Goal: Task Accomplishment & Management: Manage account settings

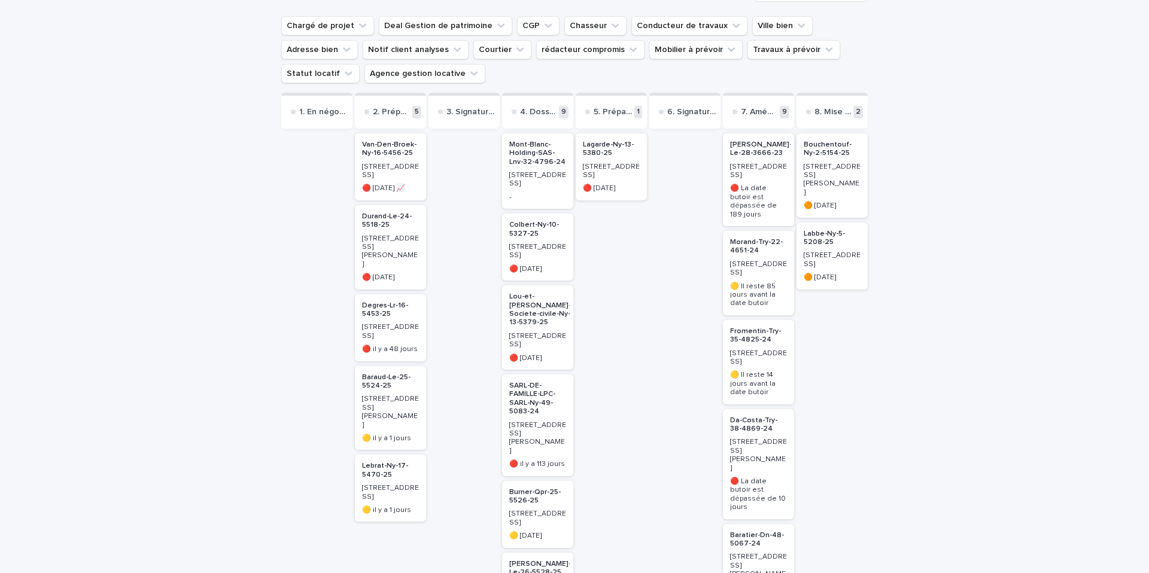
scroll to position [131, 0]
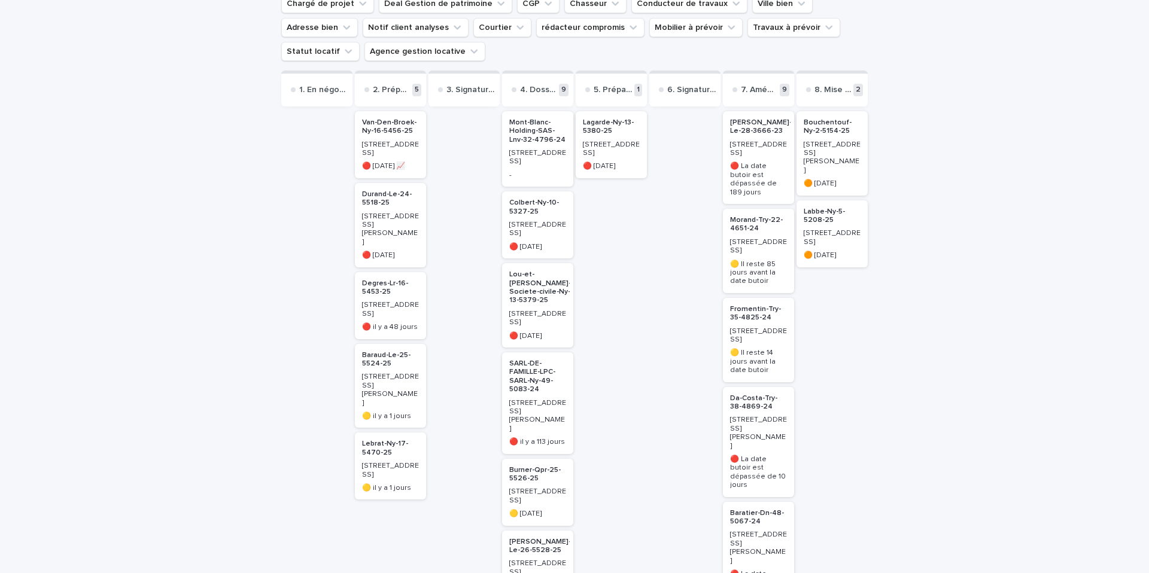
click at [380, 440] on p "Lebrat-Ny-17-5470-25" at bounding box center [390, 448] width 57 height 17
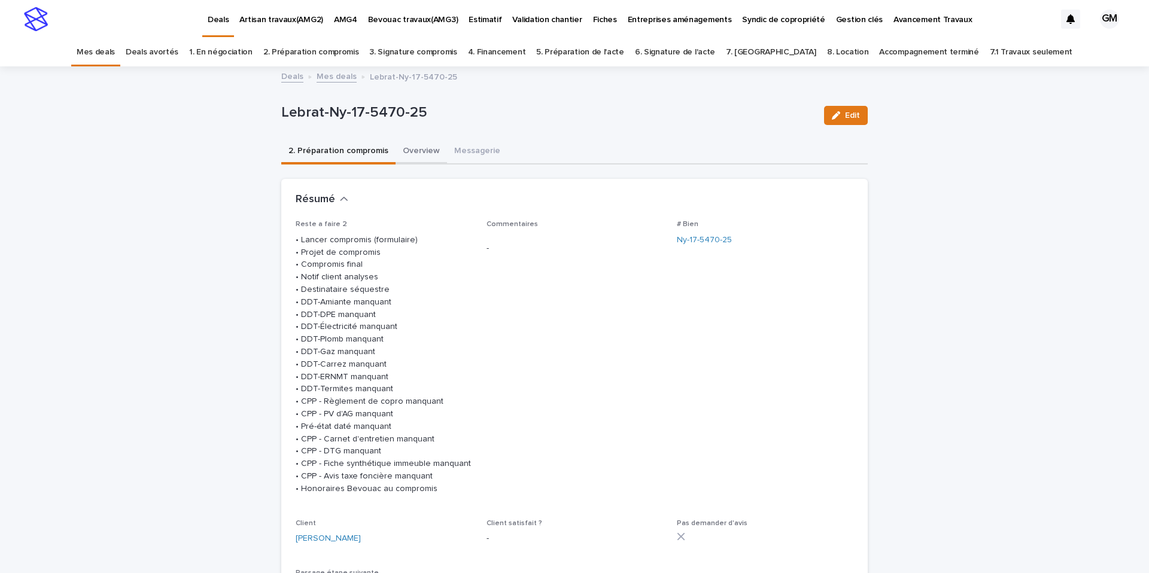
click at [408, 154] on button "Overview" at bounding box center [421, 151] width 51 height 25
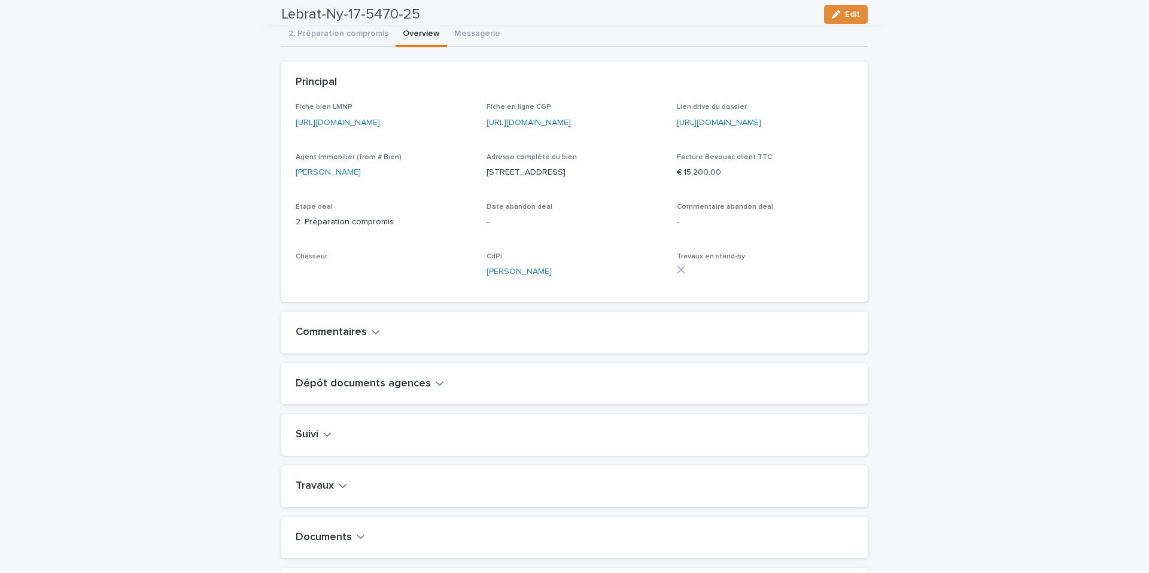
scroll to position [99, 0]
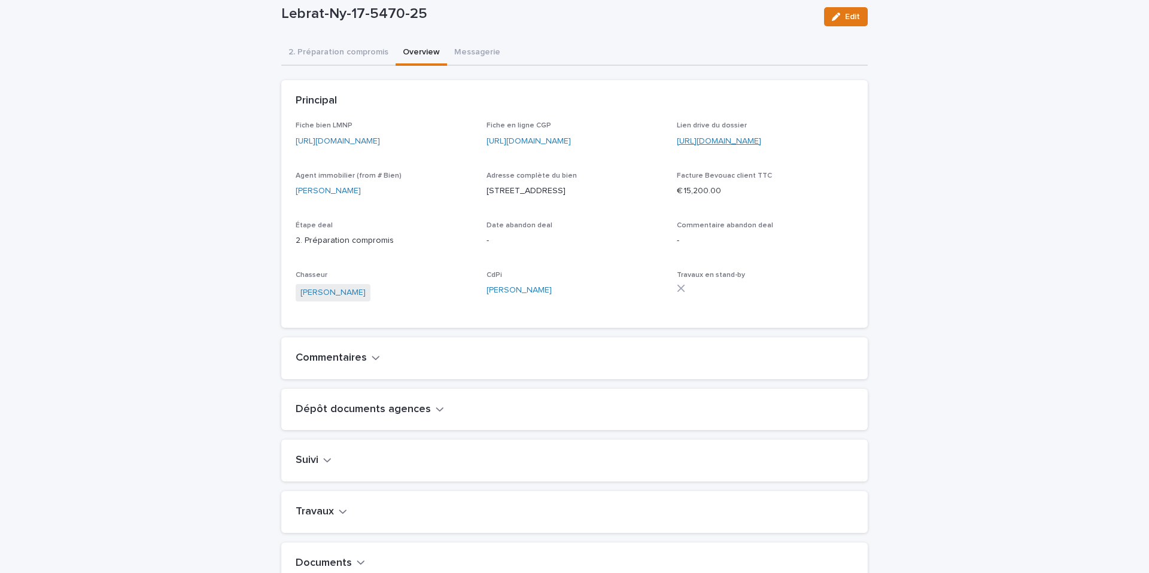
click at [747, 139] on link "https://drive.google.com/drive/folders/1e6la6jc6dc21y5GvPXiqIAWA-zI5FzeO" at bounding box center [719, 141] width 84 height 8
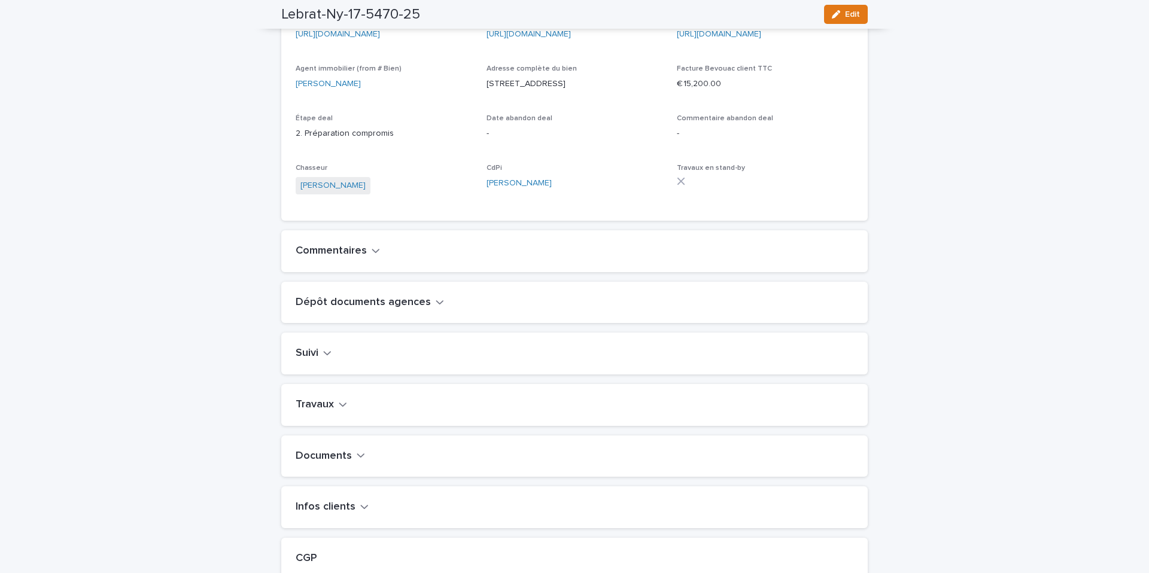
scroll to position [0, 0]
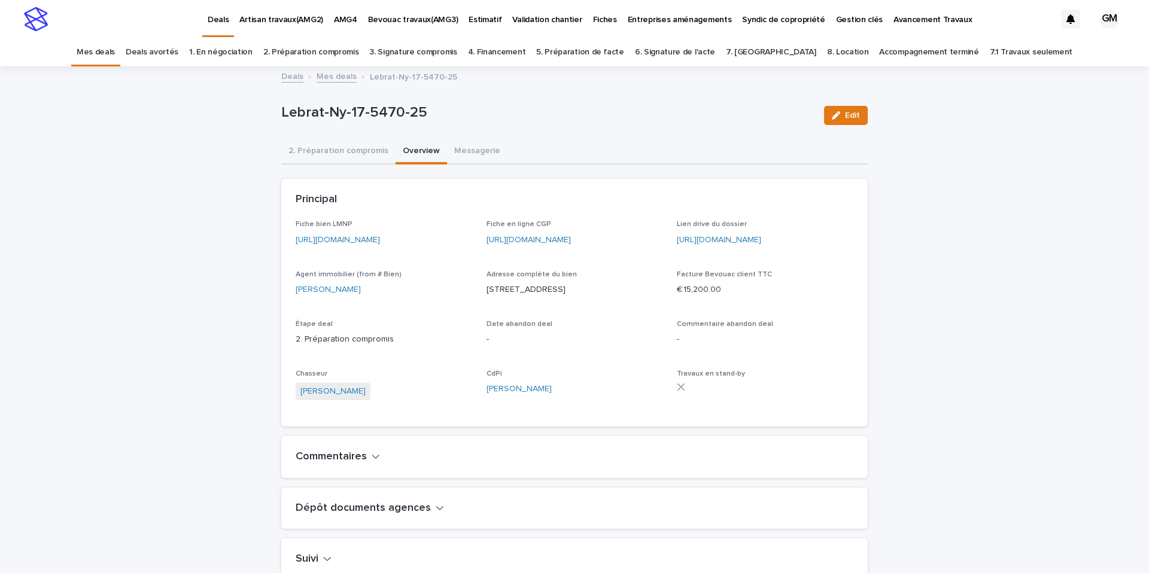
click at [380, 237] on link "https://app.bevouac.com/fiche/recGGAu8p6yT7zq99" at bounding box center [338, 240] width 84 height 8
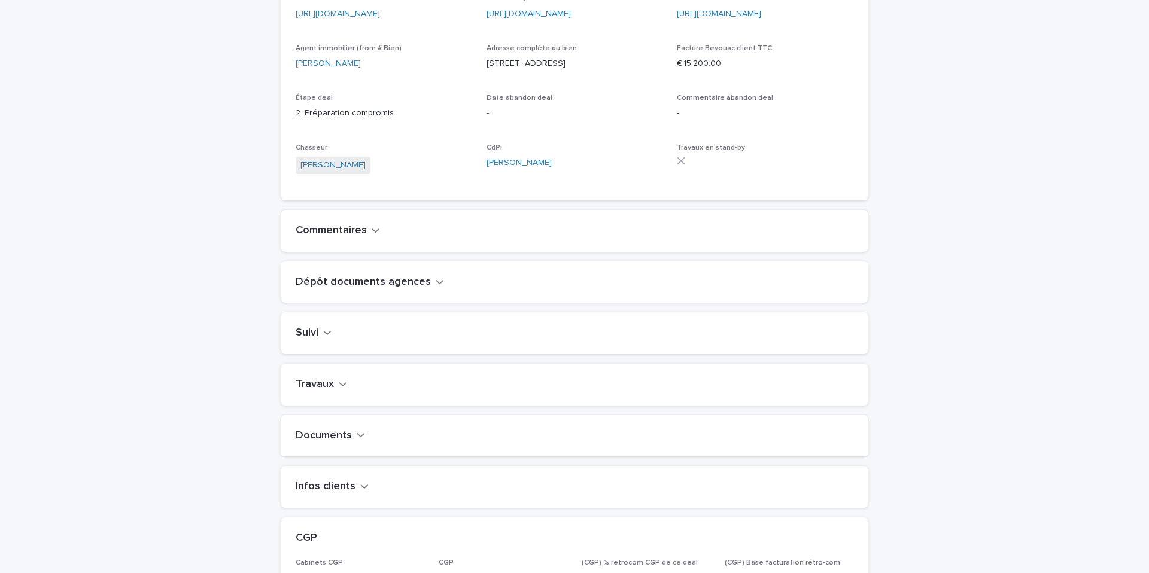
scroll to position [311, 0]
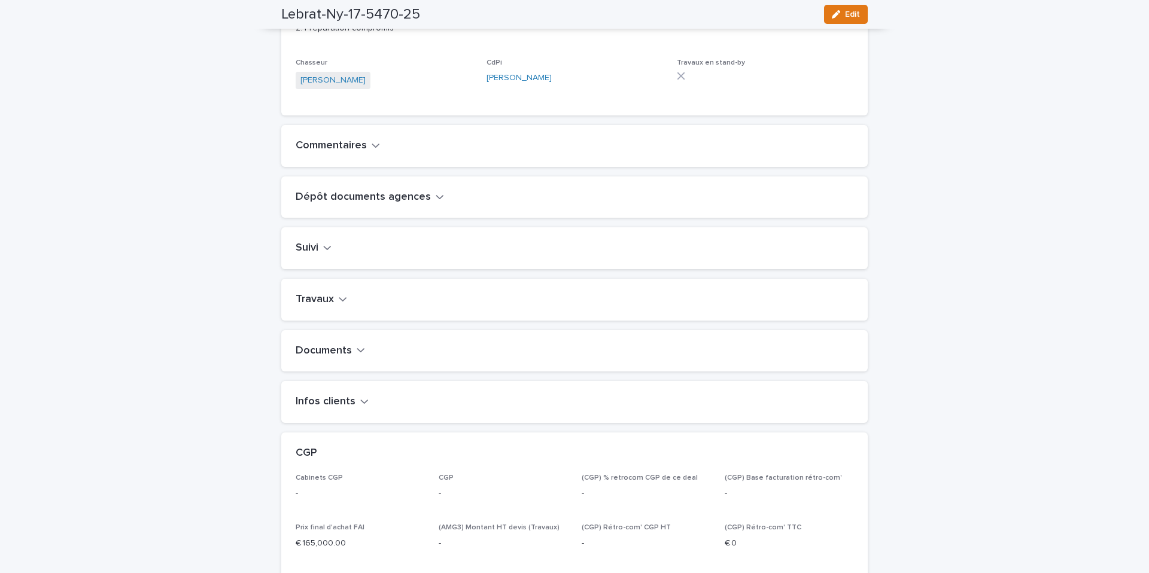
click at [342, 305] on icon "button" at bounding box center [343, 299] width 8 height 11
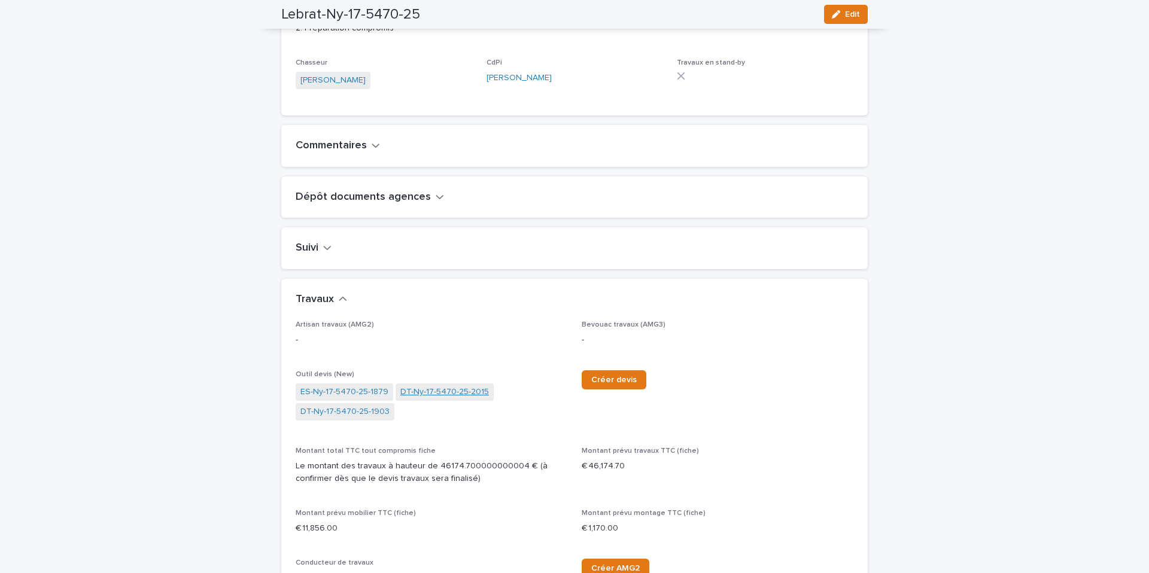
click at [430, 399] on link "DT-Ny-17-5470-25-2015" at bounding box center [444, 392] width 89 height 13
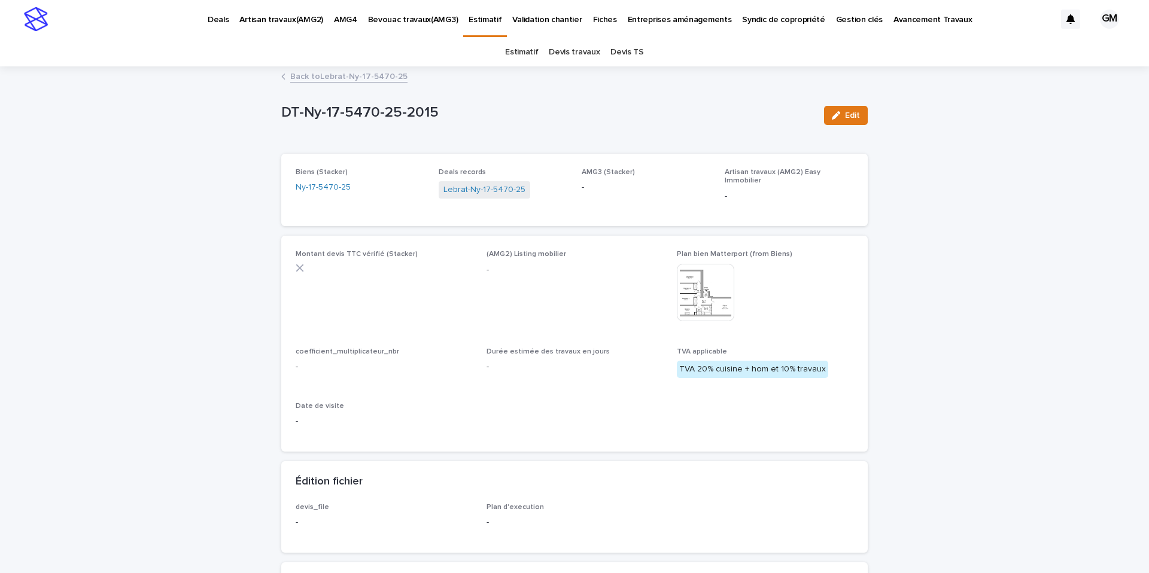
click at [308, 76] on link "Back to Lebrat-Ny-17-5470-25" at bounding box center [348, 76] width 117 height 14
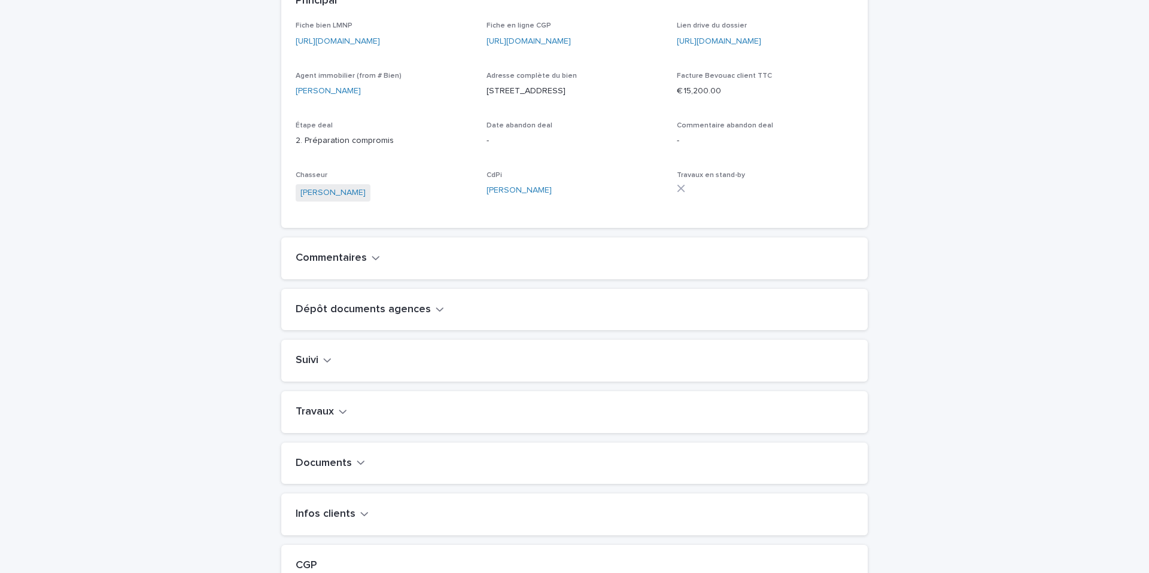
scroll to position [374, 0]
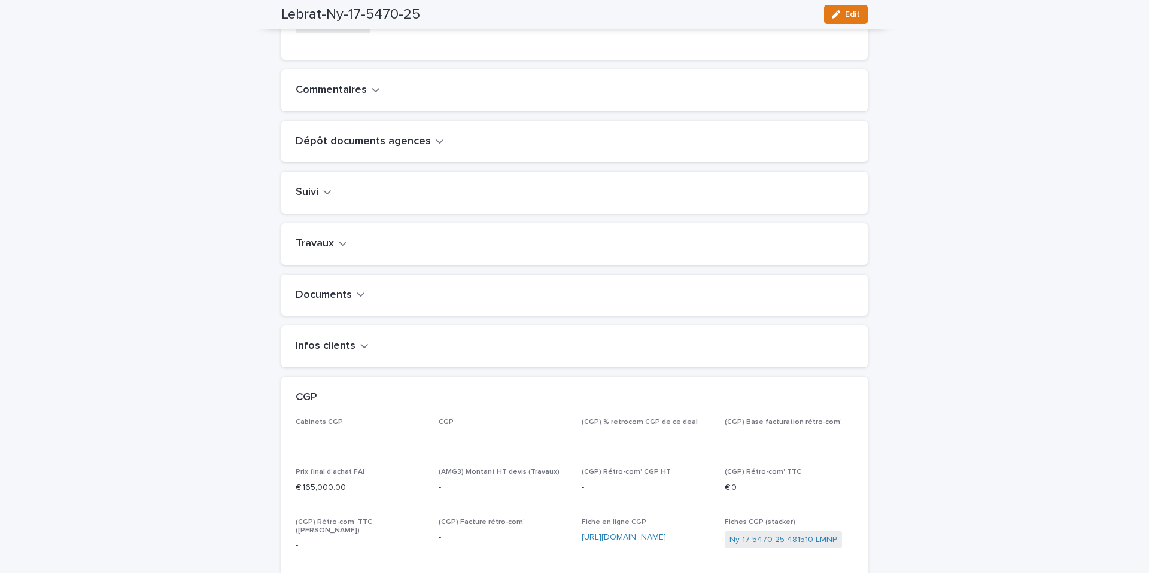
click at [332, 251] on h2 "Travaux" at bounding box center [315, 244] width 38 height 13
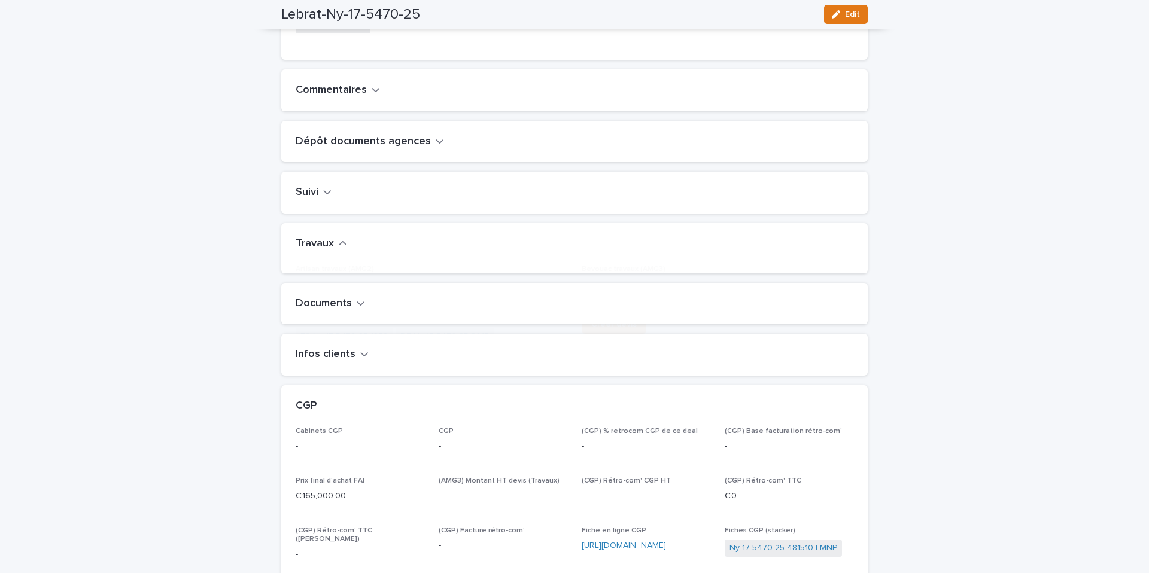
scroll to position [369, 0]
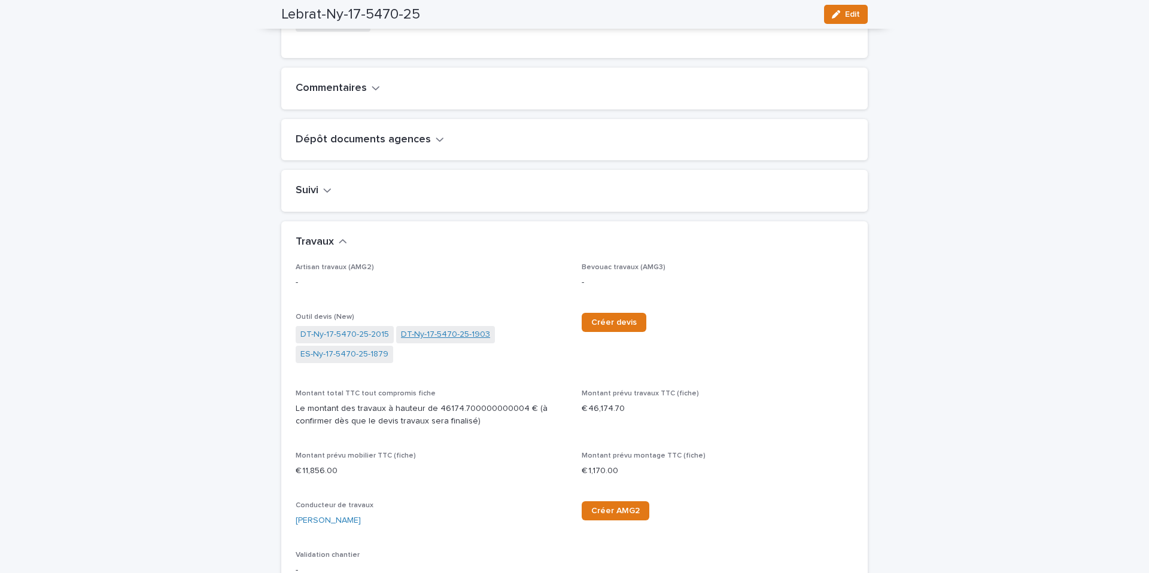
click at [412, 341] on link "DT-Ny-17-5470-25-1903" at bounding box center [445, 335] width 89 height 13
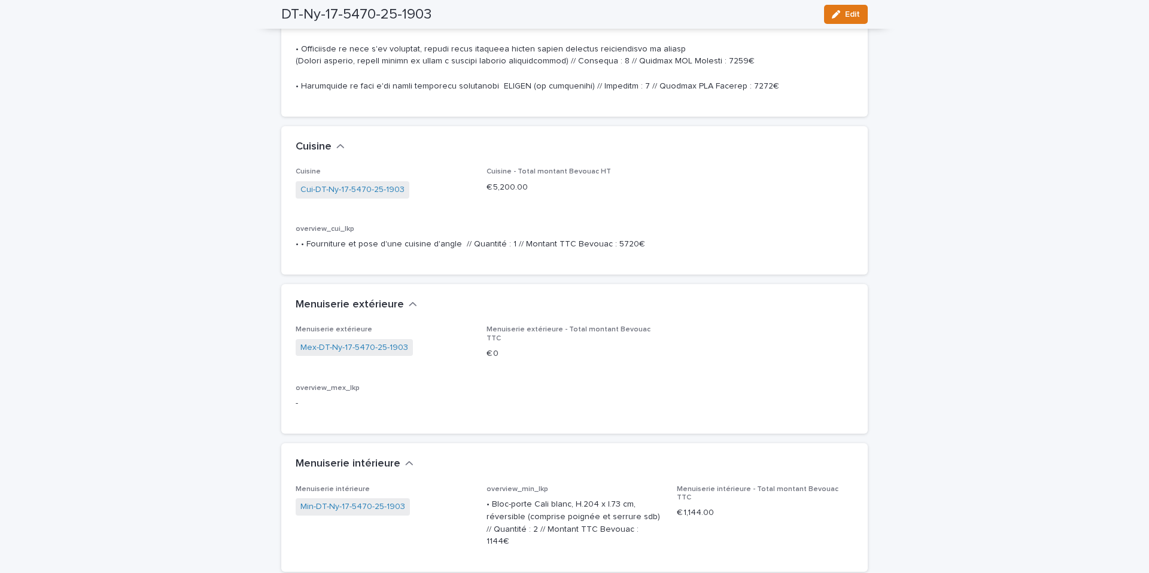
scroll to position [3977, 0]
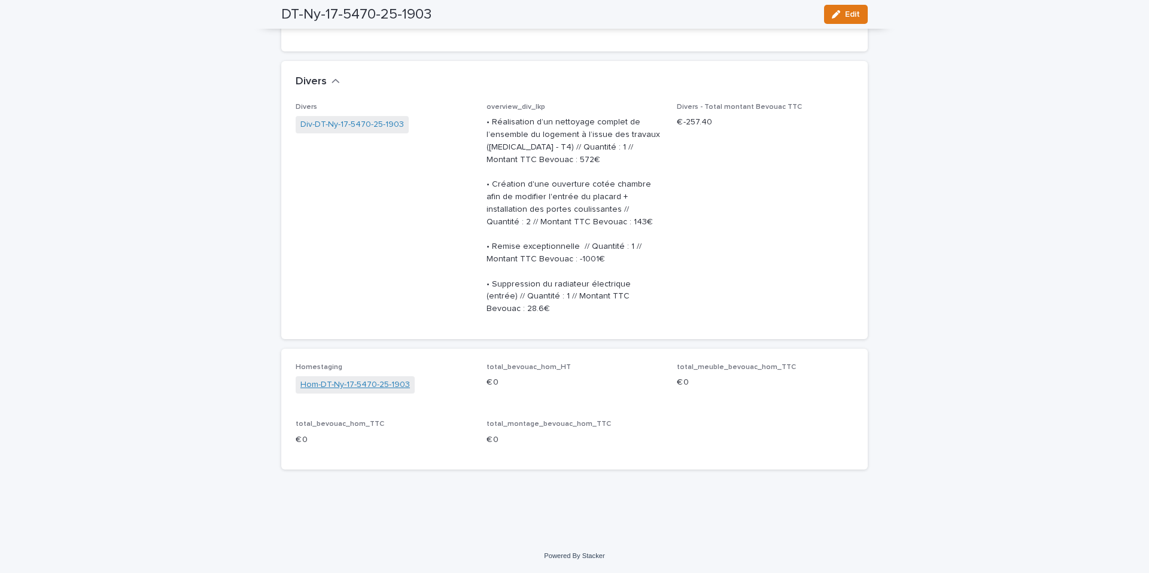
click at [354, 388] on link "Hom-DT-Ny-17-5470-25-1903" at bounding box center [355, 385] width 110 height 13
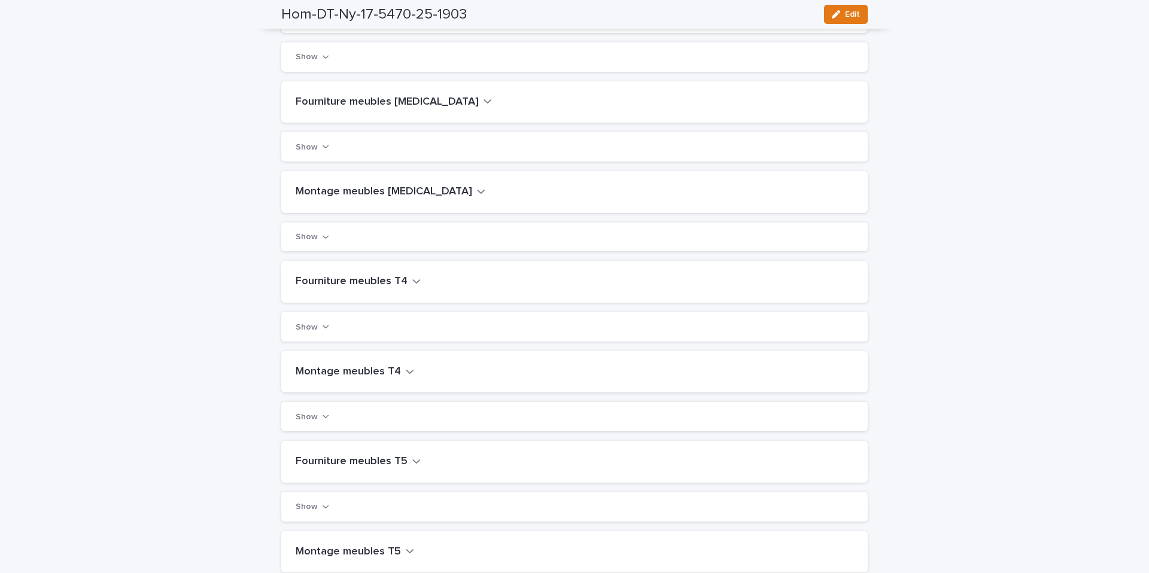
scroll to position [487, 0]
click at [412, 281] on icon "button" at bounding box center [416, 279] width 8 height 11
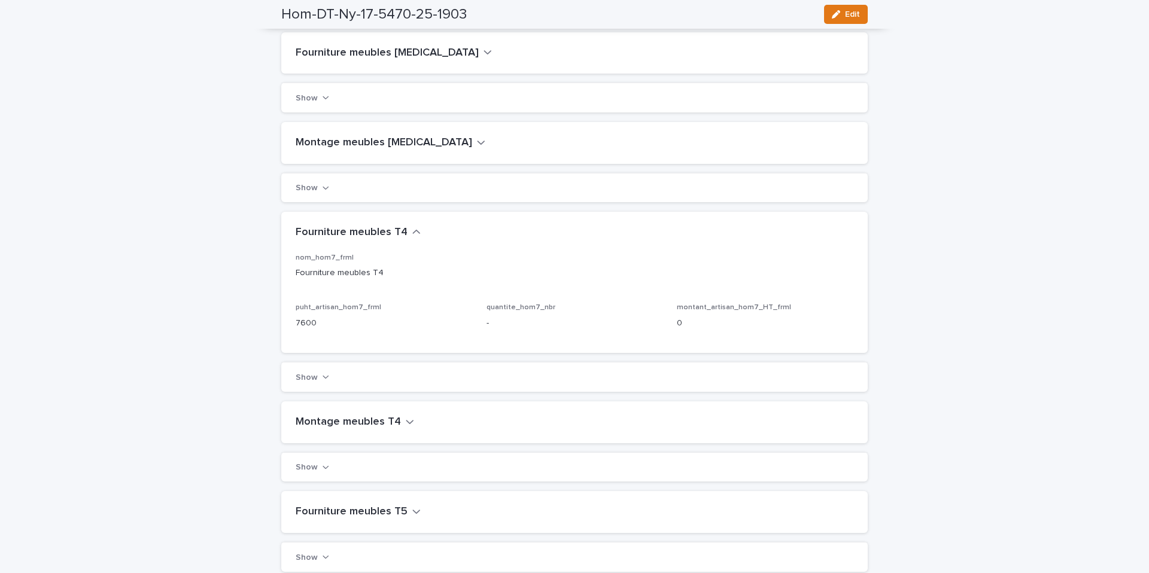
scroll to position [537, 0]
drag, startPoint x: 323, startPoint y: 378, endPoint x: 375, endPoint y: 326, distance: 74.1
click at [323, 378] on icon "button" at bounding box center [326, 374] width 7 height 8
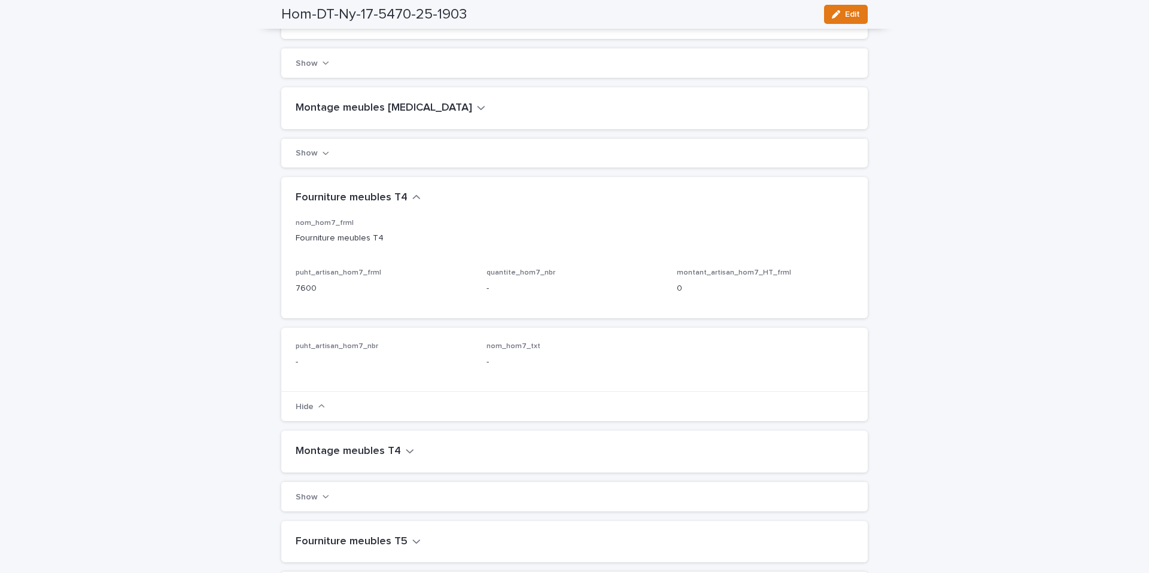
scroll to position [569, 0]
drag, startPoint x: 847, startPoint y: 20, endPoint x: 478, endPoint y: 265, distance: 442.2
click at [847, 20] on button "Edit" at bounding box center [846, 14] width 44 height 19
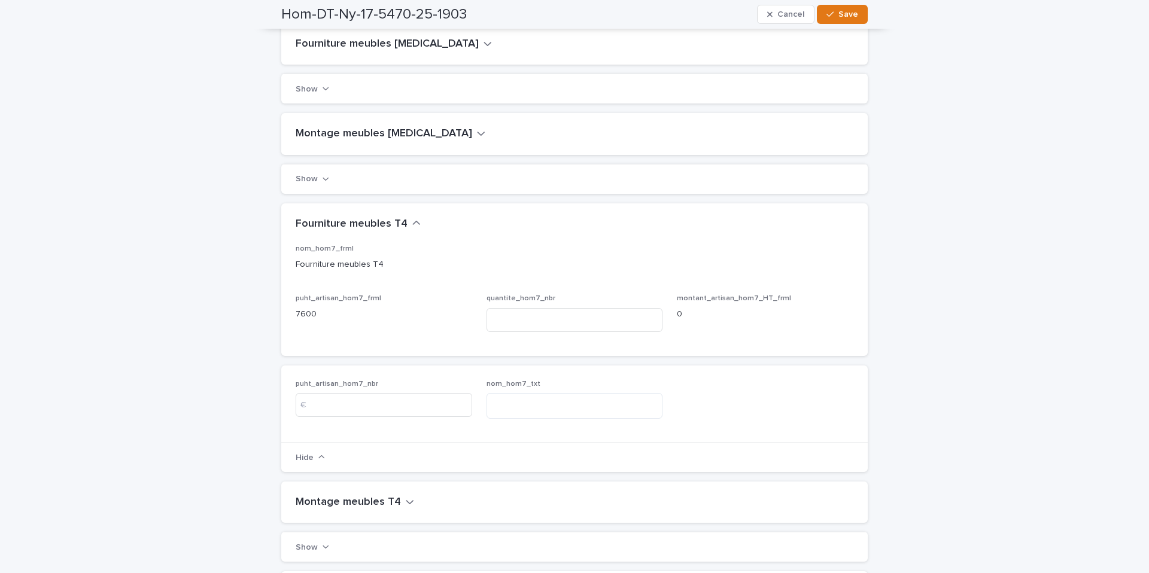
scroll to position [592, 0]
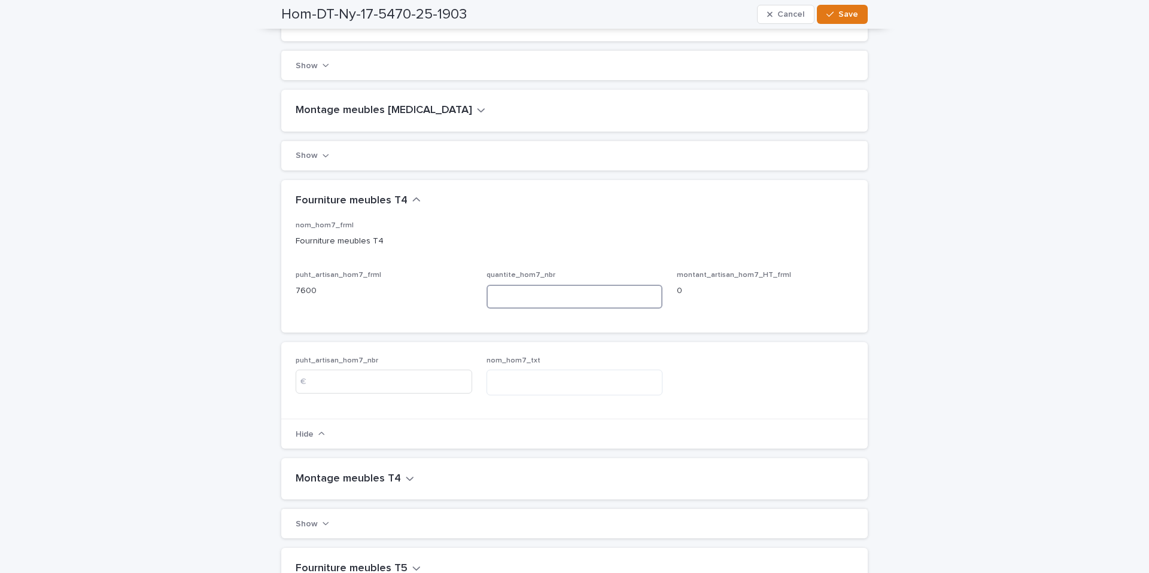
click at [506, 293] on input at bounding box center [575, 297] width 177 height 24
type input "*"
click at [397, 376] on input at bounding box center [384, 382] width 177 height 24
type input "****"
drag, startPoint x: 402, startPoint y: 240, endPoint x: 297, endPoint y: 238, distance: 104.8
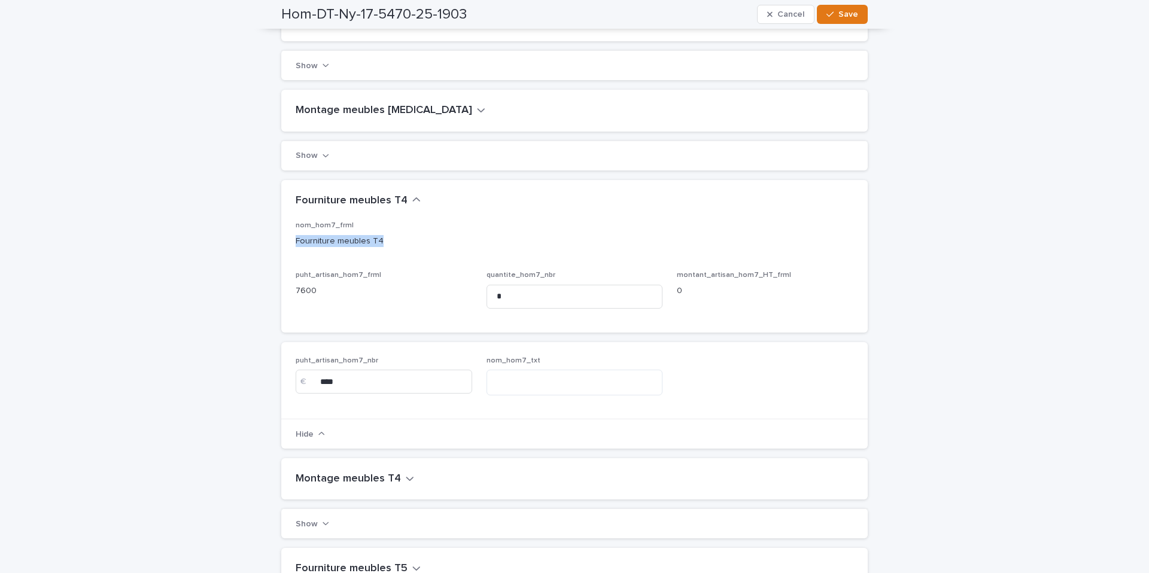
click at [289, 238] on div "nom_hom7_frml Fourniture meubles T4 puht_artisan_hom7_frml 7600 quantite_hom7_n…" at bounding box center [574, 276] width 586 height 111
copy p "Fourniture meubles T4"
click at [548, 387] on textarea at bounding box center [575, 383] width 177 height 26
paste textarea "**********"
type textarea "**********"
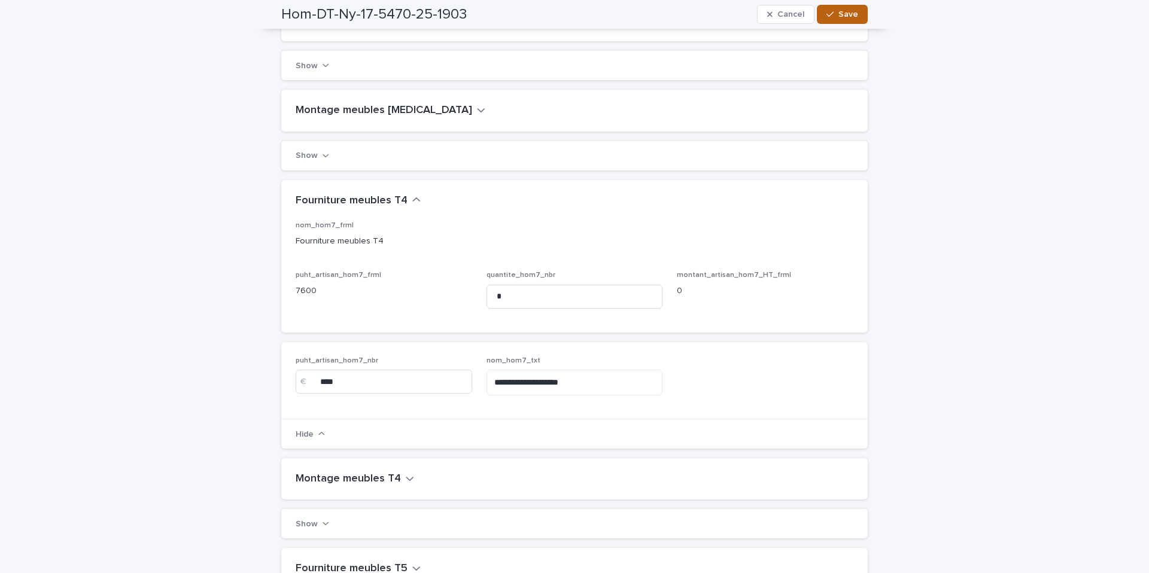
click at [840, 16] on span "Save" at bounding box center [848, 14] width 20 height 8
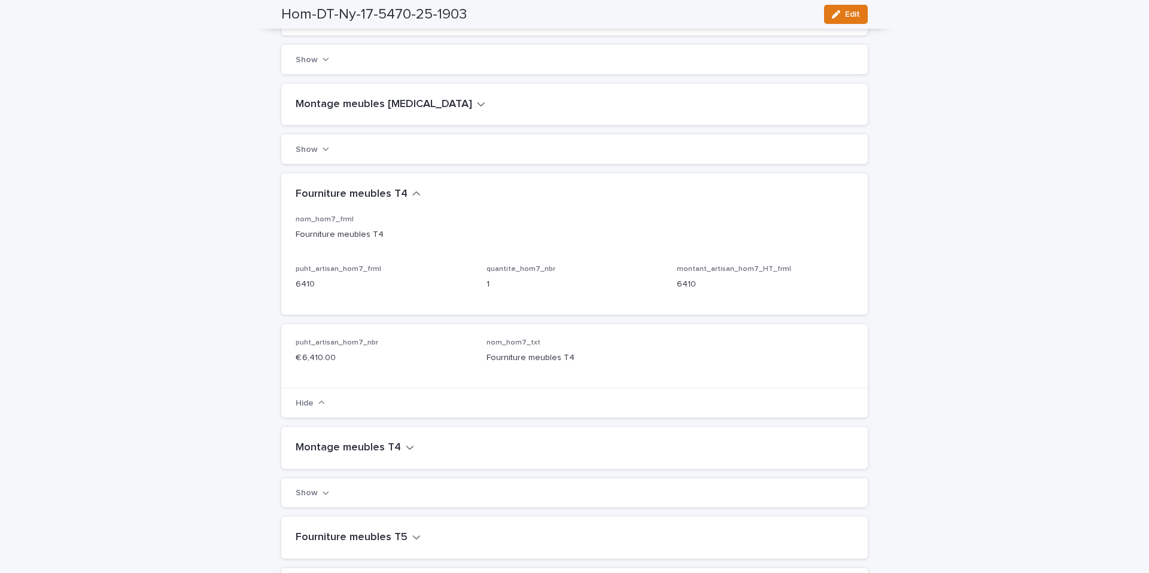
scroll to position [0, 0]
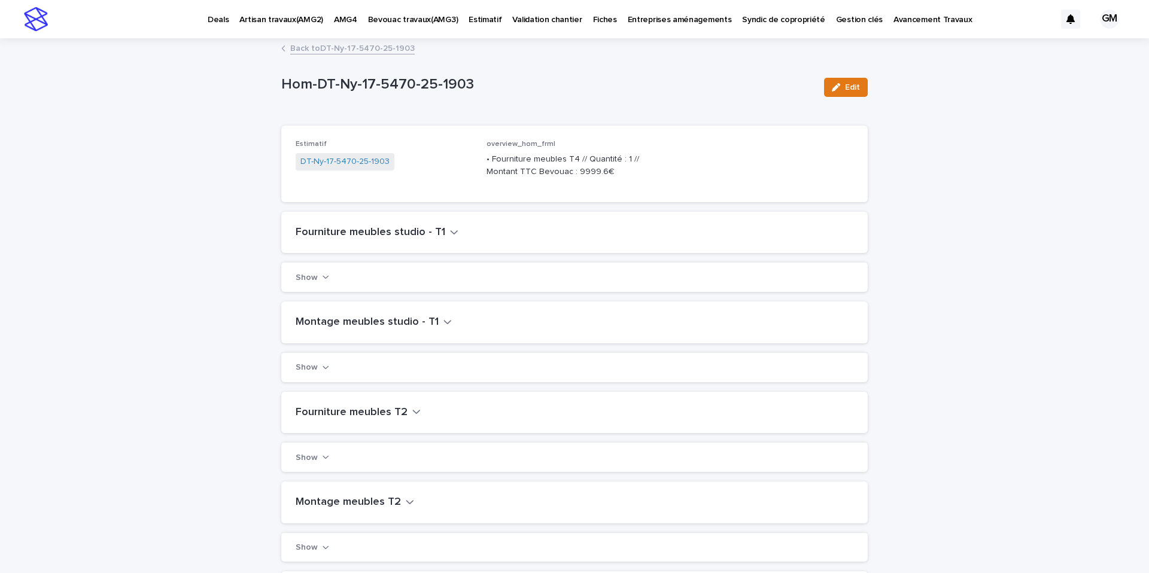
click at [329, 48] on link "Back to DT-Ny-17-5470-25-1903" at bounding box center [352, 48] width 124 height 14
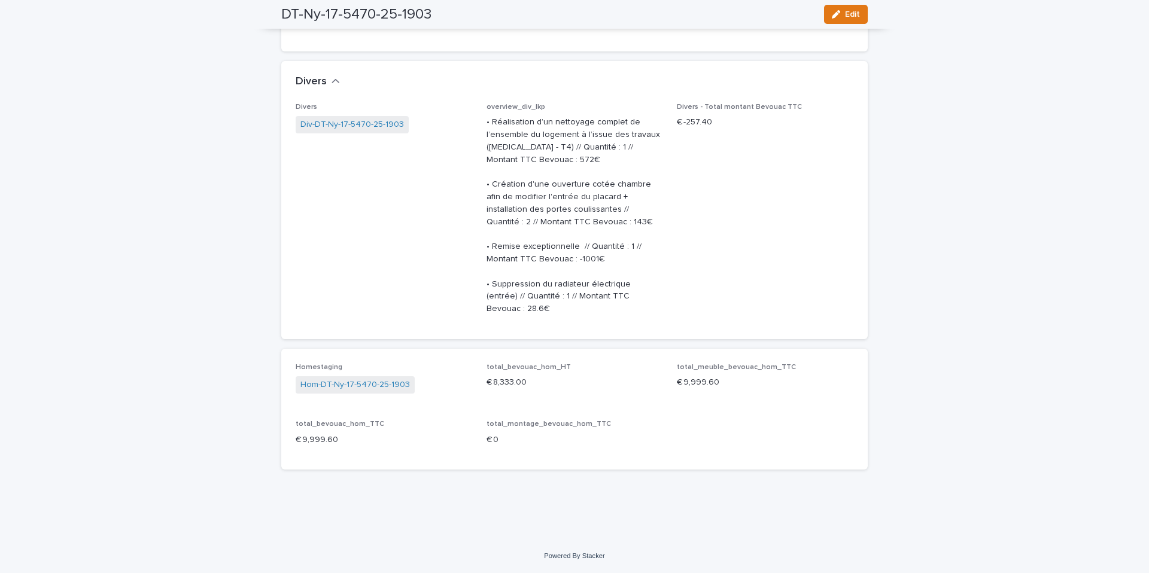
scroll to position [3959, 0]
click at [846, 16] on span "Edit" at bounding box center [852, 14] width 15 height 8
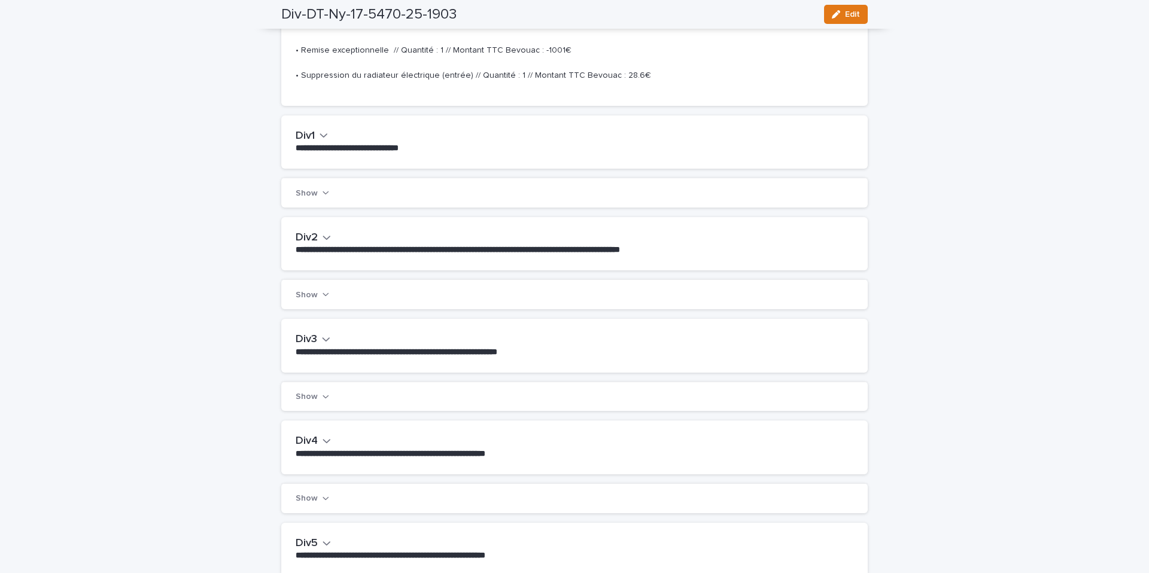
scroll to position [241, 0]
click at [326, 240] on icon "button" at bounding box center [327, 237] width 8 height 11
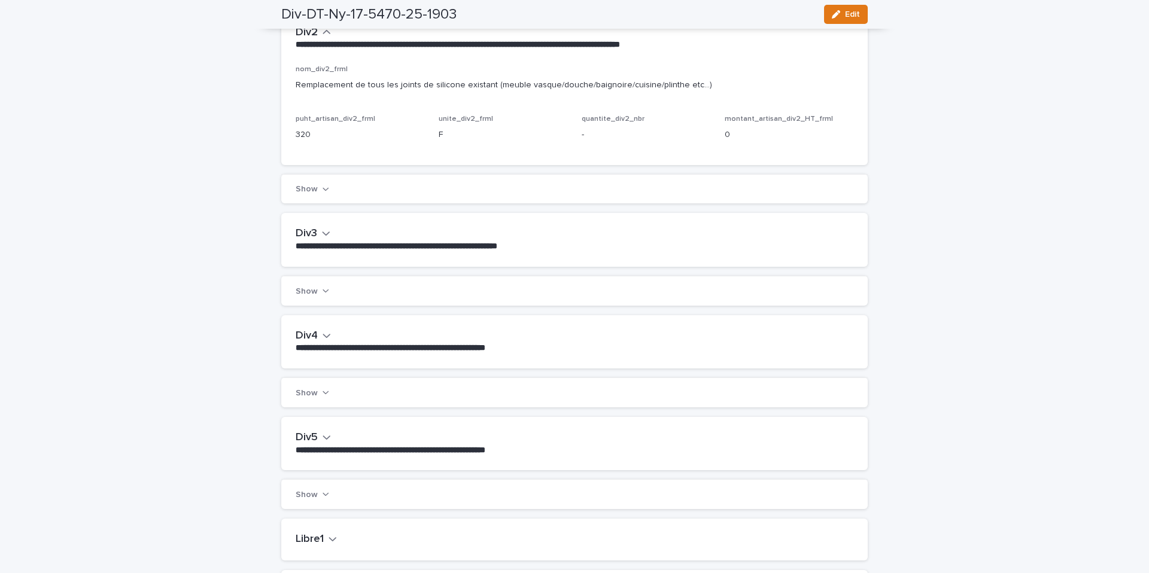
click at [327, 235] on icon "button" at bounding box center [326, 233] width 8 height 11
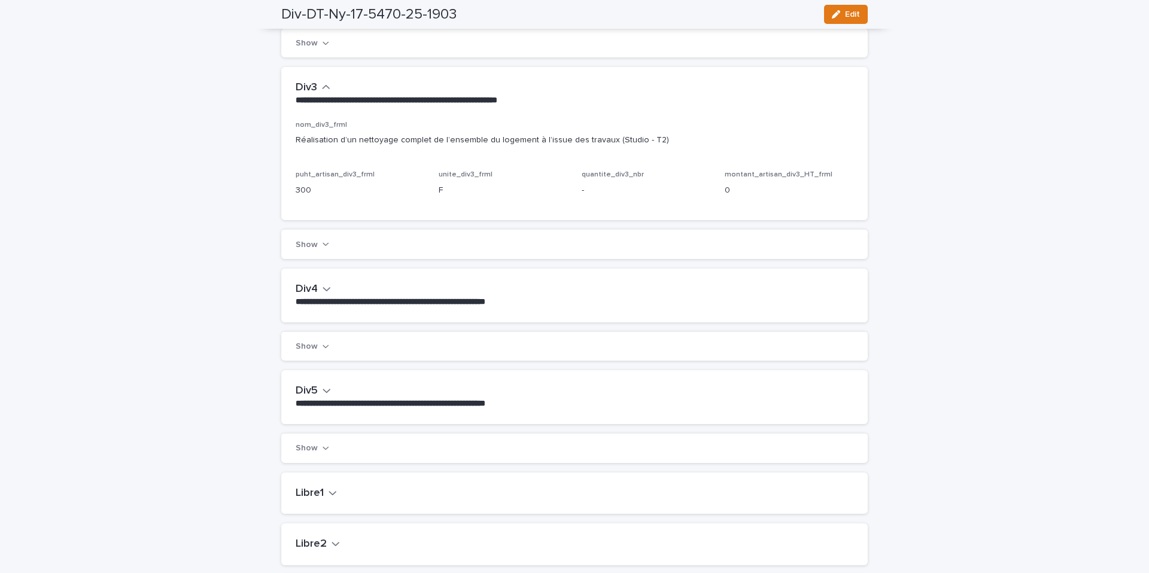
scroll to position [904, 0]
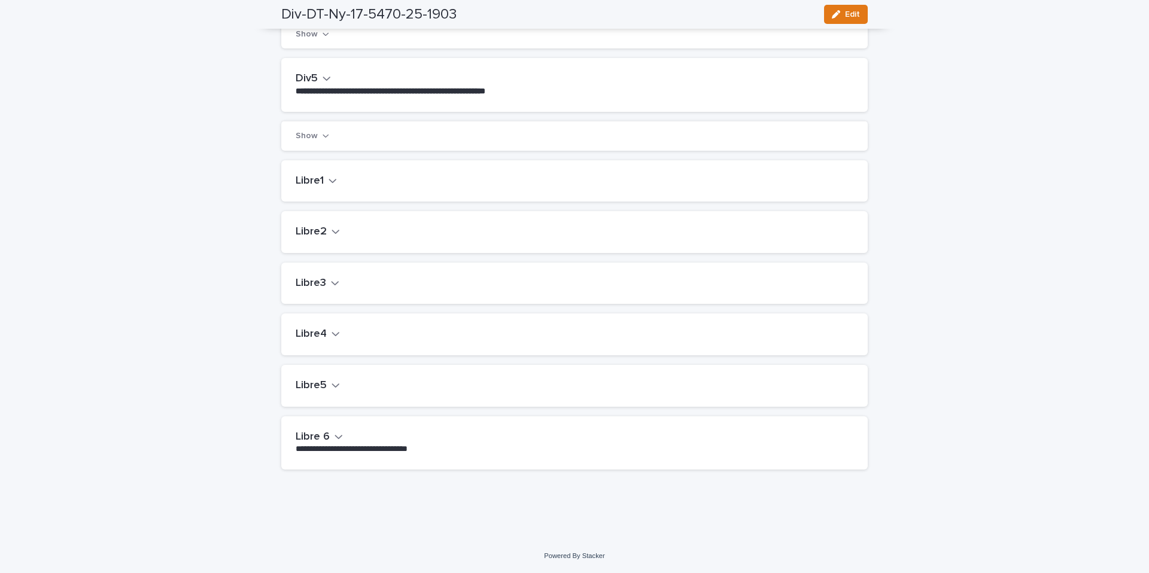
click at [327, 186] on button "Libre1" at bounding box center [316, 181] width 41 height 13
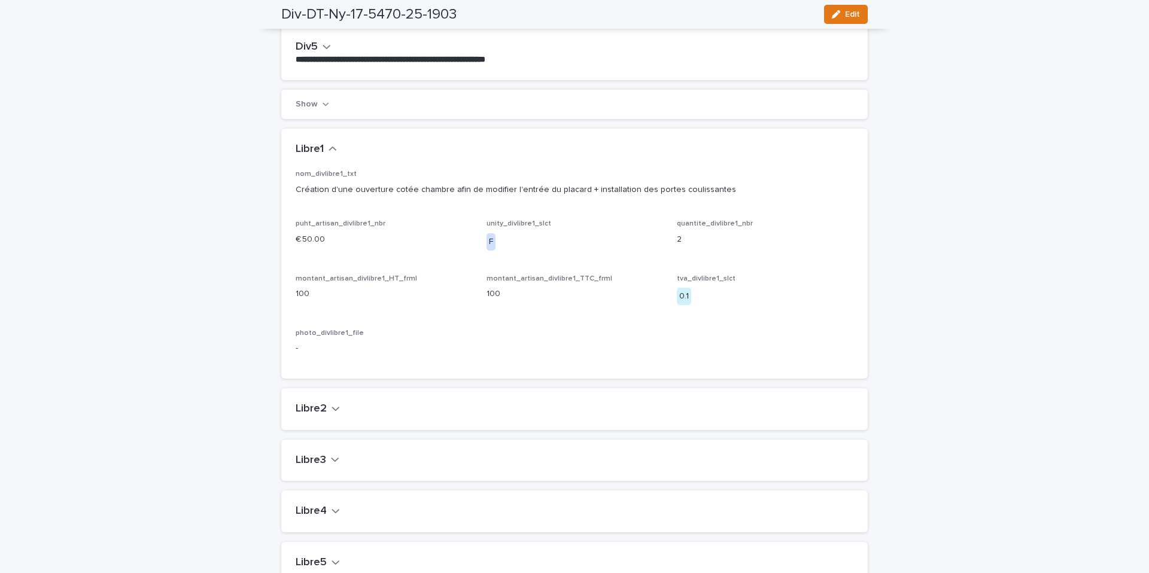
scroll to position [937, 0]
drag, startPoint x: 848, startPoint y: 20, endPoint x: 574, endPoint y: 207, distance: 331.1
click at [848, 20] on button "Edit" at bounding box center [846, 14] width 44 height 19
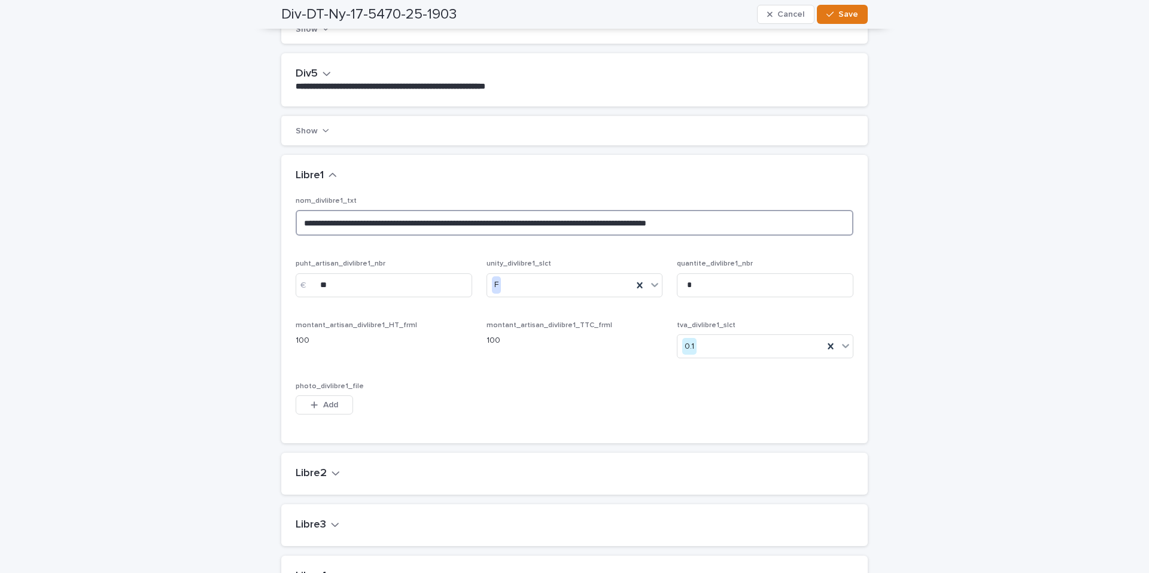
drag, startPoint x: 721, startPoint y: 224, endPoint x: 279, endPoint y: 226, distance: 441.0
drag, startPoint x: 345, startPoint y: 287, endPoint x: 320, endPoint y: 287, distance: 25.1
click at [320, 287] on input "**" at bounding box center [384, 285] width 177 height 24
drag, startPoint x: 644, startPoint y: 286, endPoint x: 650, endPoint y: 287, distance: 6.6
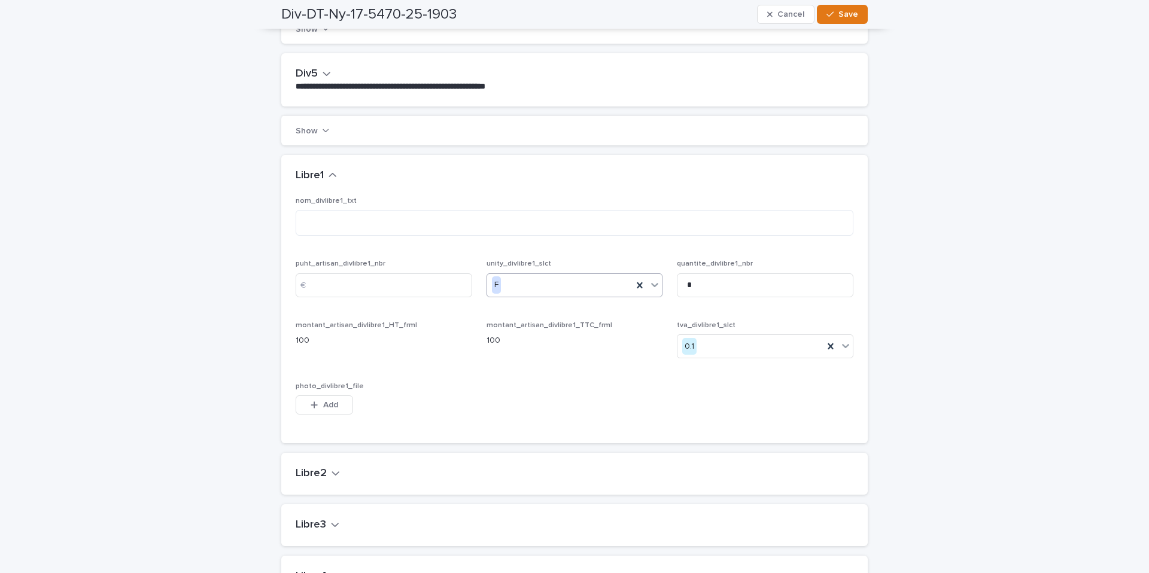
click at [644, 286] on icon at bounding box center [640, 285] width 12 height 12
click at [707, 286] on input "*" at bounding box center [765, 285] width 177 height 24
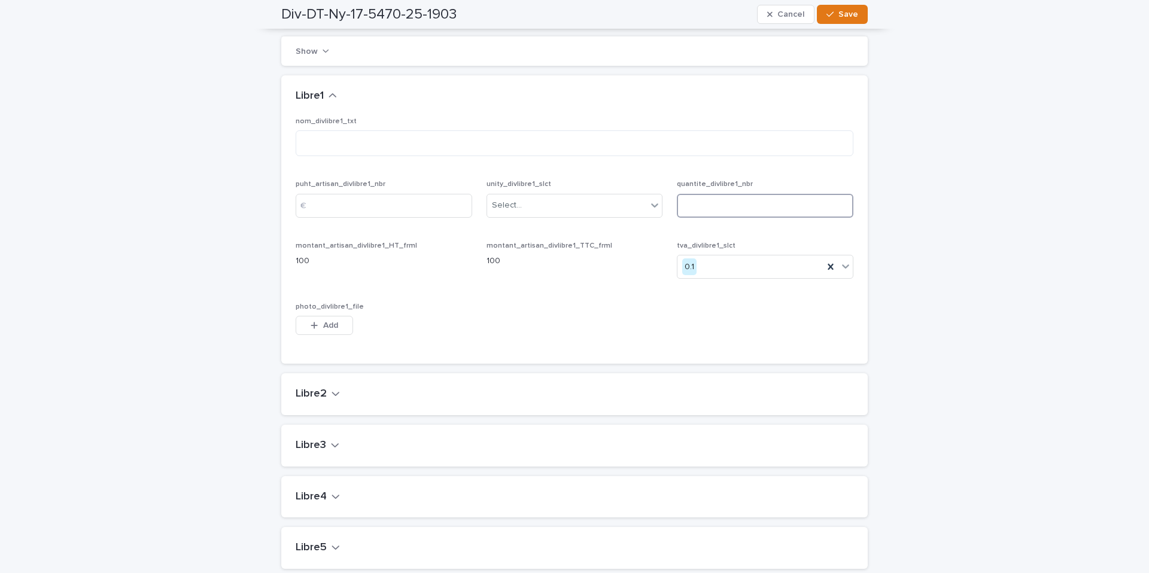
scroll to position [1104, 0]
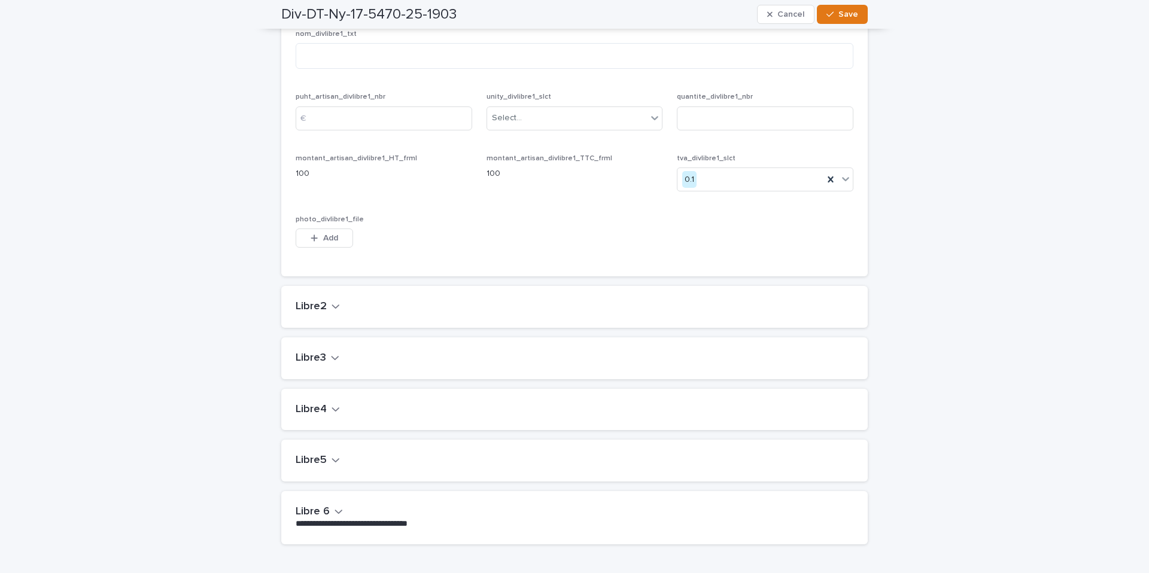
click at [333, 308] on icon "button" at bounding box center [336, 306] width 8 height 11
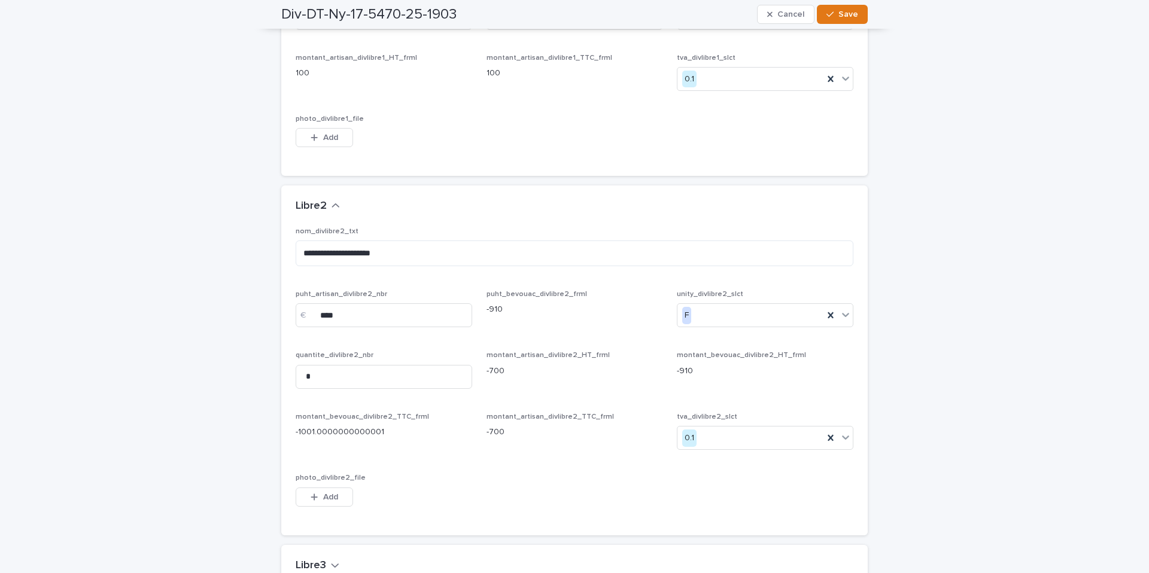
scroll to position [1209, 0]
drag, startPoint x: 323, startPoint y: 315, endPoint x: 291, endPoint y: 314, distance: 31.1
click at [291, 314] on div "**********" at bounding box center [574, 377] width 586 height 308
drag, startPoint x: 333, startPoint y: 248, endPoint x: 311, endPoint y: 254, distance: 22.4
click at [291, 247] on div "**********" at bounding box center [574, 377] width 586 height 308
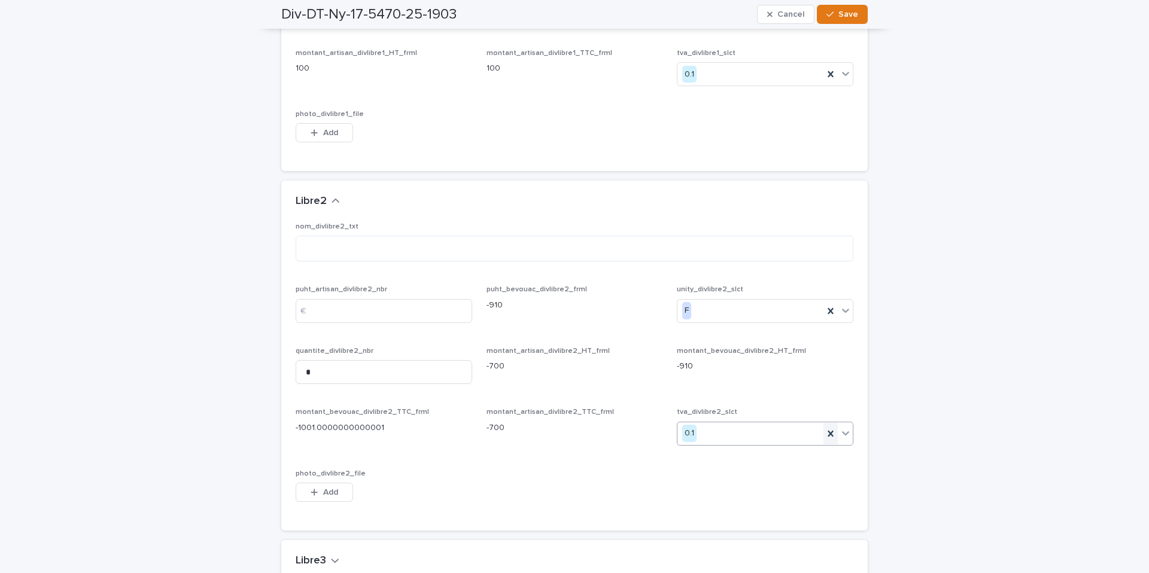
click at [829, 429] on icon at bounding box center [831, 434] width 12 height 12
click at [828, 314] on icon at bounding box center [831, 311] width 12 height 12
click at [382, 378] on input "*" at bounding box center [384, 372] width 177 height 24
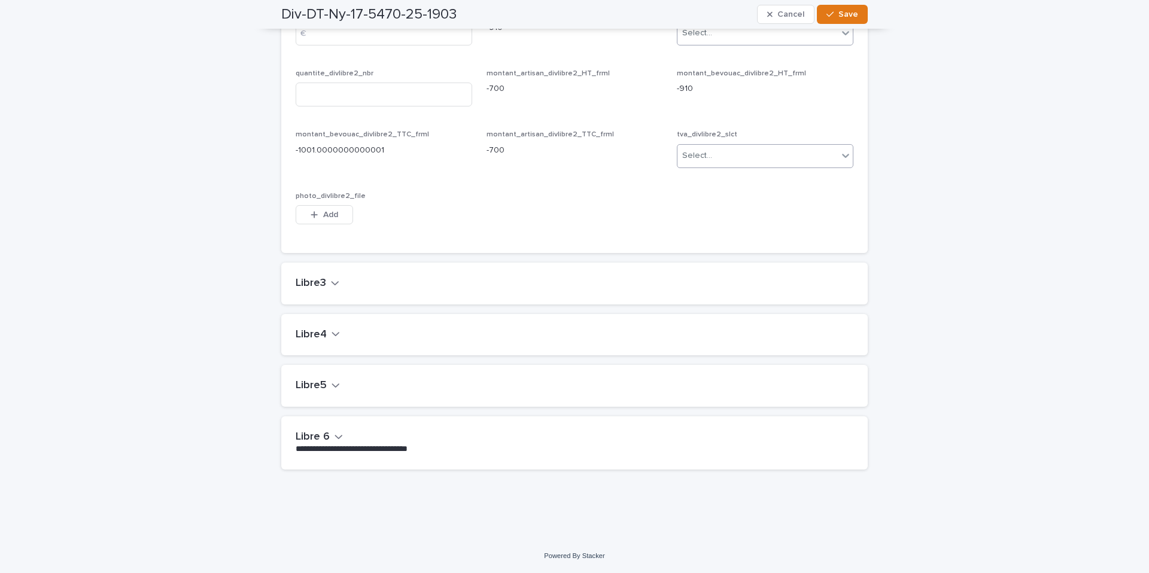
click at [333, 285] on icon "button" at bounding box center [335, 283] width 8 height 11
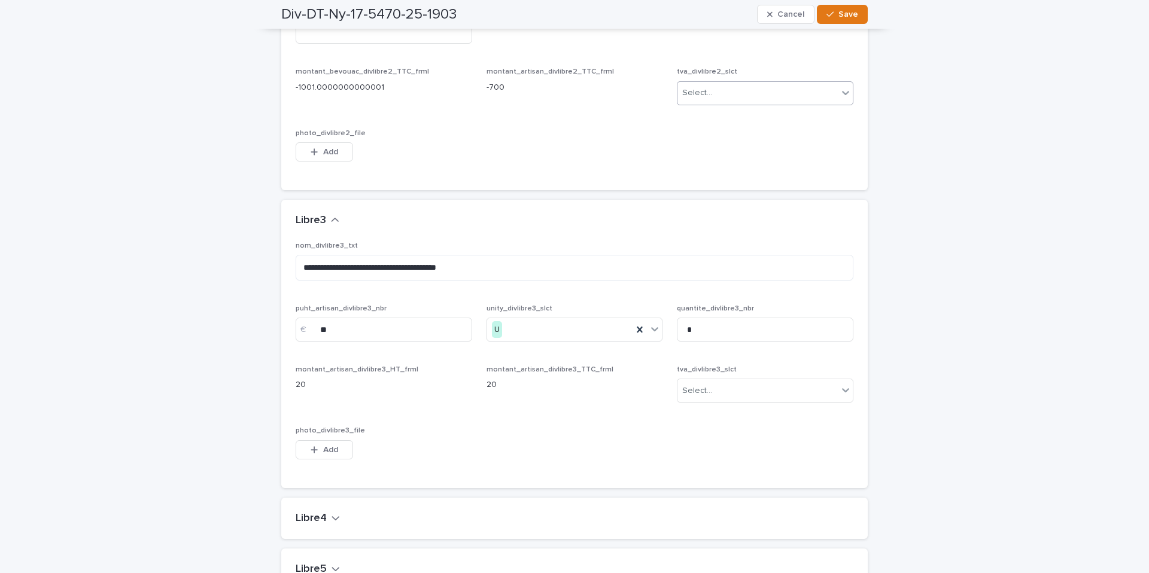
scroll to position [1550, 0]
drag, startPoint x: 456, startPoint y: 265, endPoint x: 328, endPoint y: 314, distance: 137.1
drag, startPoint x: 339, startPoint y: 325, endPoint x: 321, endPoint y: 326, distance: 18.0
click at [316, 326] on div "€ **" at bounding box center [384, 329] width 177 height 24
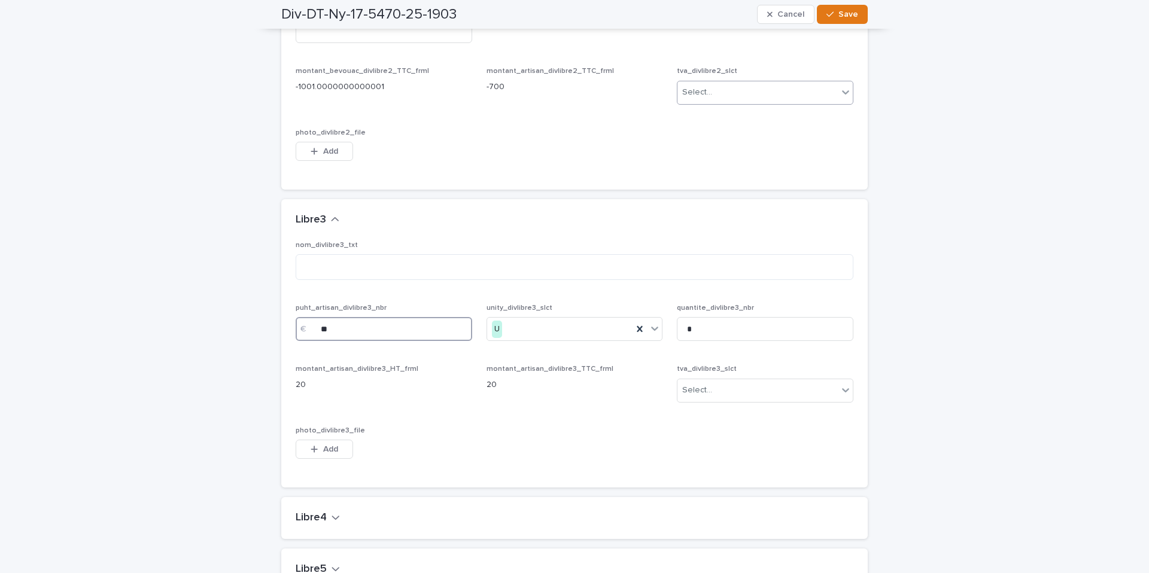
drag, startPoint x: 397, startPoint y: 329, endPoint x: 394, endPoint y: 323, distance: 6.7
click at [316, 324] on div "€ **" at bounding box center [384, 329] width 177 height 24
click at [642, 327] on icon at bounding box center [640, 329] width 12 height 12
click at [718, 329] on input "*" at bounding box center [765, 329] width 177 height 24
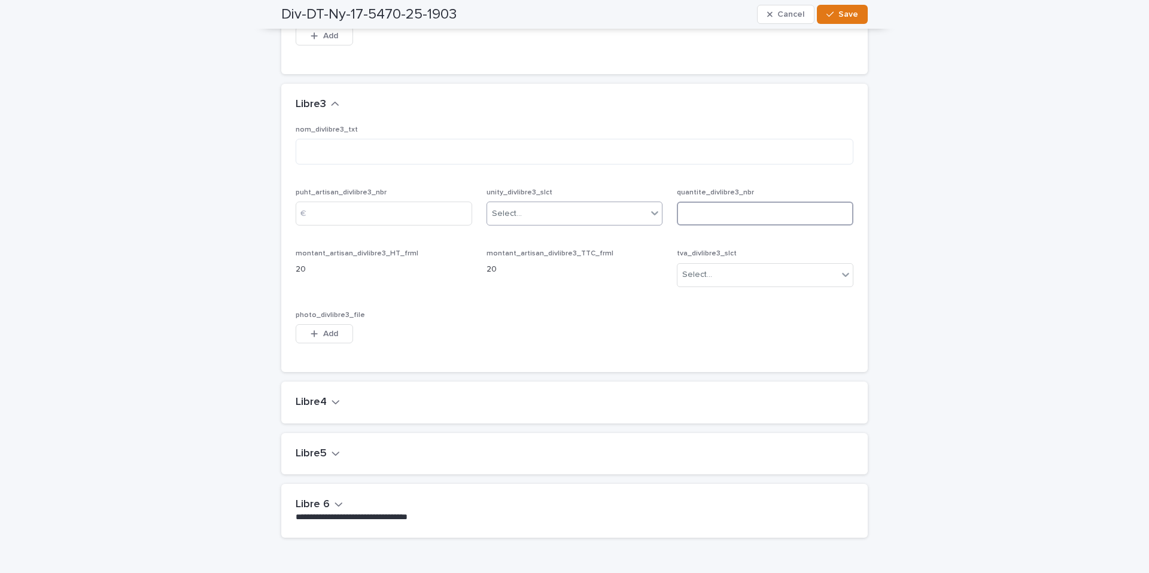
scroll to position [1734, 0]
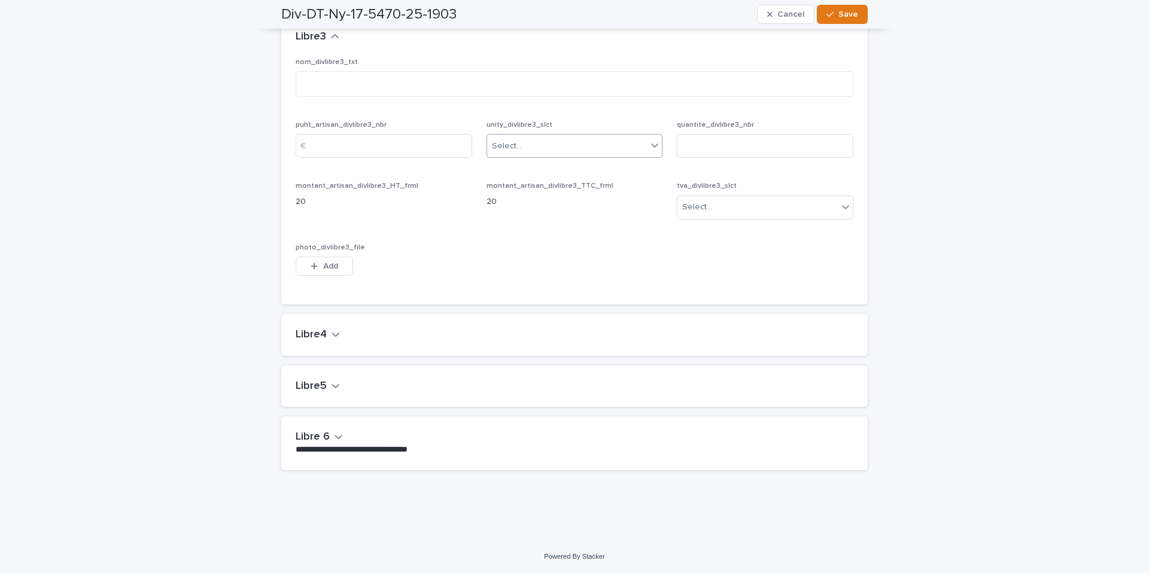
drag, startPoint x: 327, startPoint y: 338, endPoint x: 338, endPoint y: 339, distance: 10.8
click at [327, 338] on button "Libre4" at bounding box center [318, 335] width 44 height 13
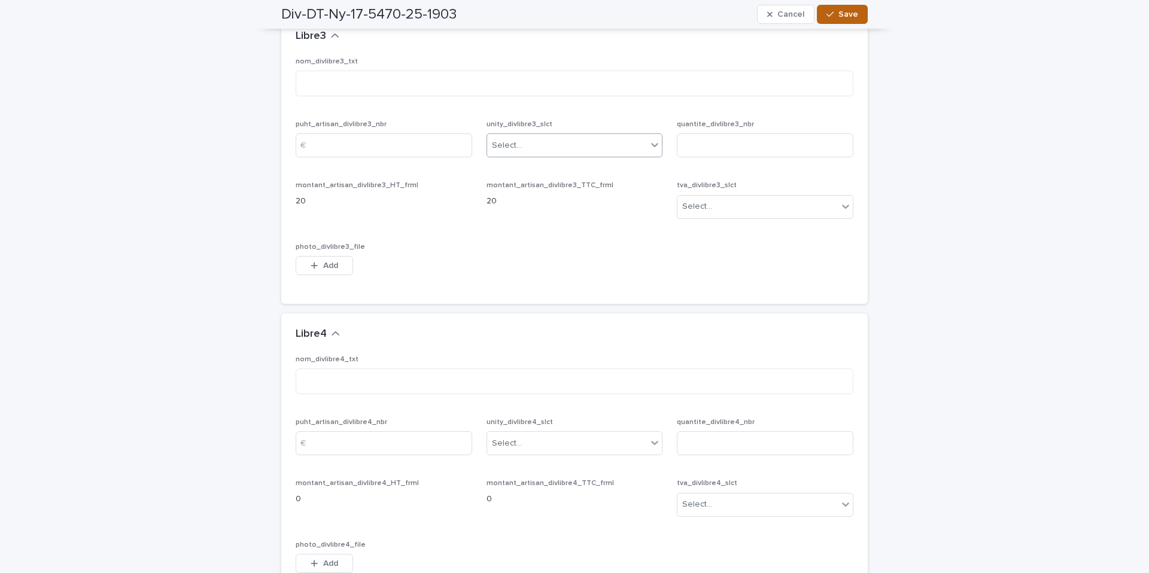
click at [849, 21] on button "Save" at bounding box center [842, 14] width 51 height 19
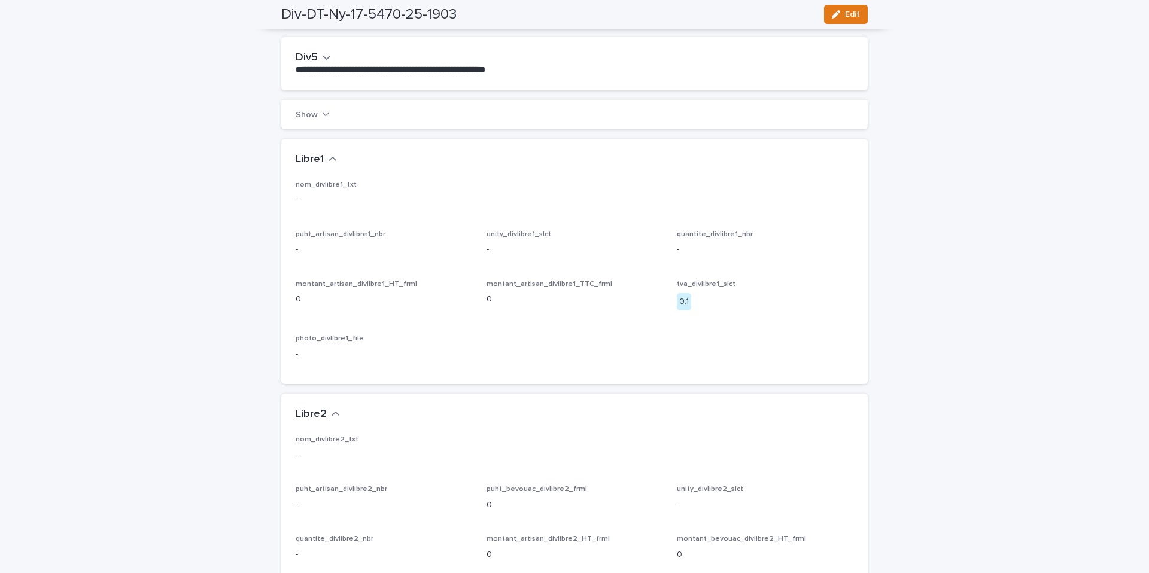
scroll to position [0, 0]
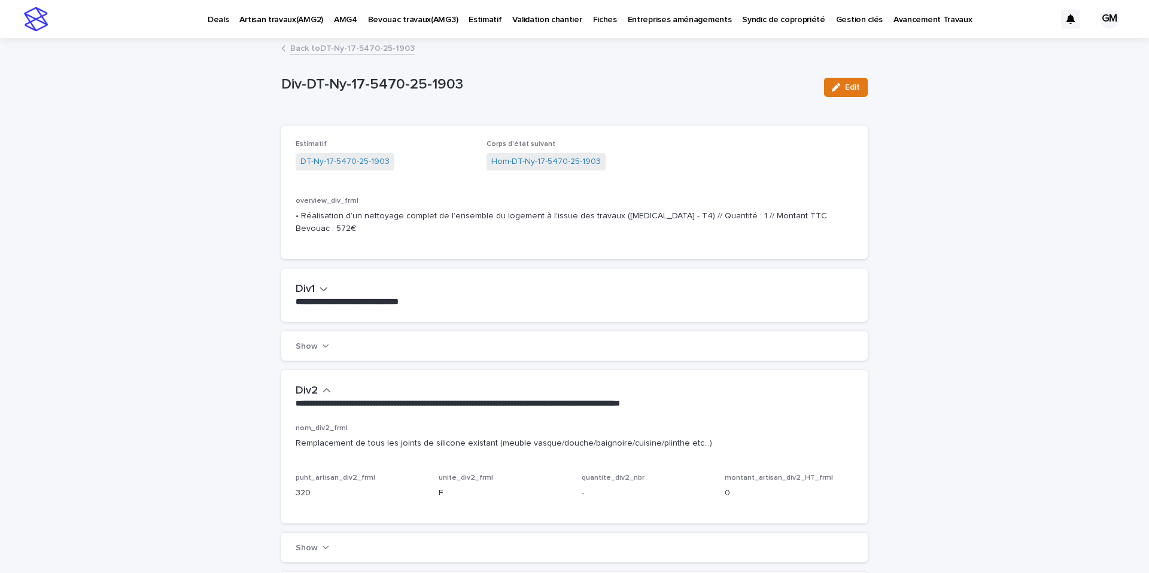
click at [323, 47] on link "Back to DT-Ny-17-5470-25-1903" at bounding box center [352, 48] width 124 height 14
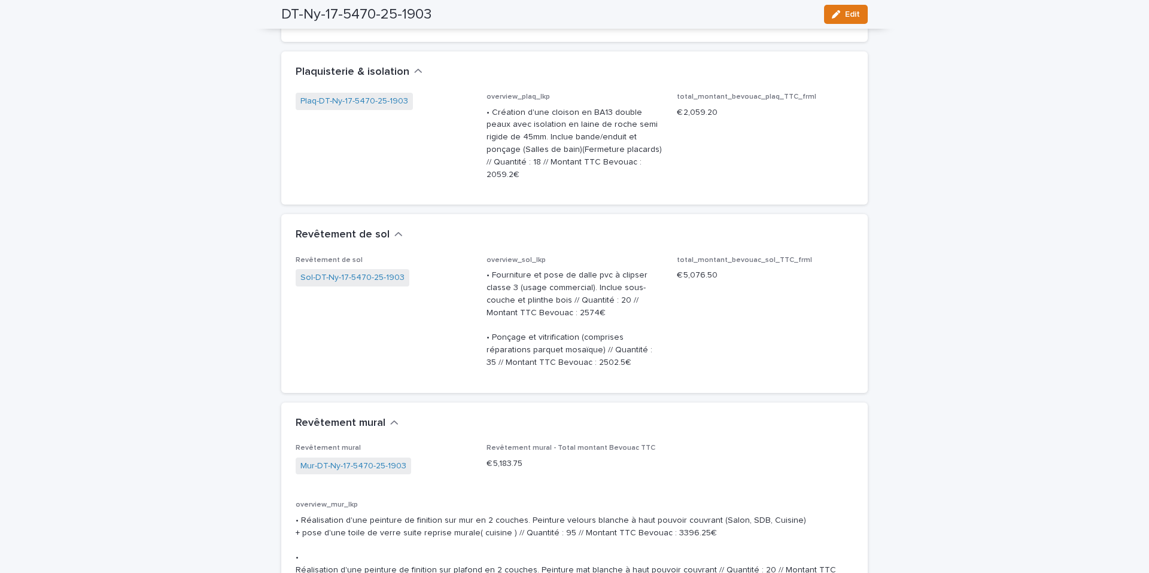
scroll to position [2495, 0]
click at [389, 106] on link "Plaq-DT-Ny-17-5470-25-1903" at bounding box center [354, 99] width 108 height 13
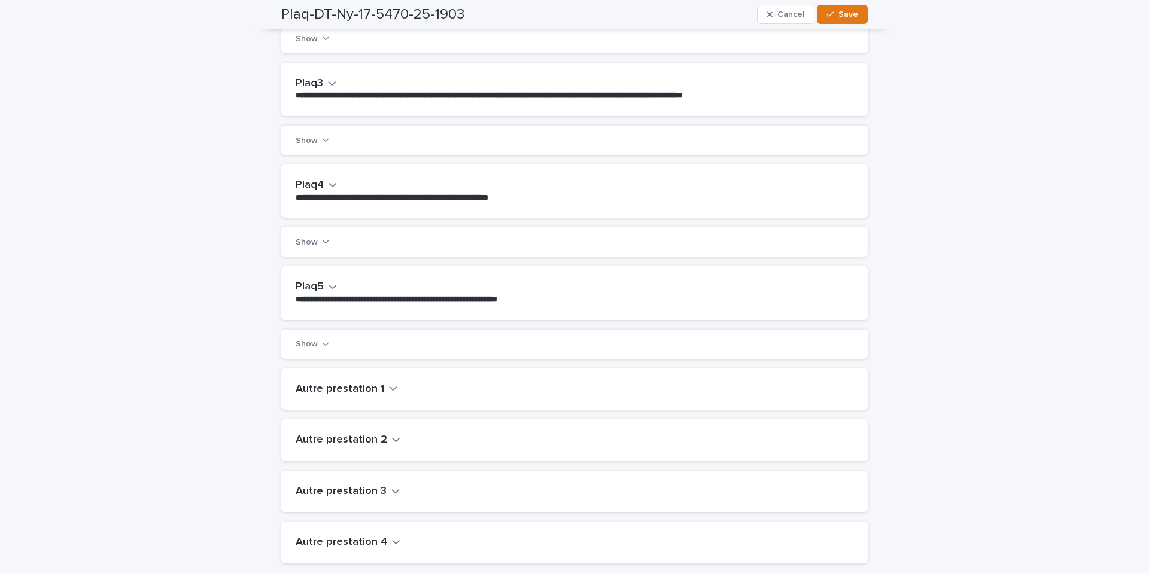
scroll to position [520, 0]
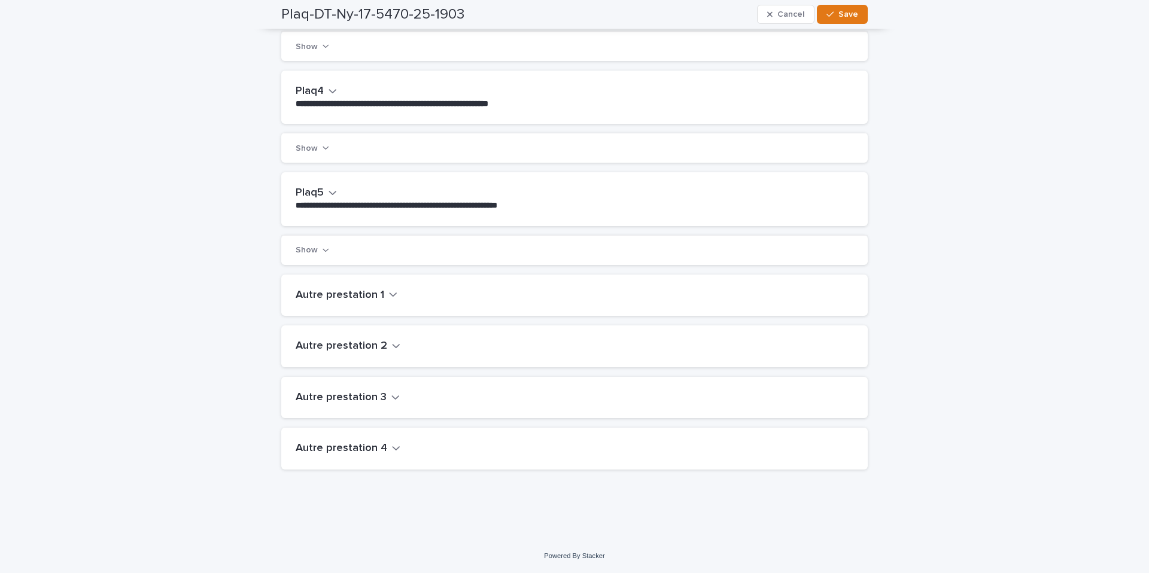
click at [389, 292] on icon "button" at bounding box center [393, 294] width 8 height 11
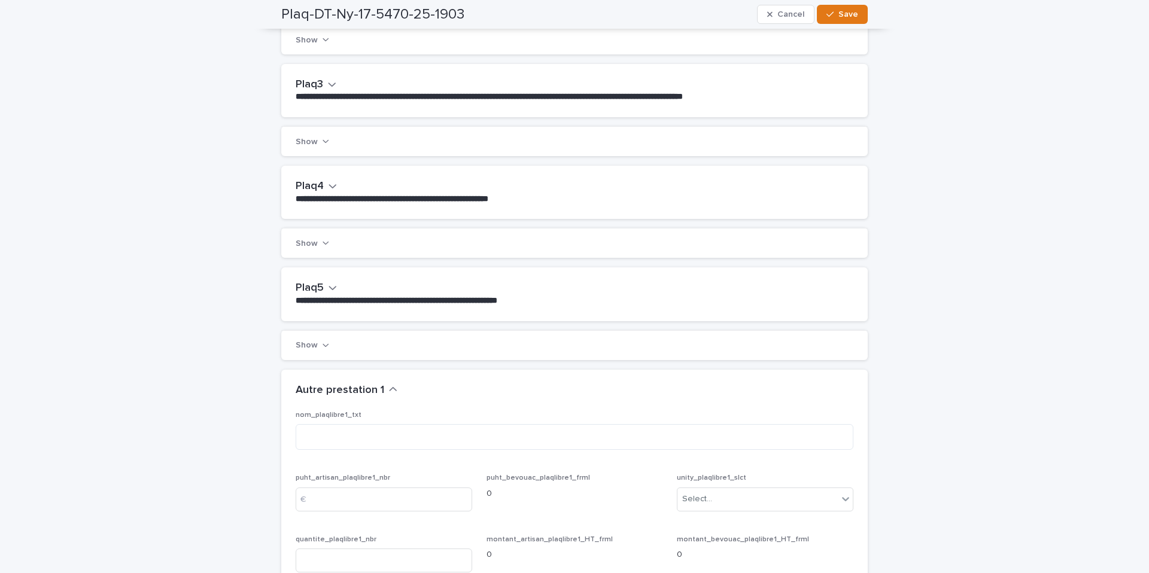
scroll to position [414, 0]
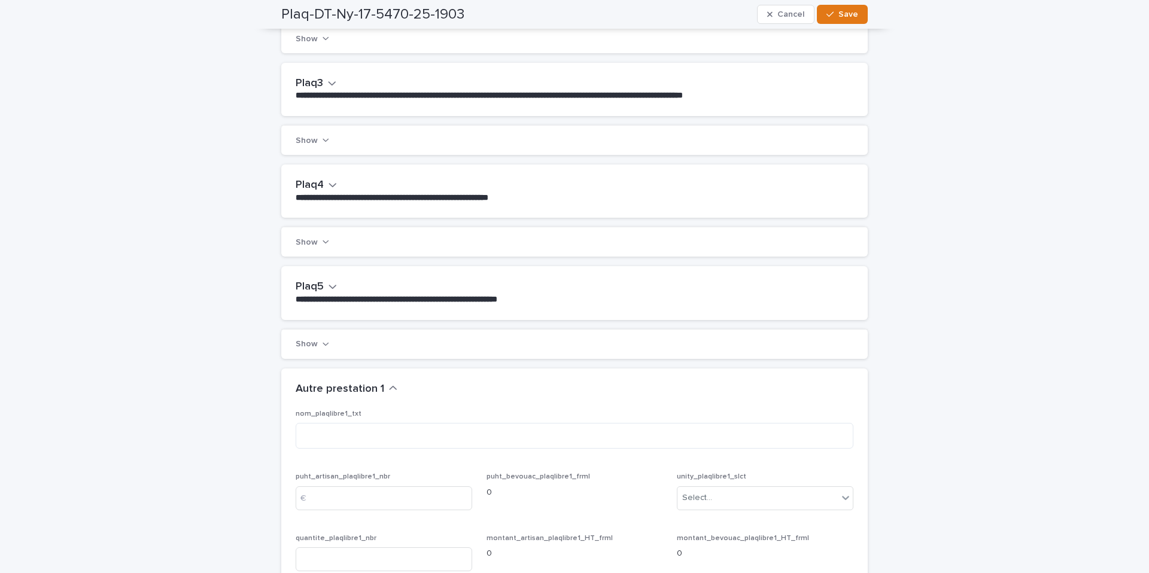
click at [323, 192] on button "Plaq4" at bounding box center [316, 185] width 41 height 13
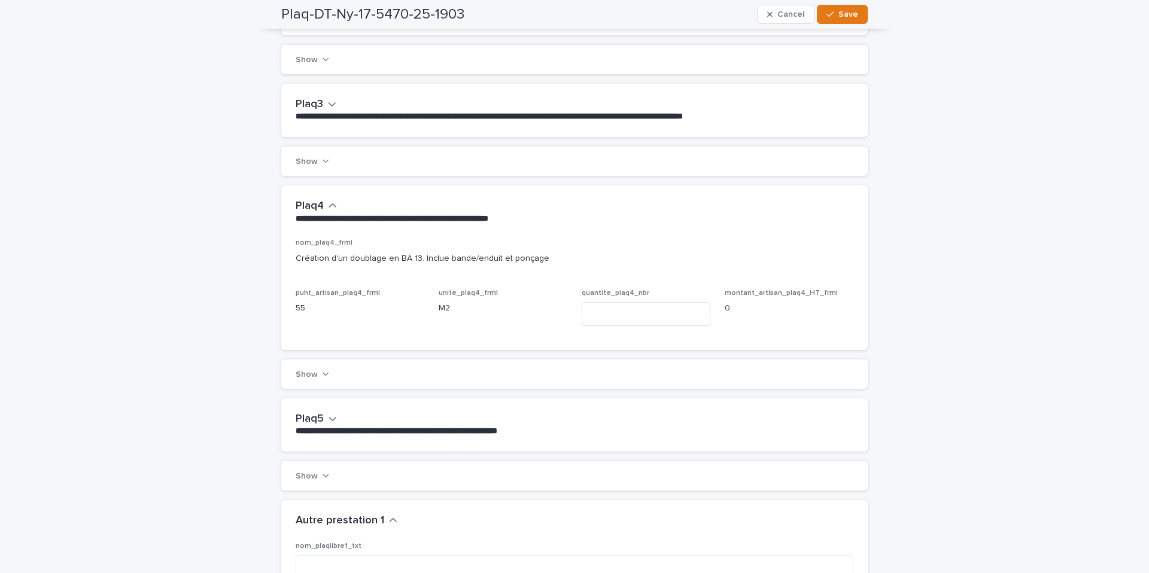
scroll to position [368, 0]
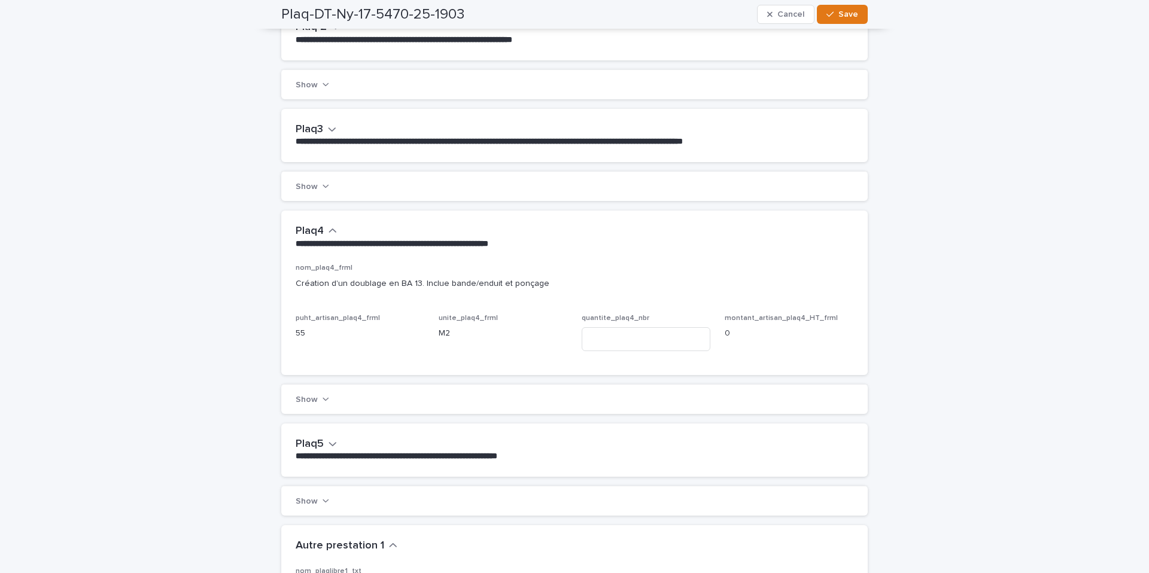
click at [330, 135] on icon "button" at bounding box center [332, 129] width 8 height 11
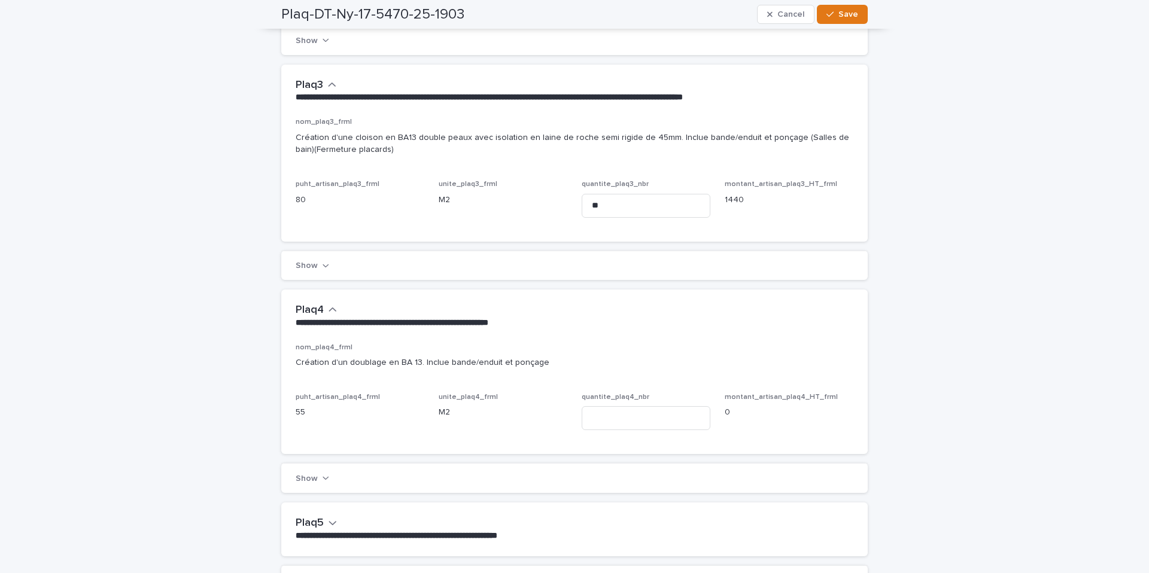
scroll to position [407, 0]
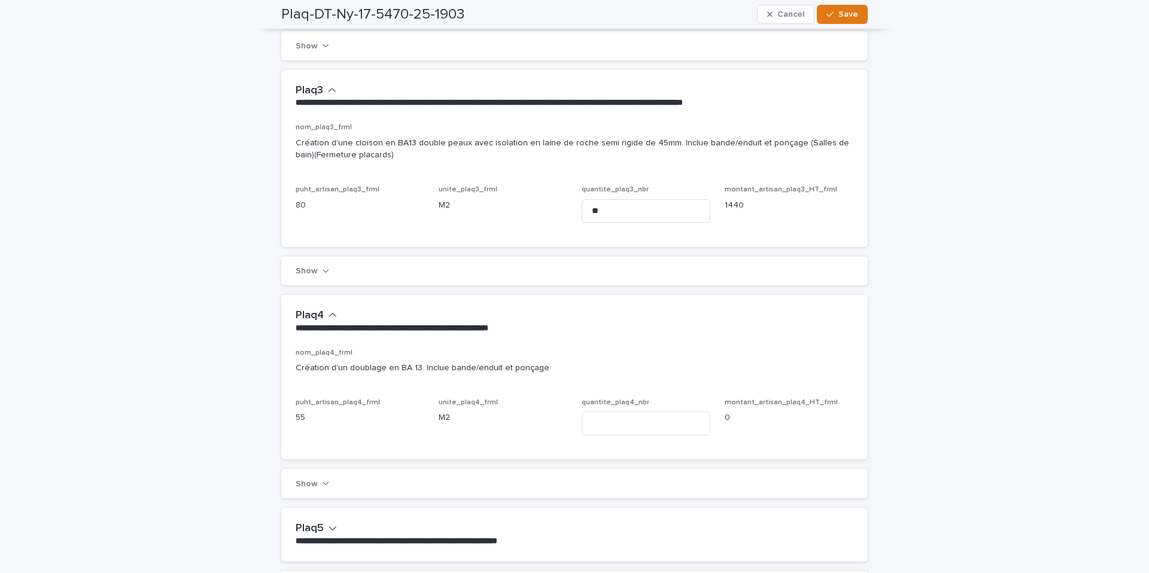
drag, startPoint x: 838, startPoint y: 16, endPoint x: 504, endPoint y: 199, distance: 380.0
click at [838, 16] on div "button" at bounding box center [832, 14] width 12 height 8
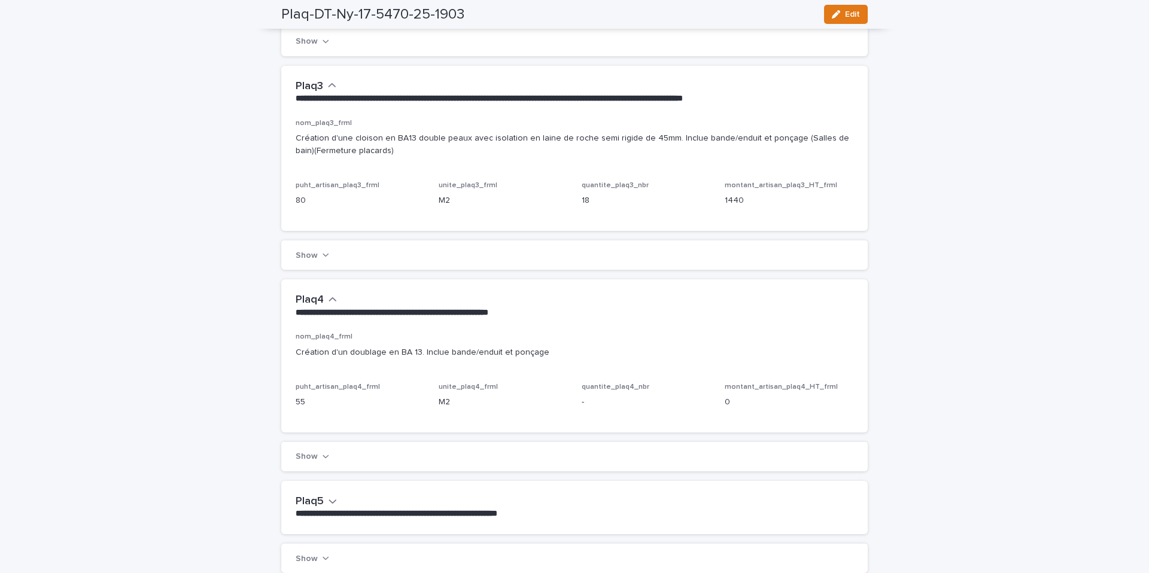
scroll to position [364, 0]
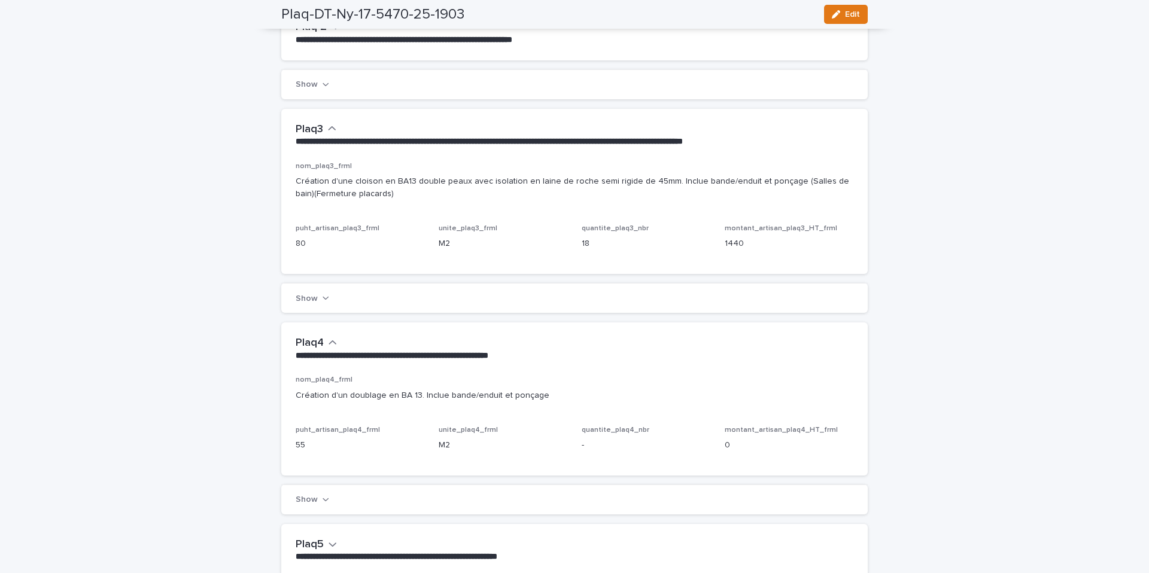
click at [325, 302] on icon "button" at bounding box center [326, 298] width 7 height 8
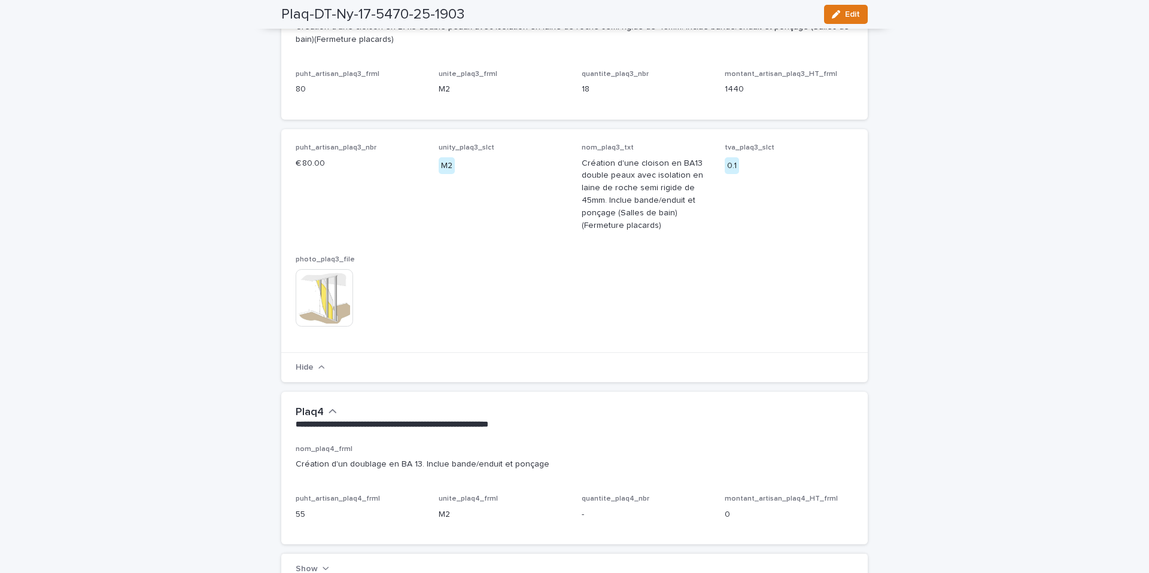
click at [664, 232] on p "Création d'une cloison en BA13 double peaux avec isolation en laine de roche se…" at bounding box center [646, 194] width 129 height 75
click at [841, 19] on button "Edit" at bounding box center [846, 14] width 44 height 19
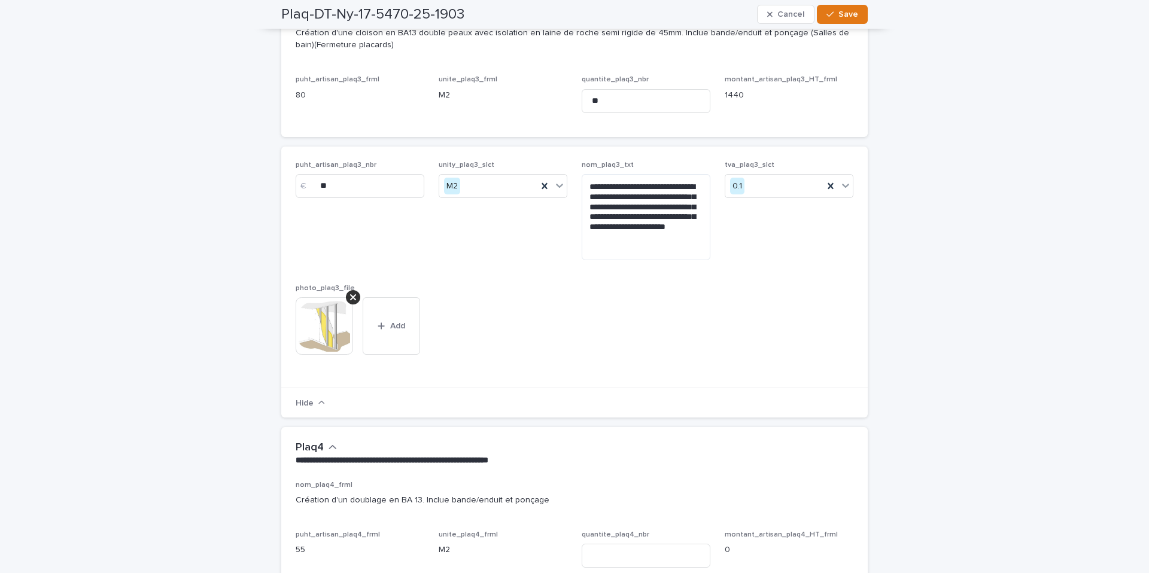
scroll to position [539, 0]
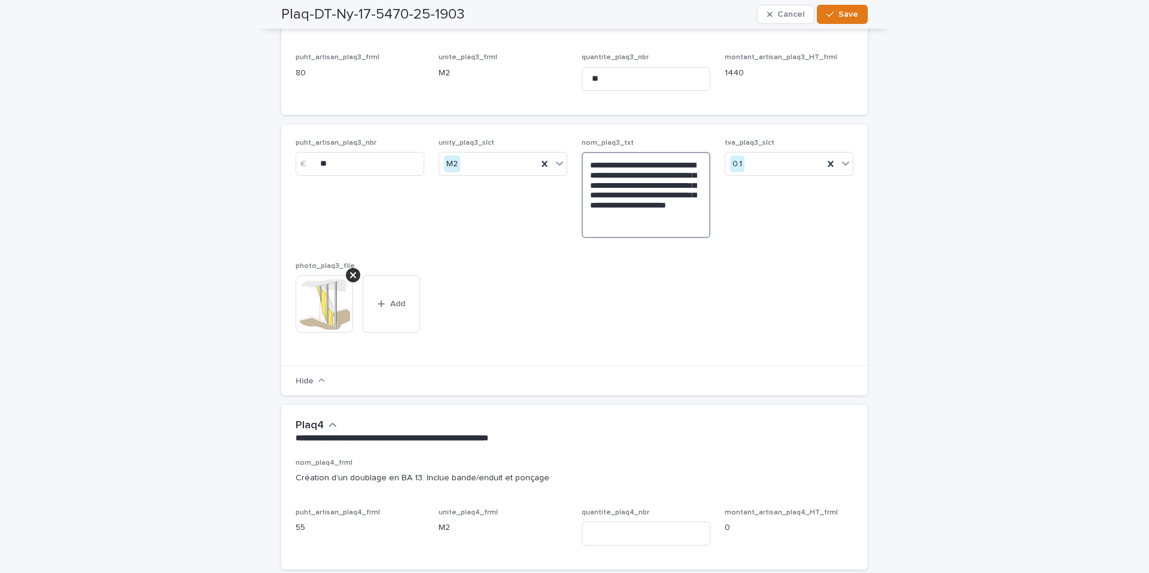
drag, startPoint x: 626, startPoint y: 241, endPoint x: 713, endPoint y: 239, distance: 86.8
click at [646, 226] on textarea "**********" at bounding box center [646, 195] width 129 height 86
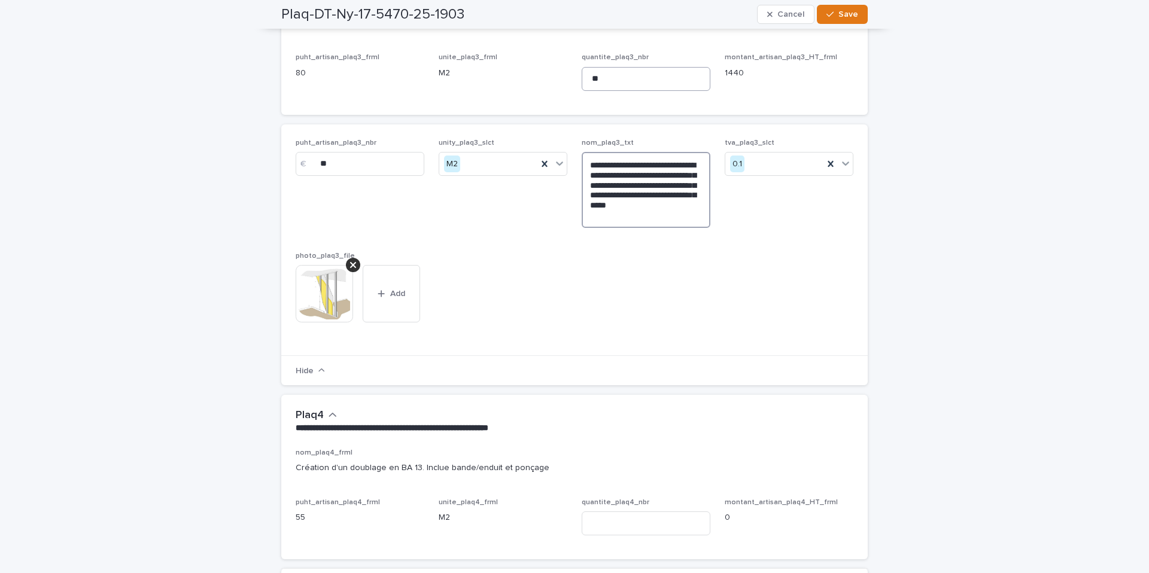
type textarea "**********"
click at [639, 91] on input "**" at bounding box center [646, 79] width 129 height 24
type input "**"
click at [852, 18] on span "Save" at bounding box center [848, 14] width 20 height 8
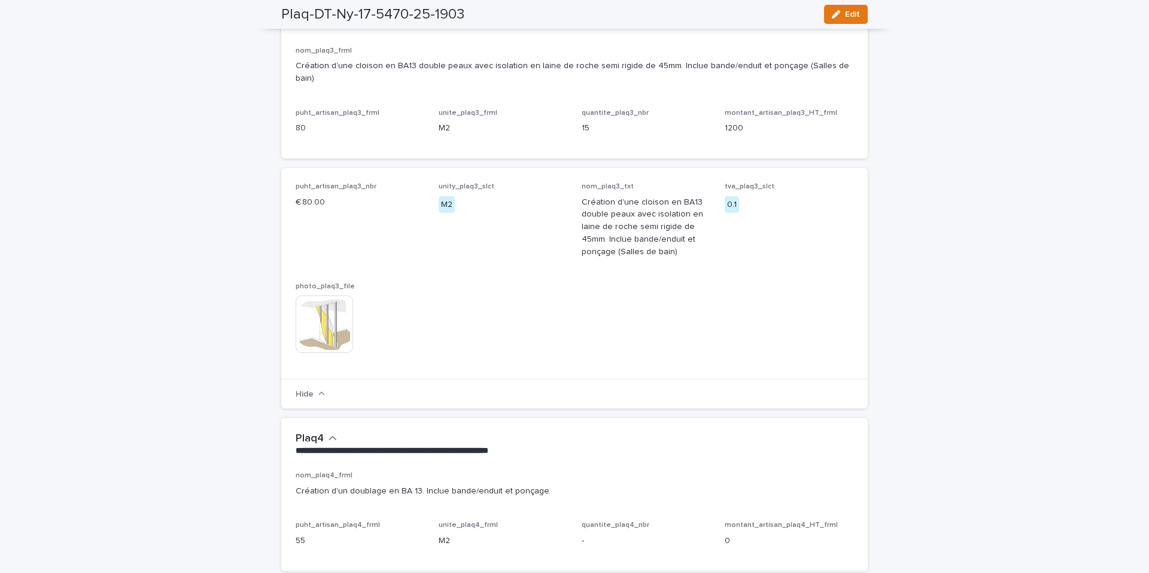
scroll to position [0, 0]
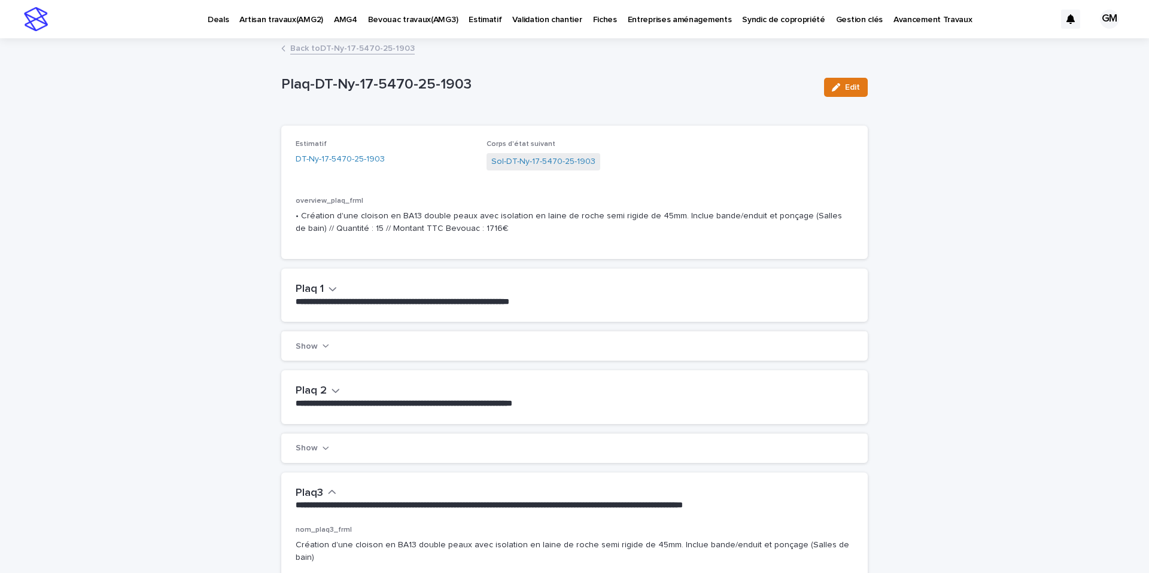
click at [331, 49] on link "Back to DT-Ny-17-5470-25-1903" at bounding box center [352, 48] width 124 height 14
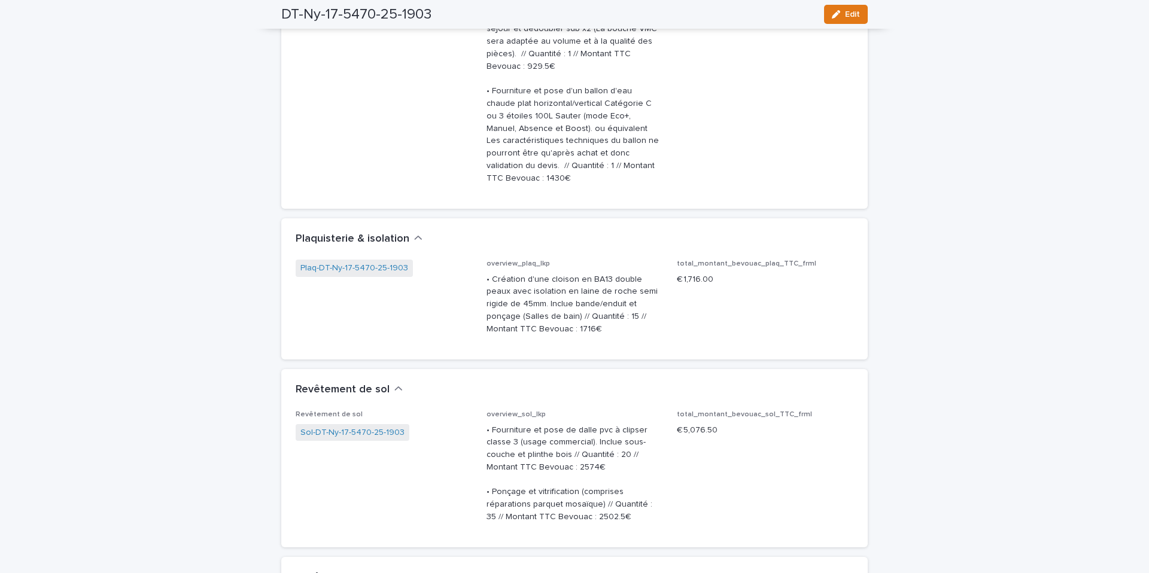
scroll to position [2320, 0]
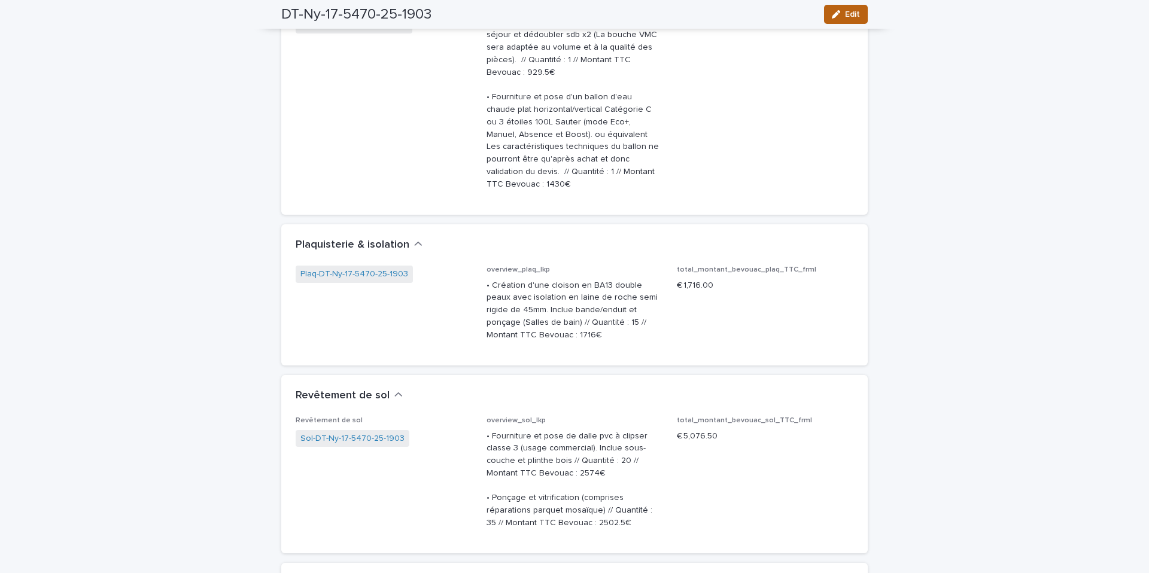
click at [849, 13] on span "Edit" at bounding box center [852, 14] width 15 height 8
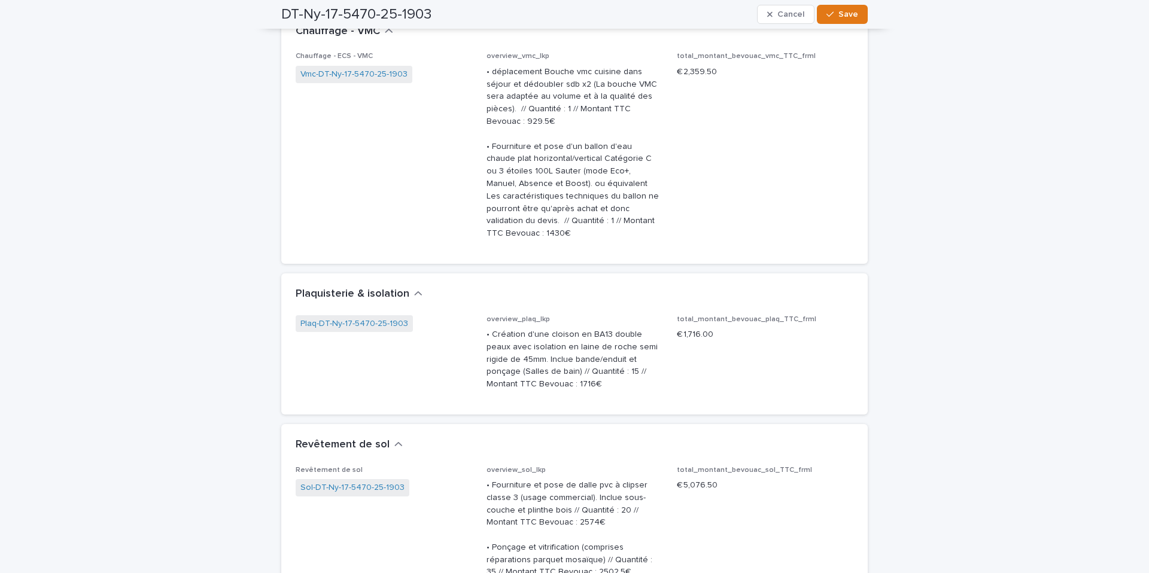
drag, startPoint x: 498, startPoint y: 197, endPoint x: 524, endPoint y: 212, distance: 30.1
click at [500, 197] on p "• déplacement Bouche vmc cuisine dans séjour et dédoubler sdb x2 (La bouche VMC…" at bounding box center [575, 153] width 177 height 174
click at [382, 81] on link "Vmc-DT-Ny-17-5470-25-1903" at bounding box center [353, 74] width 107 height 13
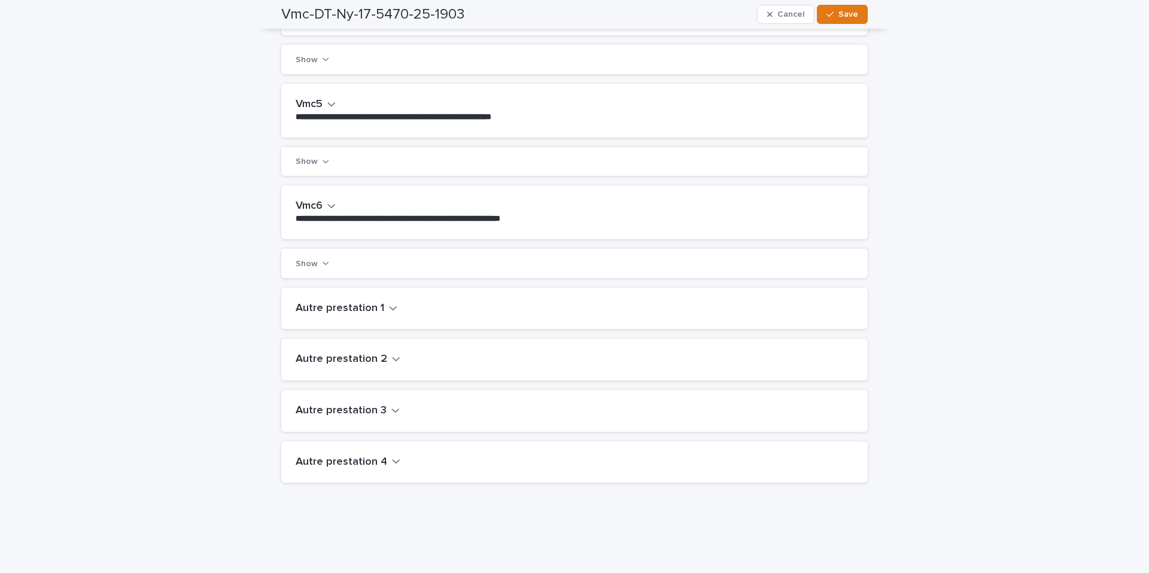
scroll to position [648, 0]
click at [325, 263] on icon "button" at bounding box center [326, 262] width 6 height 3
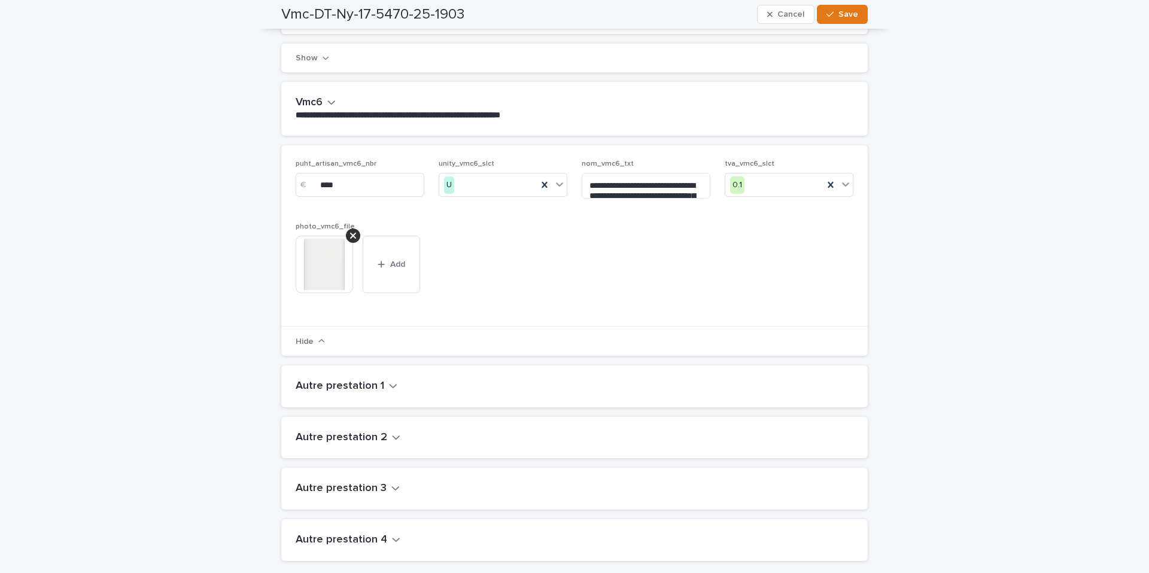
scroll to position [752, 0]
click at [665, 191] on textarea "**********" at bounding box center [646, 184] width 129 height 27
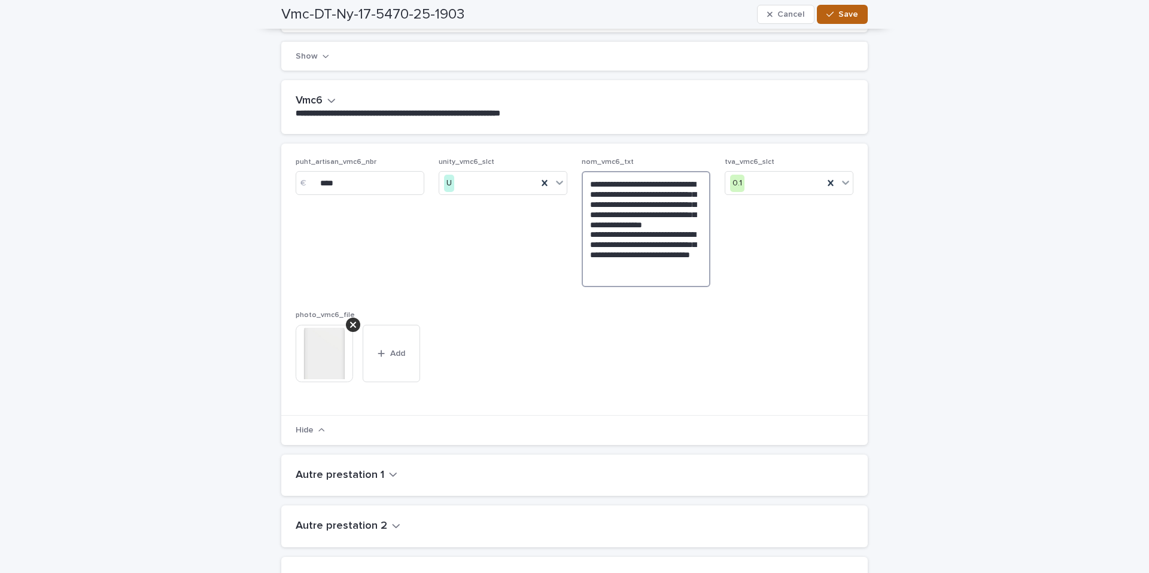
type textarea "**********"
click at [851, 10] on span "Save" at bounding box center [848, 14] width 20 height 8
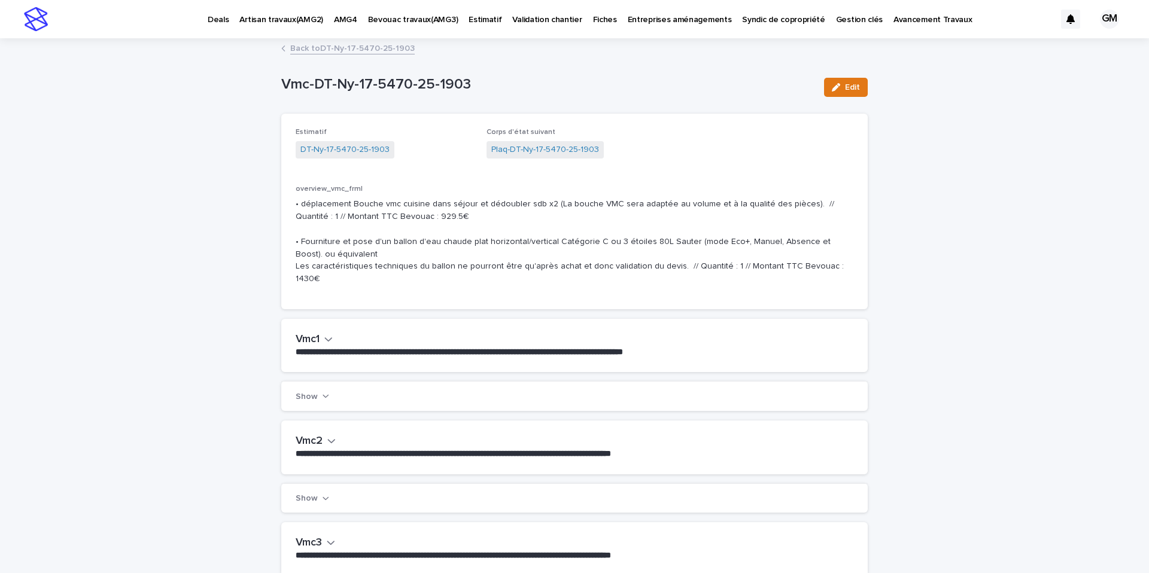
click at [323, 51] on link "Back to DT-Ny-17-5470-25-1903" at bounding box center [352, 48] width 124 height 14
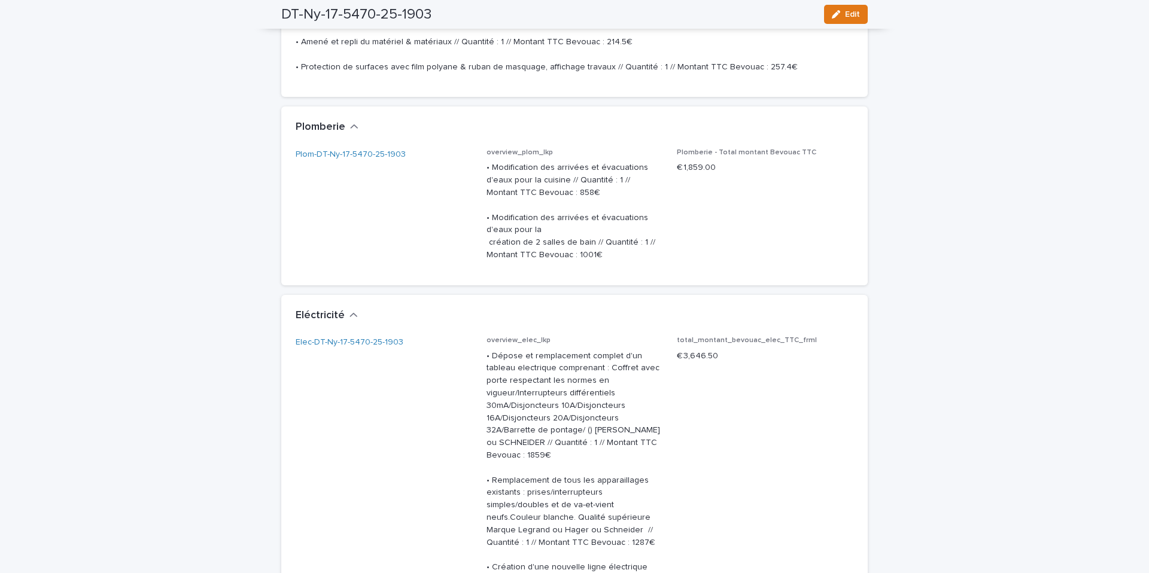
scroll to position [1639, 0]
click at [325, 159] on link "Plom-DT-Ny-17-5470-25-1903" at bounding box center [351, 152] width 110 height 13
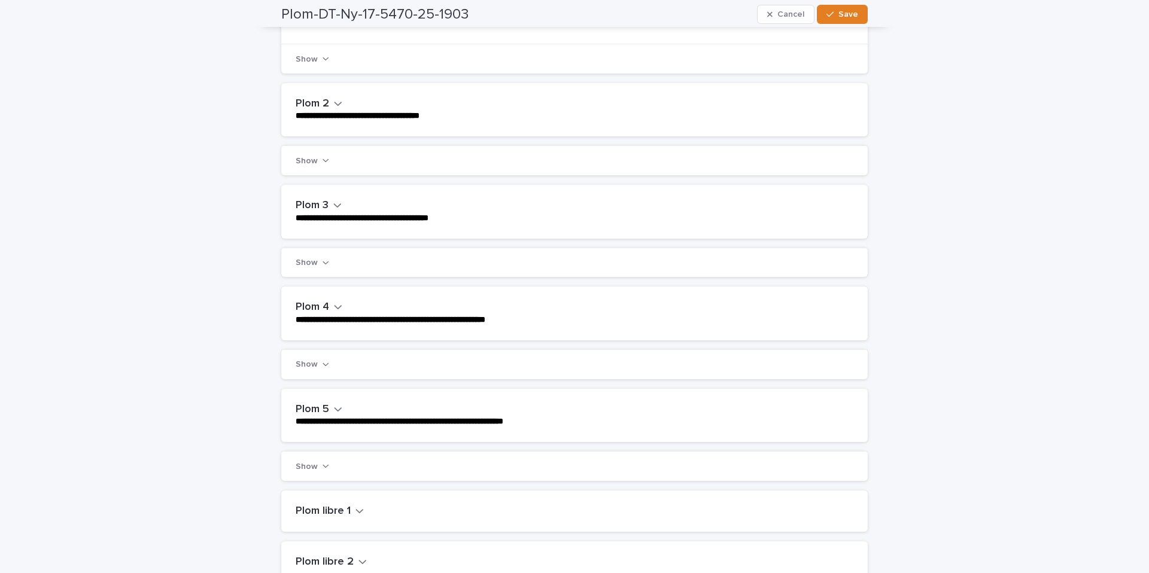
scroll to position [367, 0]
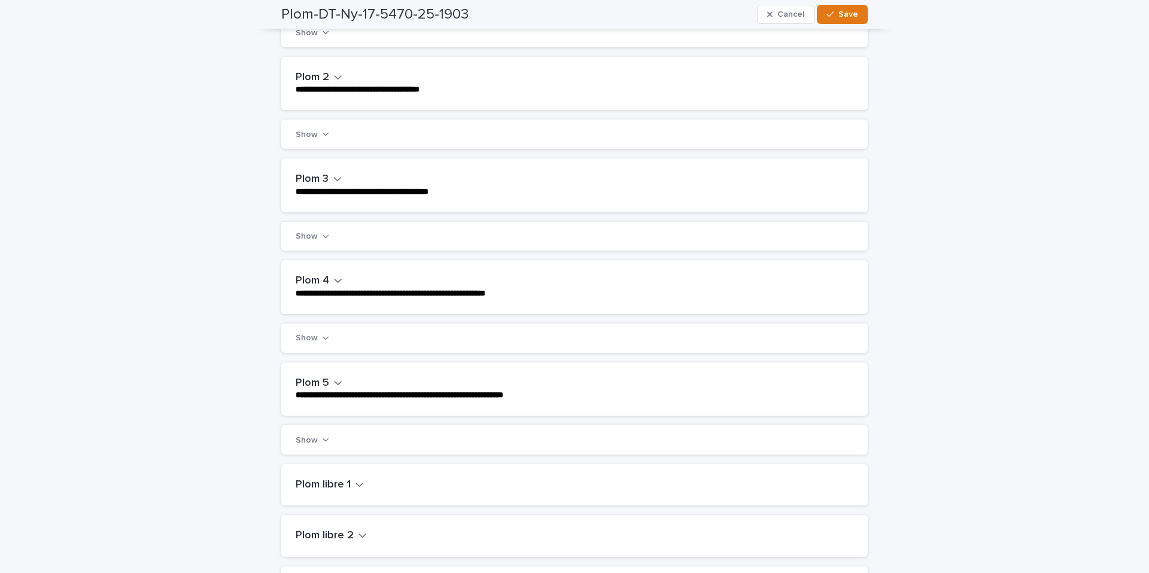
click at [322, 84] on h2 "Plom 2" at bounding box center [313, 77] width 34 height 13
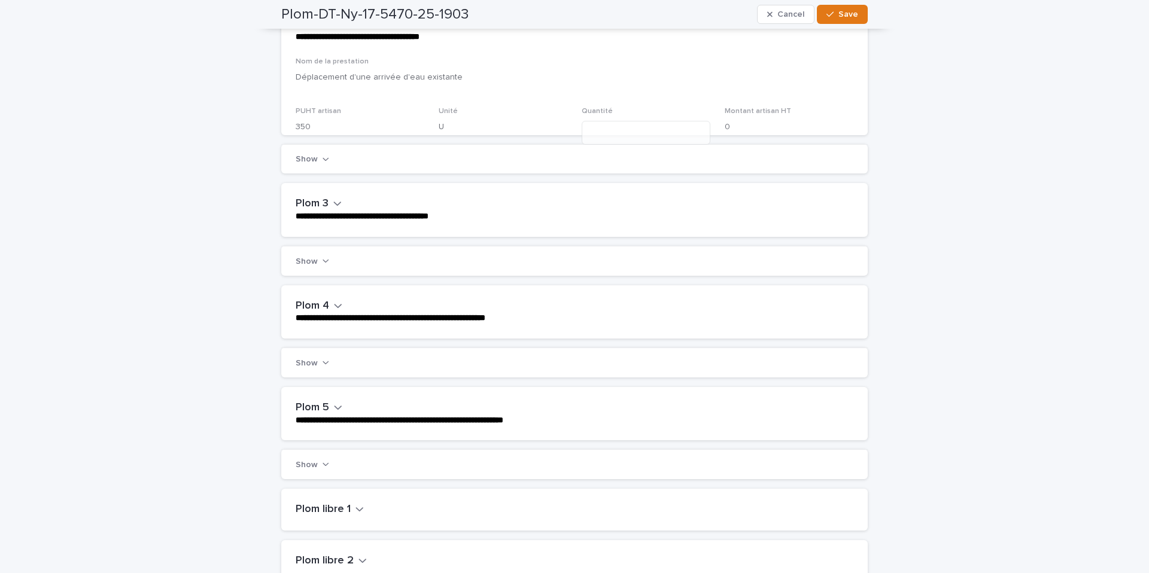
scroll to position [423, 0]
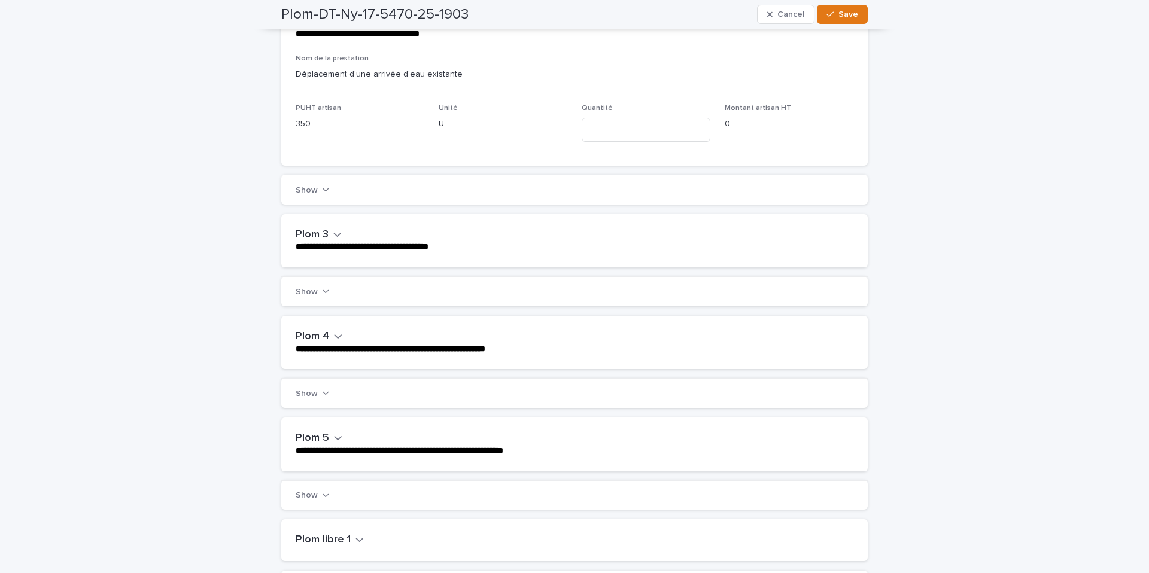
click at [316, 194] on button "Show" at bounding box center [313, 190] width 34 height 9
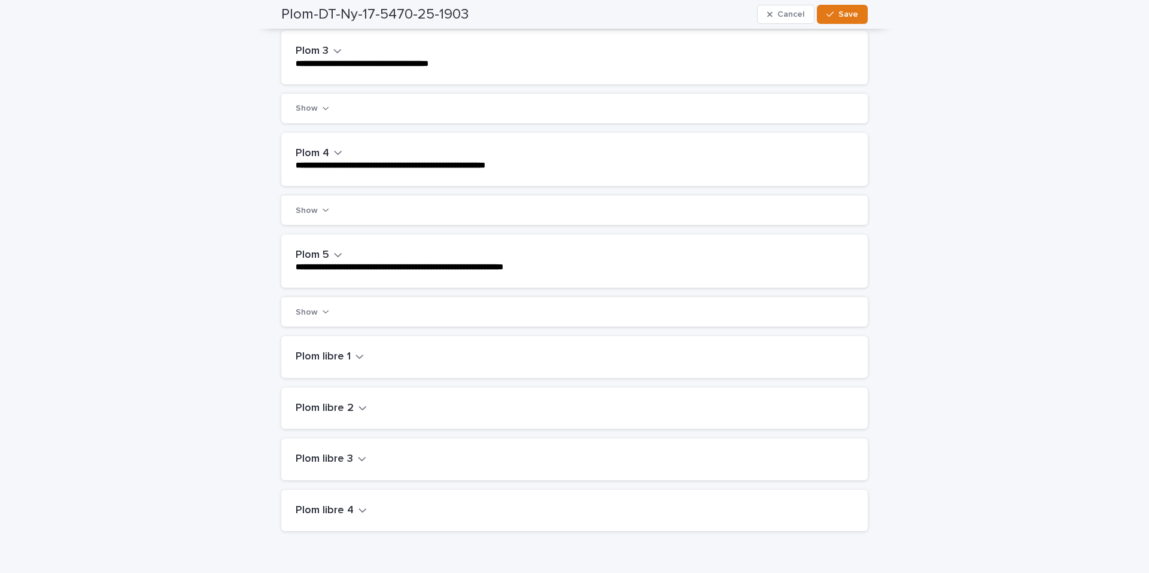
scroll to position [750, 0]
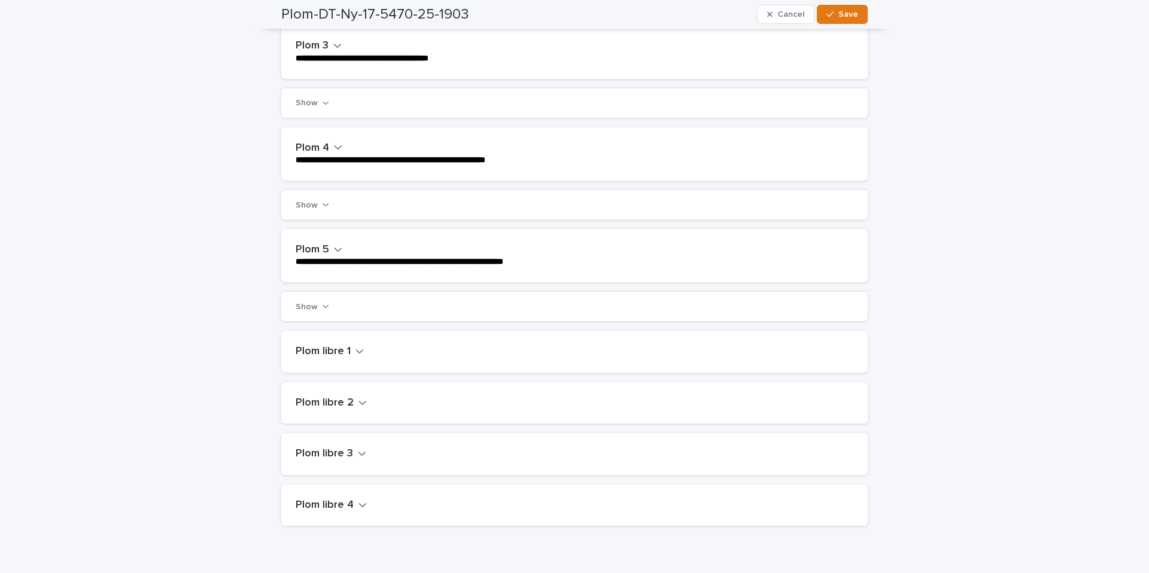
click at [320, 209] on button "Show" at bounding box center [313, 204] width 34 height 9
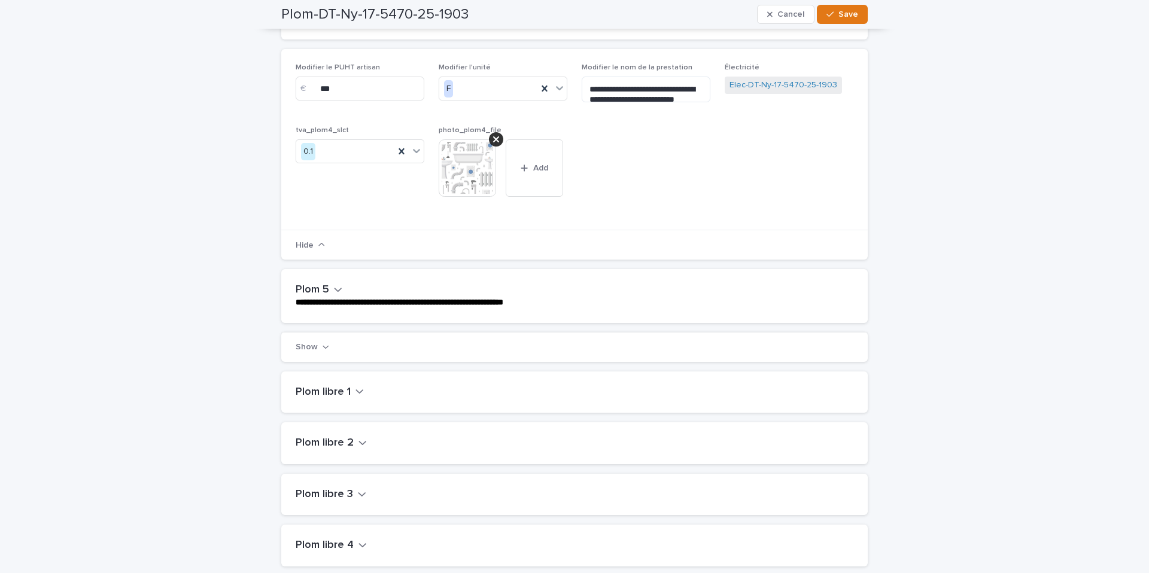
scroll to position [896, 0]
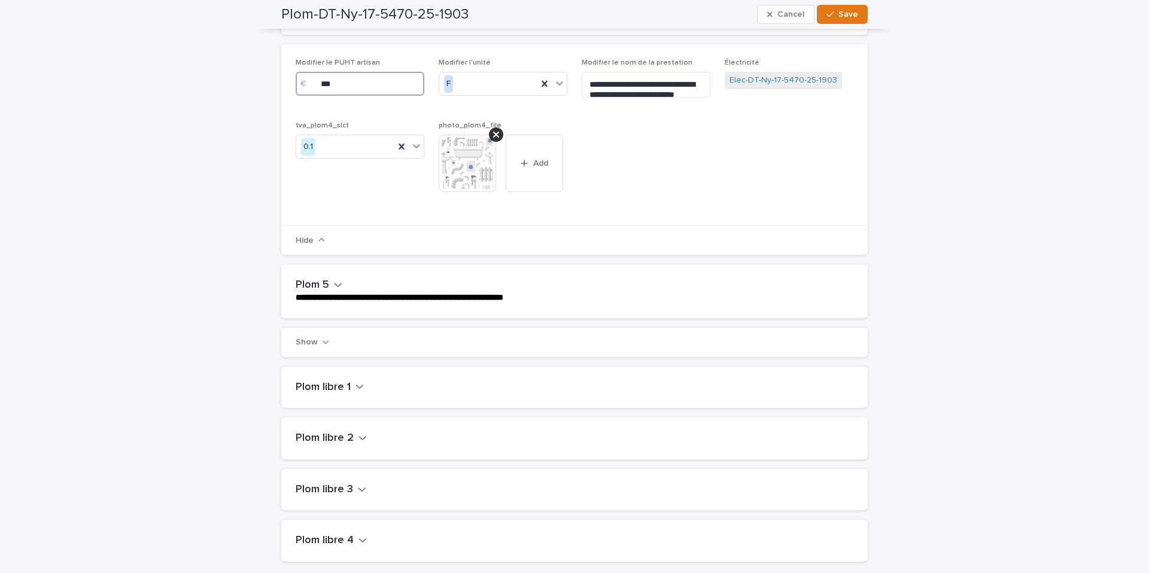
click at [324, 96] on input "***" at bounding box center [360, 84] width 129 height 24
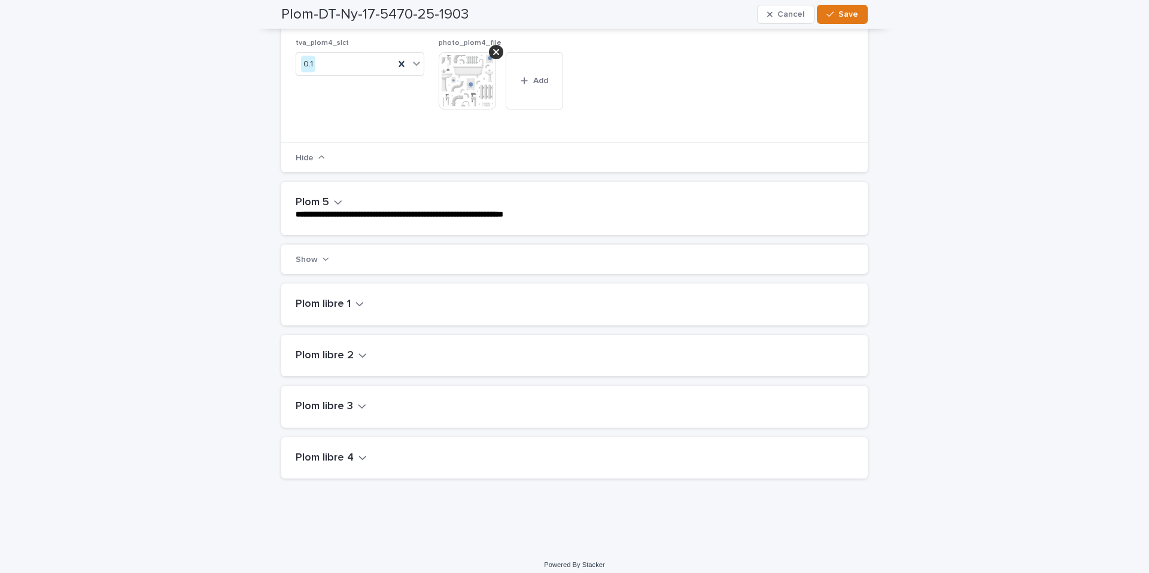
scroll to position [1011, 0]
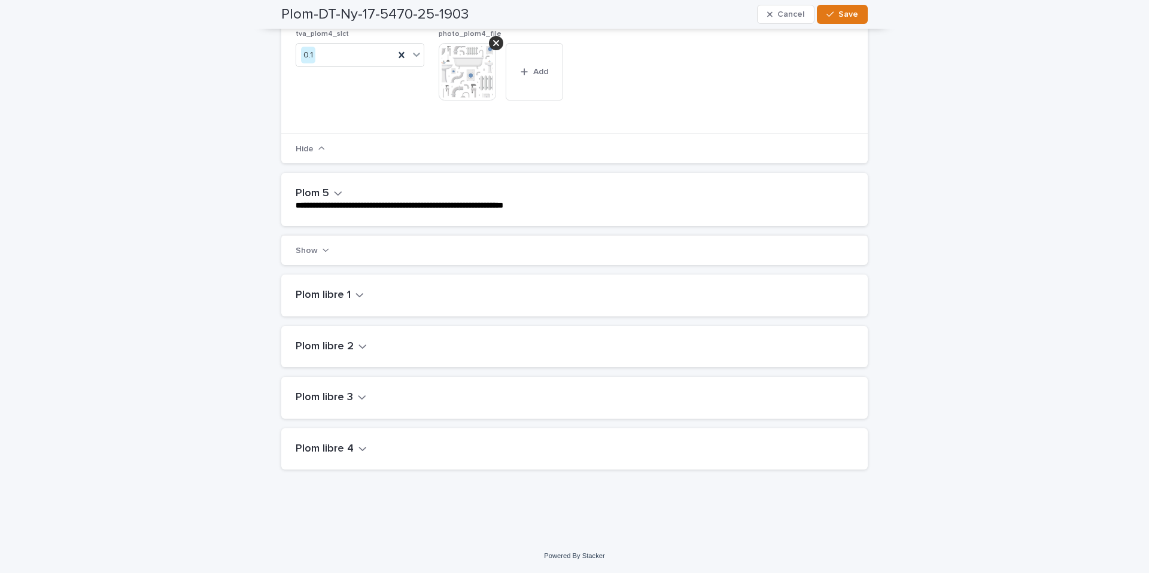
type input "***"
click at [323, 254] on icon "button" at bounding box center [326, 250] width 7 height 8
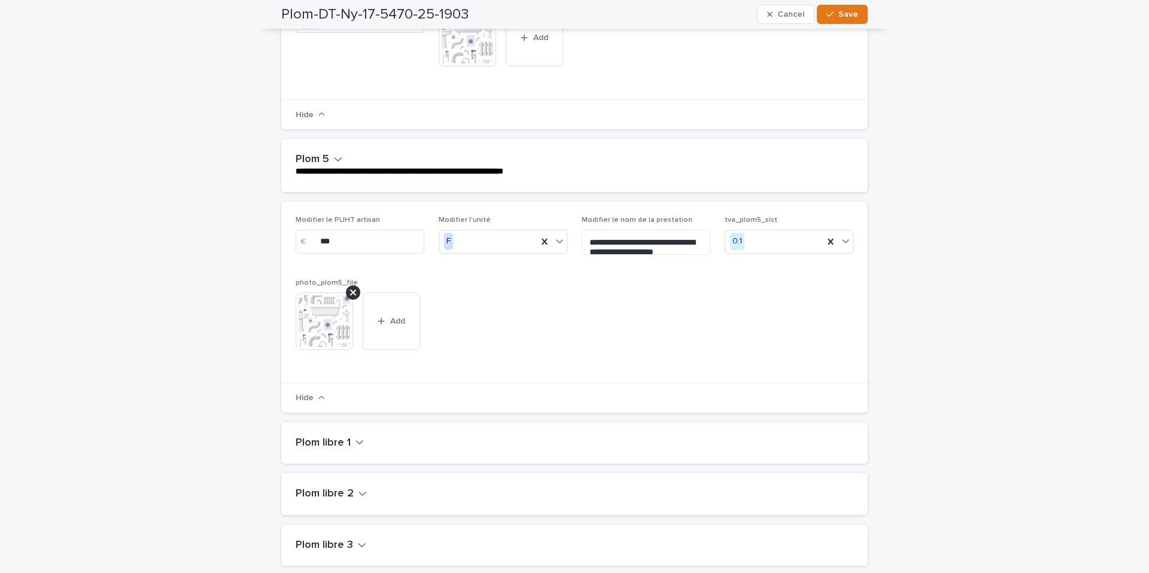
scroll to position [1056, 0]
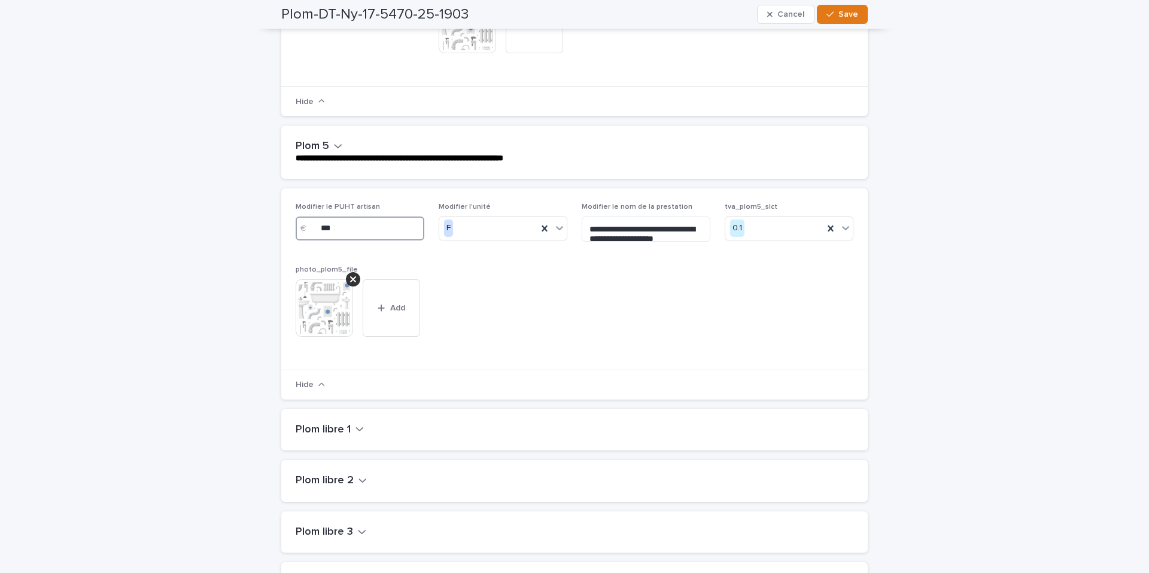
drag, startPoint x: 325, startPoint y: 243, endPoint x: 341, endPoint y: 258, distance: 22.0
click at [325, 241] on input "***" at bounding box center [360, 229] width 129 height 24
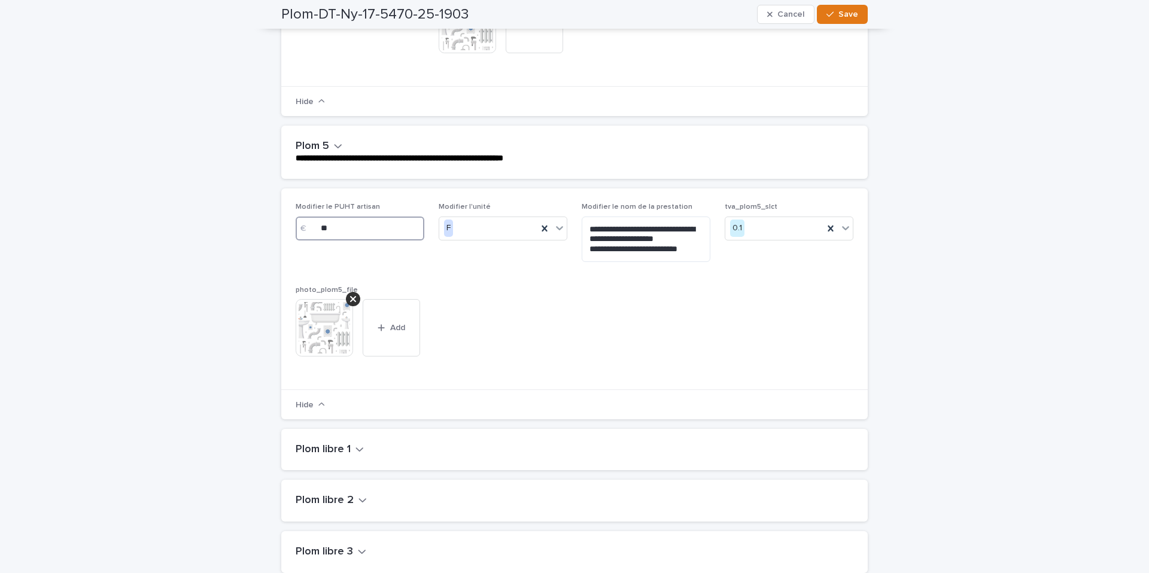
type input "***"
drag, startPoint x: 335, startPoint y: 240, endPoint x: 318, endPoint y: 242, distance: 16.9
click at [319, 241] on div "€ ***" at bounding box center [360, 229] width 129 height 24
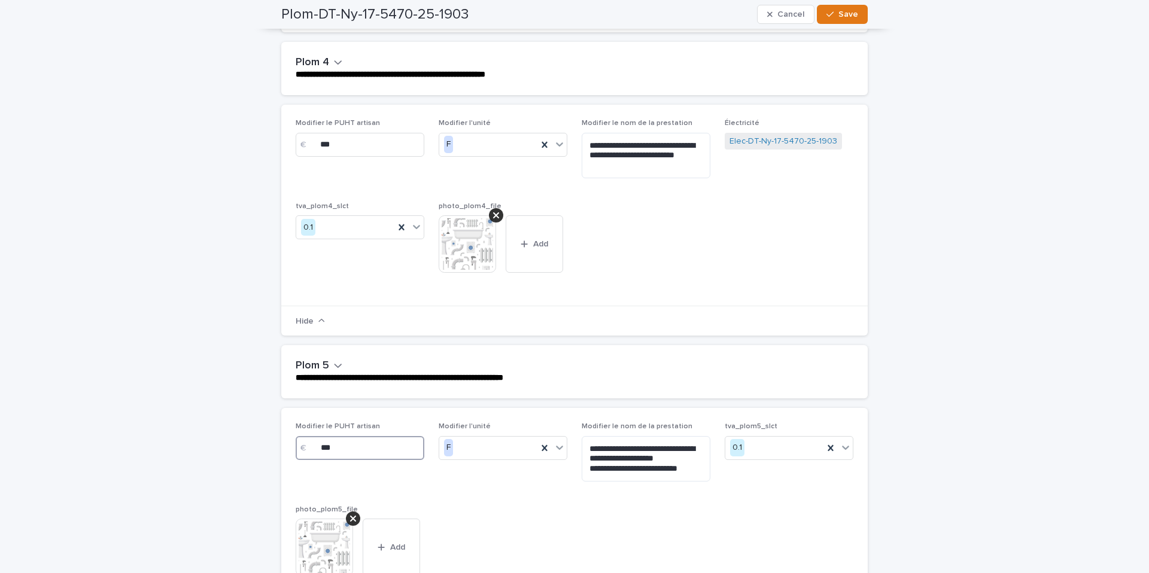
scroll to position [814, 0]
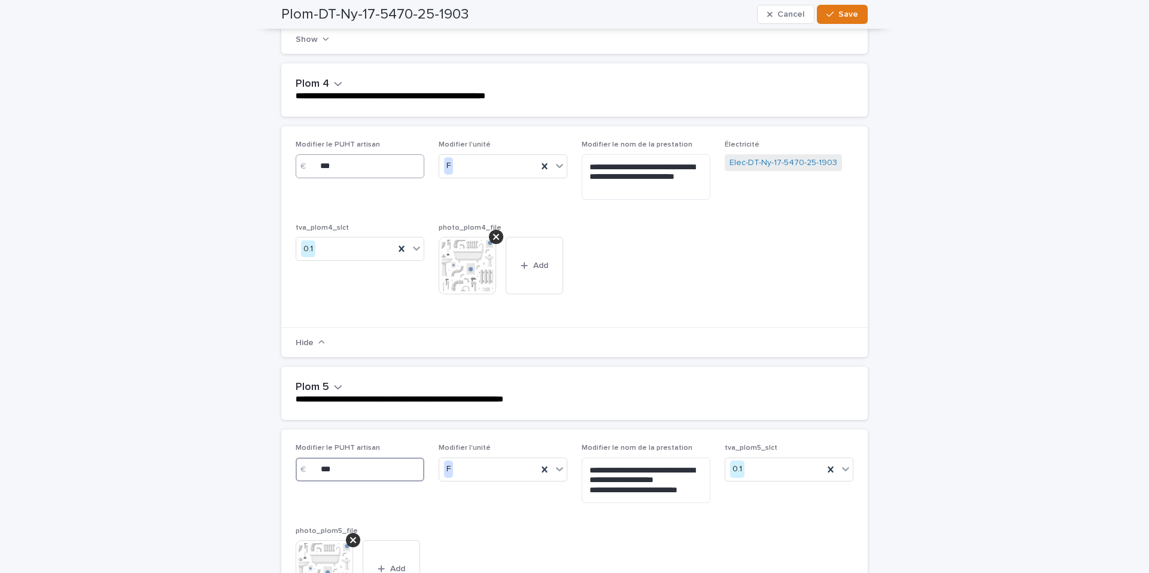
type input "***"
click at [342, 176] on input "***" at bounding box center [360, 166] width 129 height 24
type input "*"
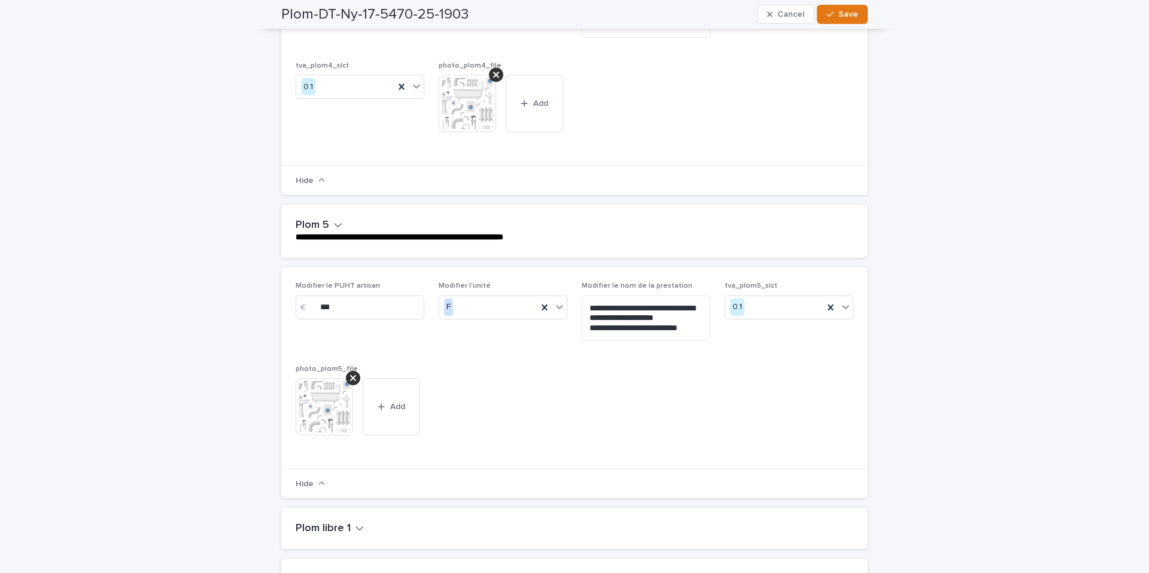
scroll to position [1017, 0]
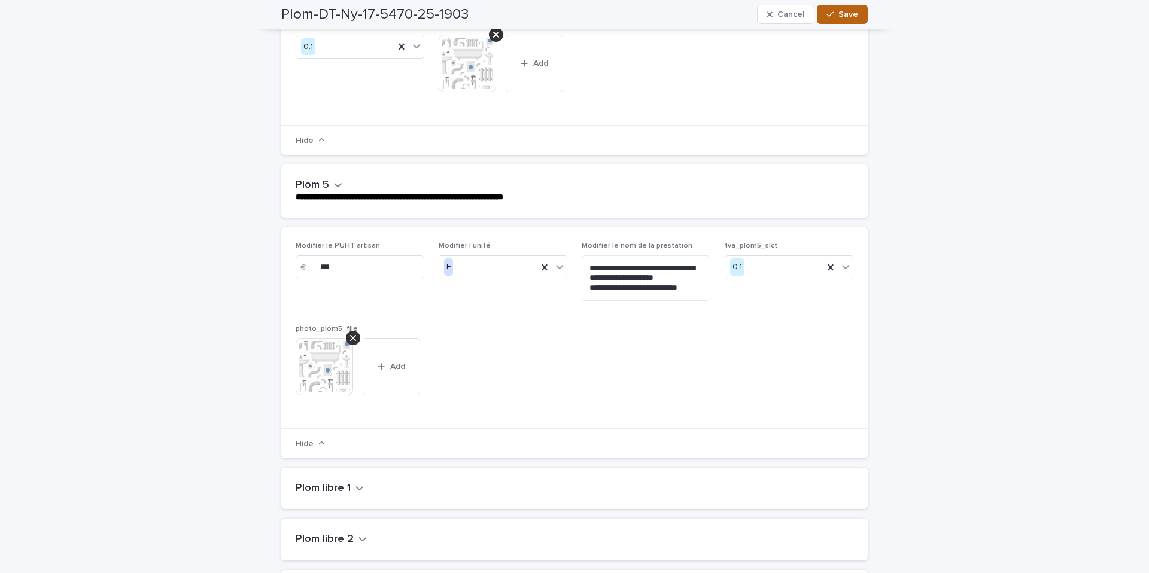
type input "***"
click at [829, 16] on icon "button" at bounding box center [829, 14] width 7 height 8
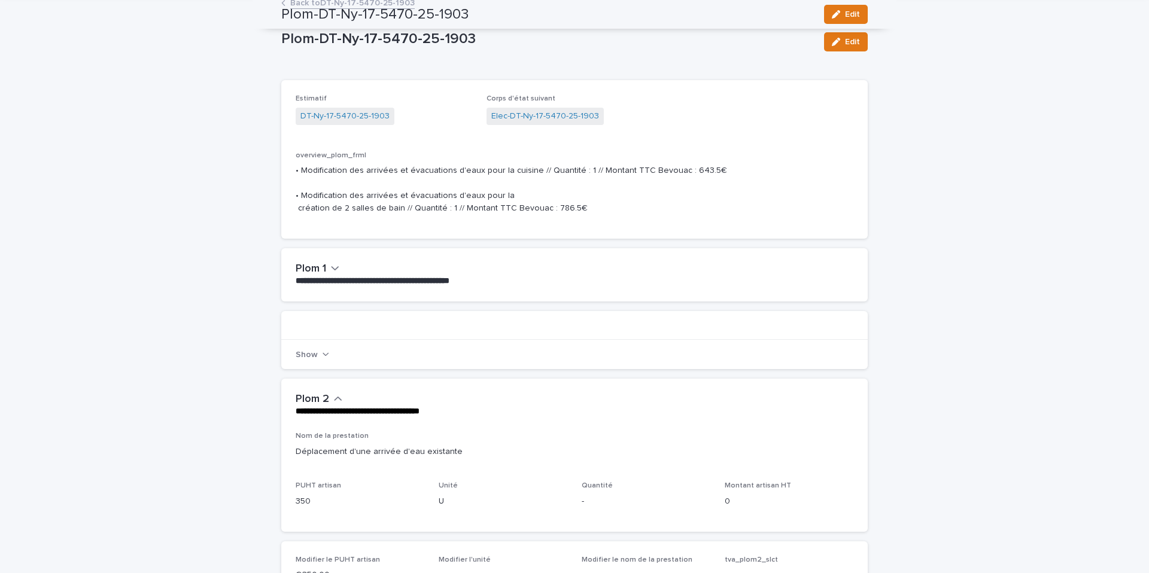
scroll to position [0, 0]
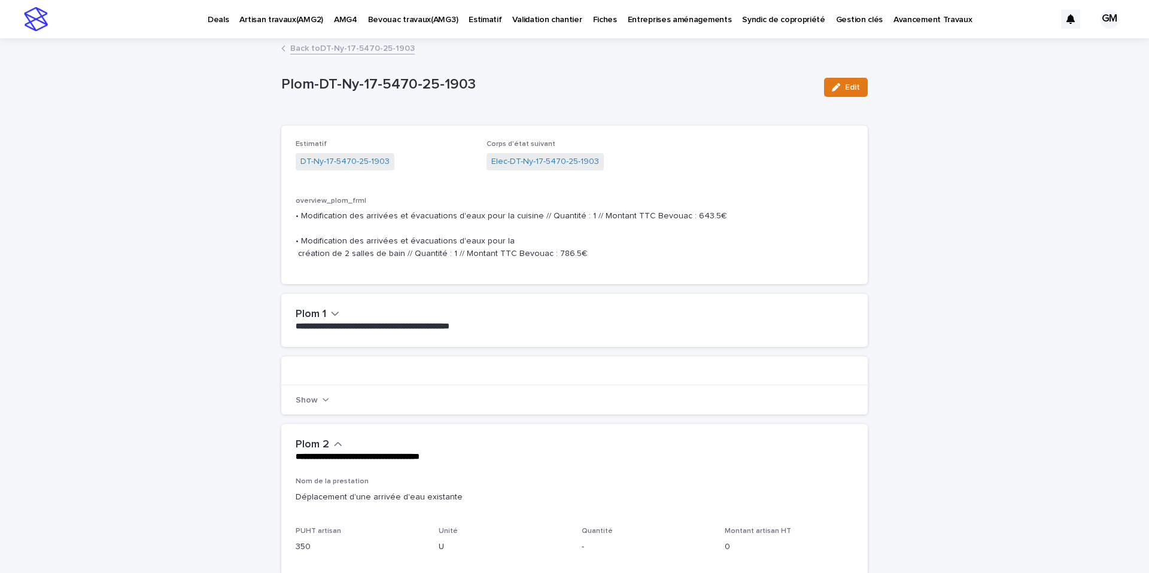
click at [294, 51] on link "Back to DT-Ny-17-5470-25-1903" at bounding box center [352, 48] width 124 height 14
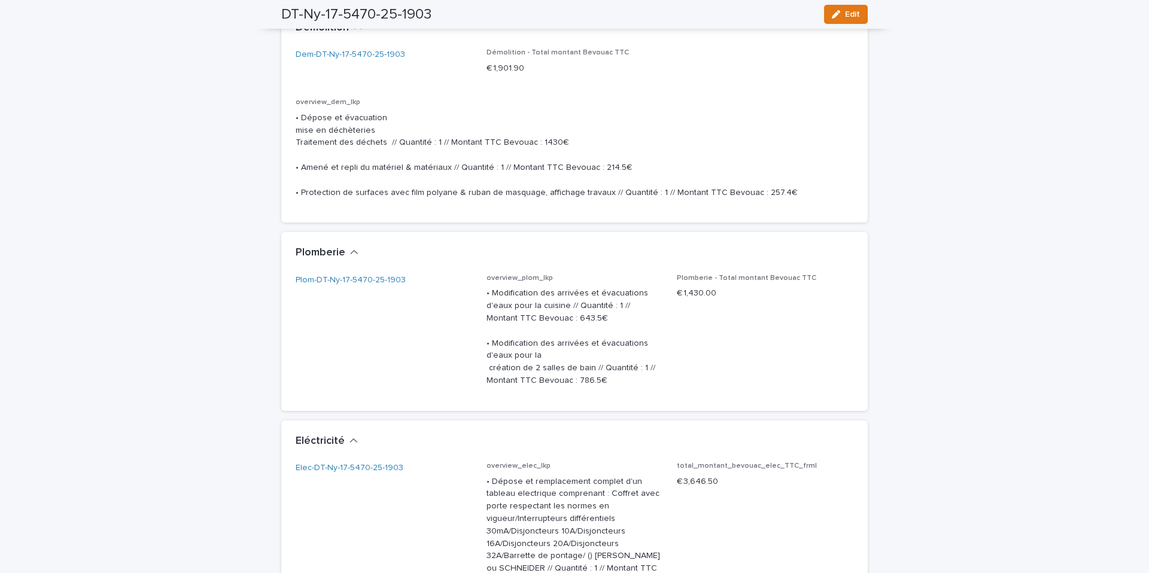
scroll to position [1498, 0]
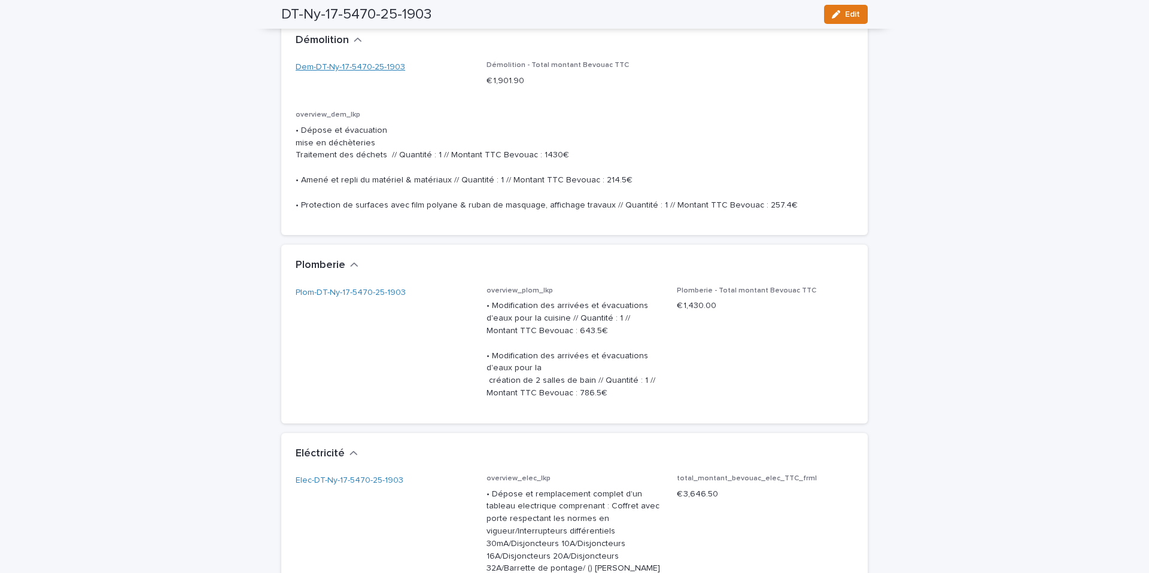
click at [349, 68] on link "Dem-DT-Ny-17-5470-25-1903" at bounding box center [351, 67] width 110 height 13
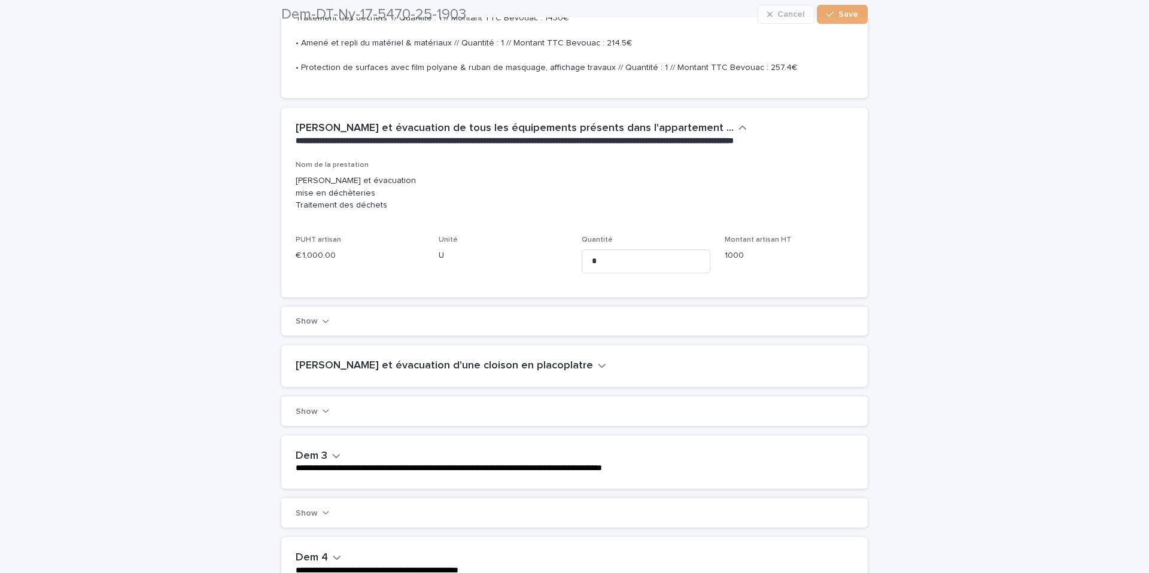
scroll to position [251, 0]
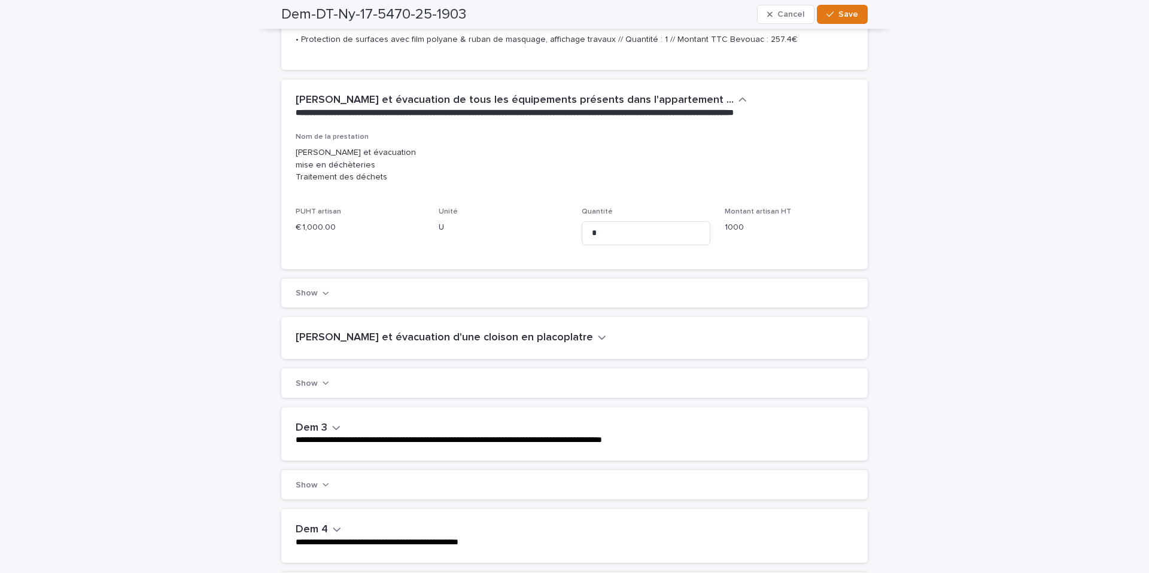
click at [318, 298] on button "Show" at bounding box center [313, 293] width 34 height 9
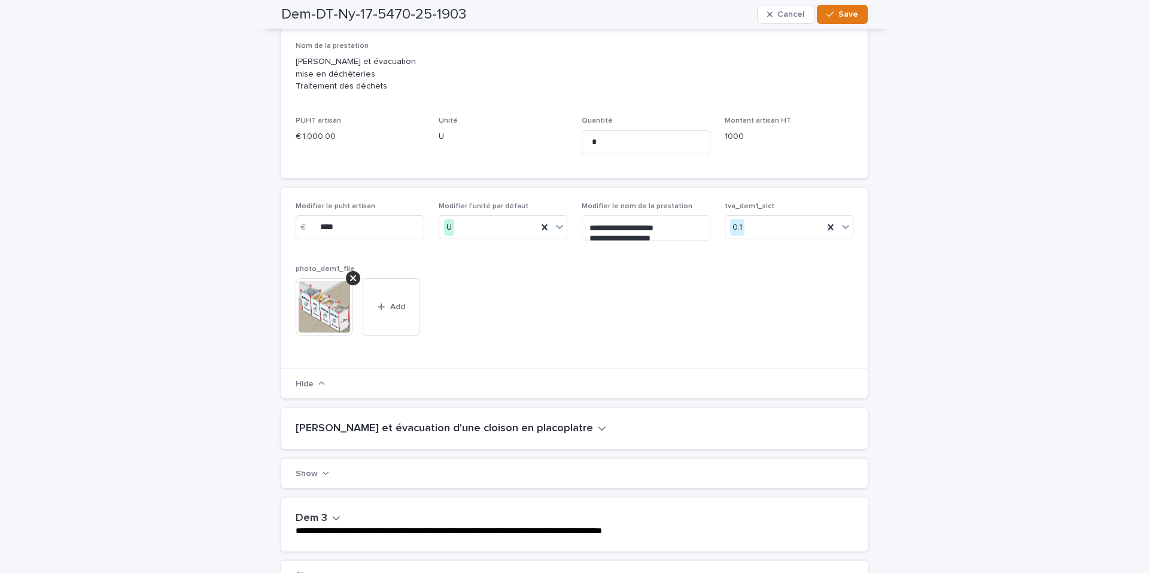
scroll to position [342, 0]
drag, startPoint x: 350, startPoint y: 238, endPoint x: 314, endPoint y: 239, distance: 35.9
click at [315, 238] on div "€ ****" at bounding box center [360, 227] width 129 height 24
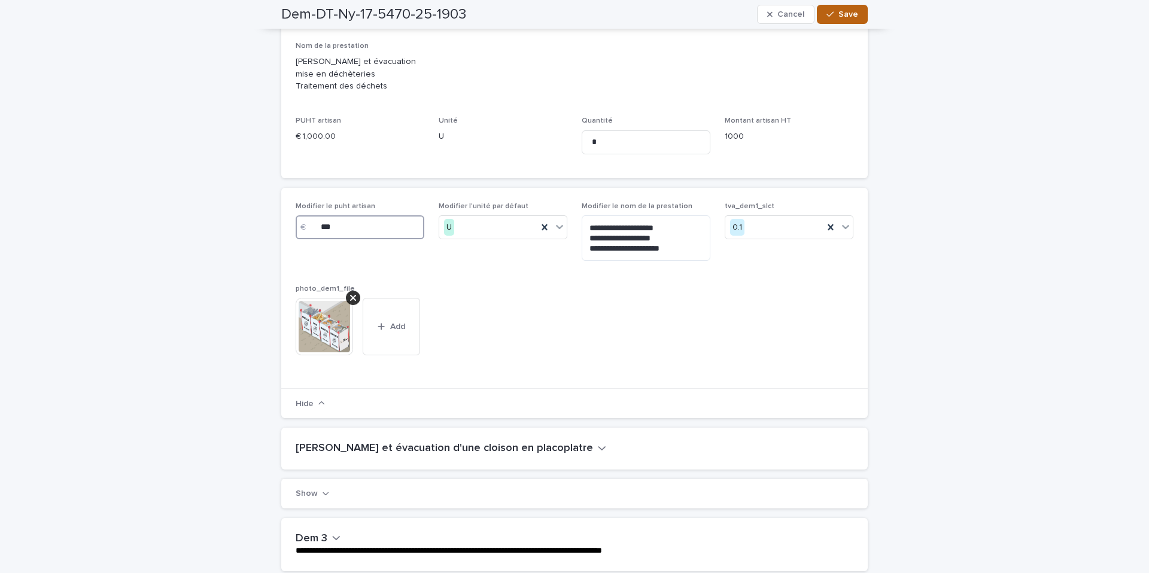
type input "***"
click at [837, 21] on button "Save" at bounding box center [842, 14] width 51 height 19
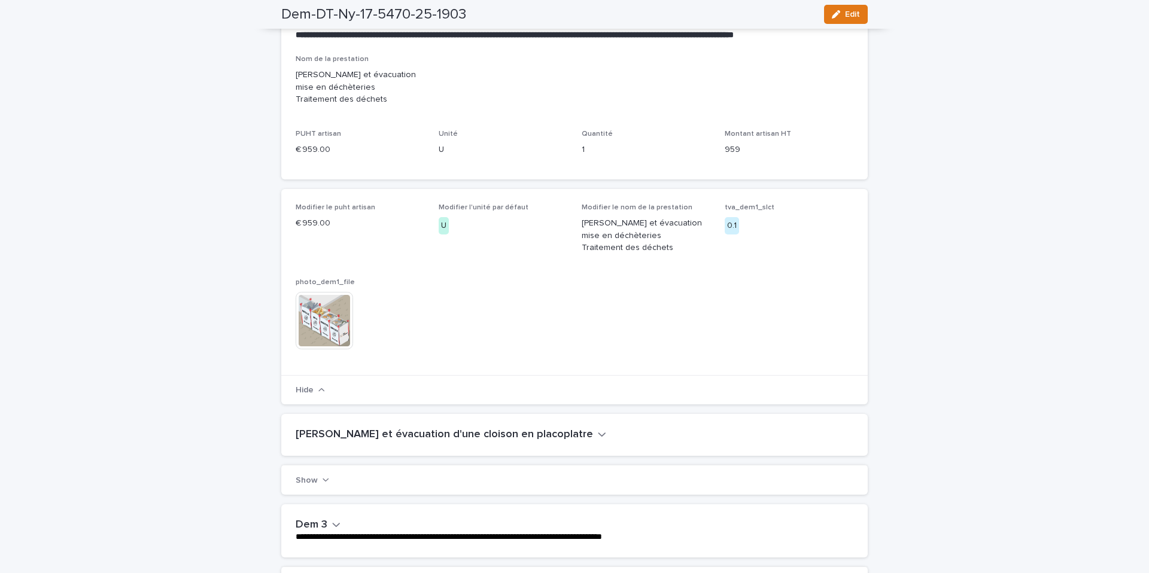
scroll to position [0, 0]
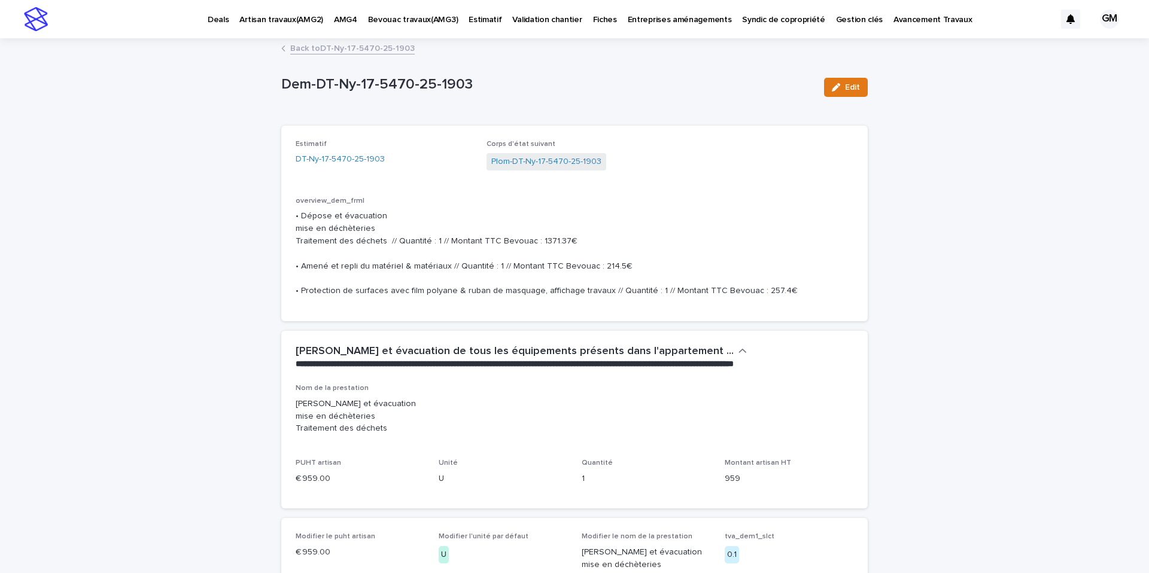
click at [329, 46] on link "Back to DT-Ny-17-5470-25-1903" at bounding box center [352, 48] width 124 height 14
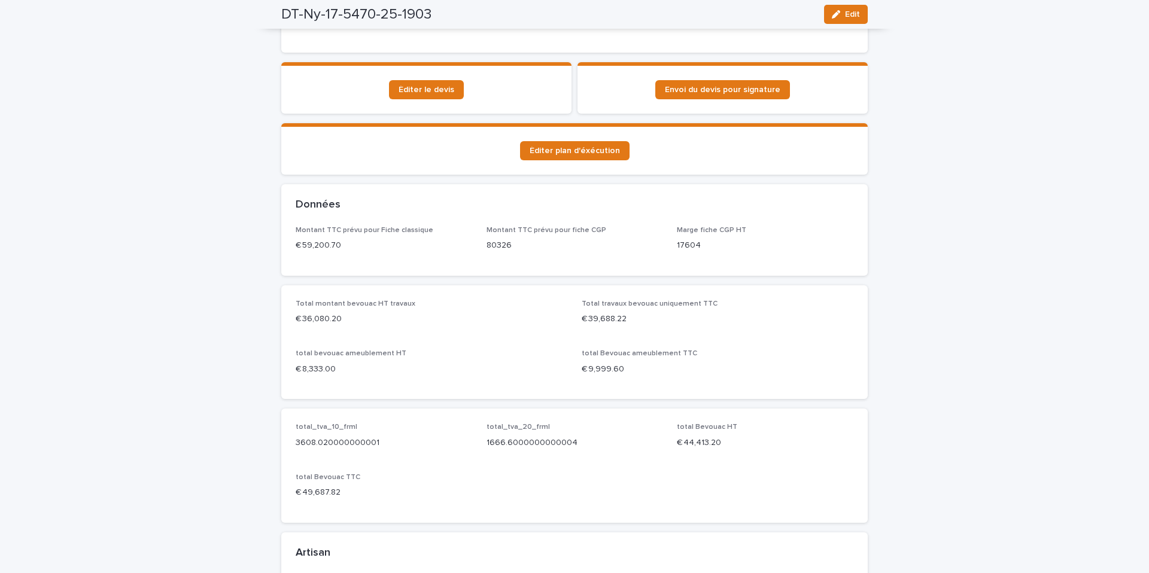
scroll to position [781, 0]
click at [424, 91] on span "Éditer le devis" at bounding box center [427, 90] width 56 height 8
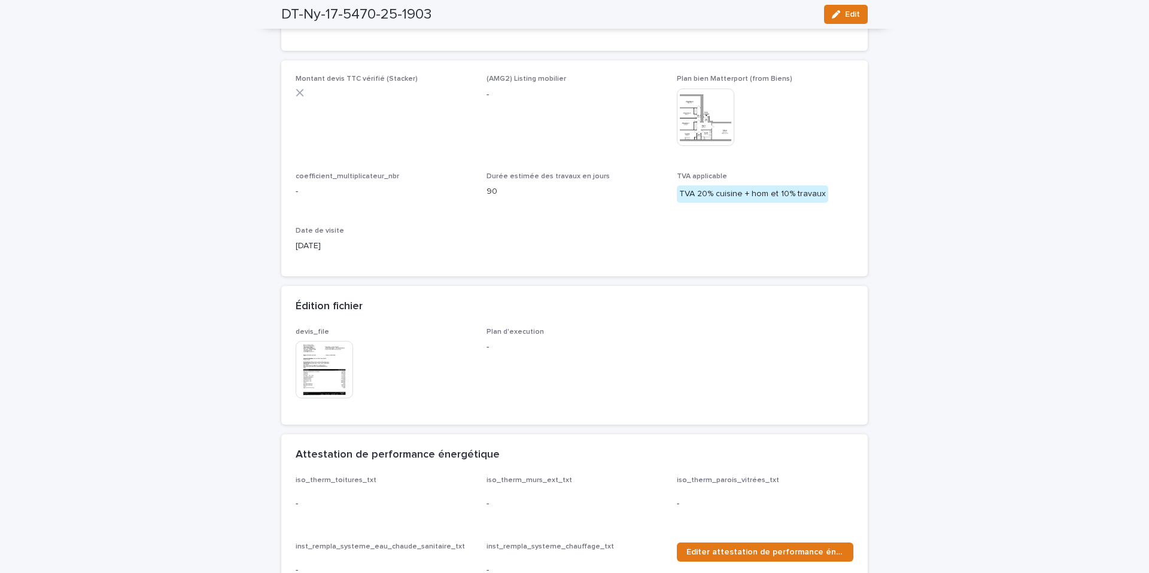
scroll to position [310, 0]
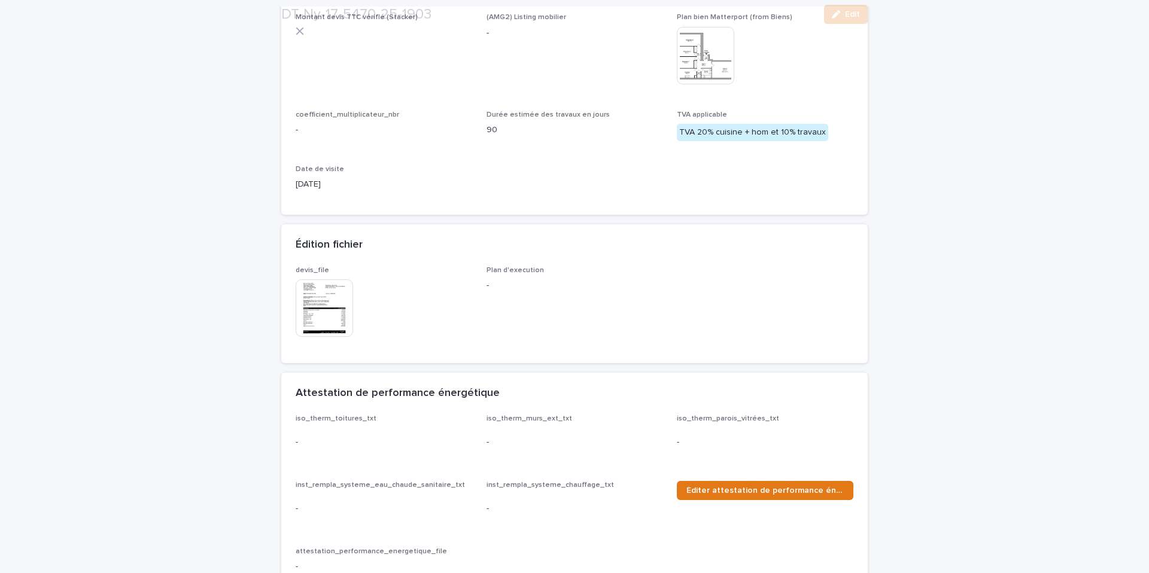
scroll to position [253, 0]
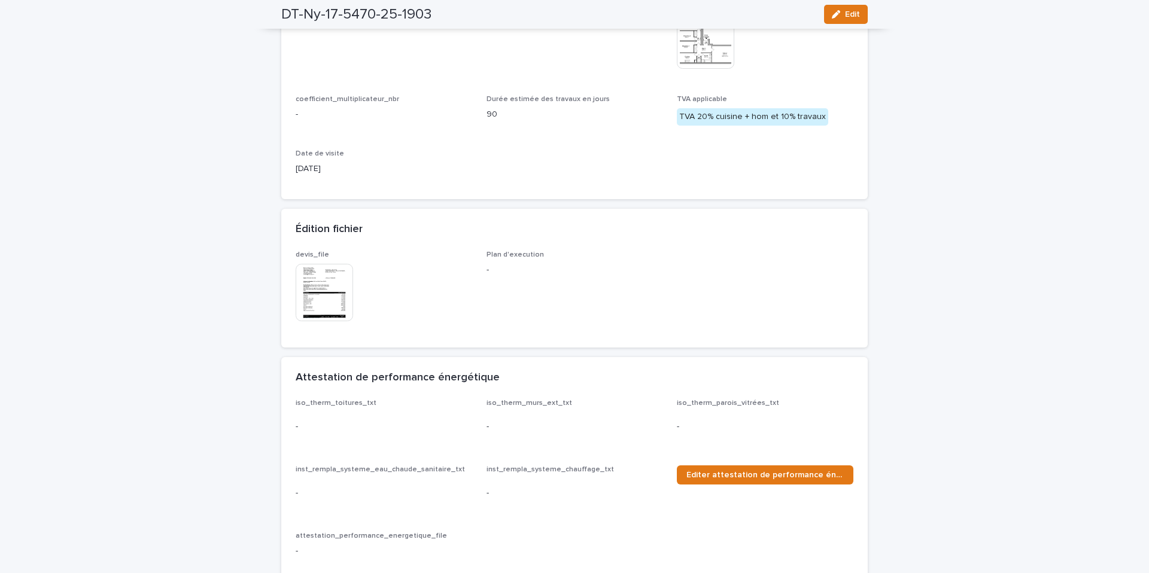
click at [325, 282] on img at bounding box center [324, 292] width 57 height 57
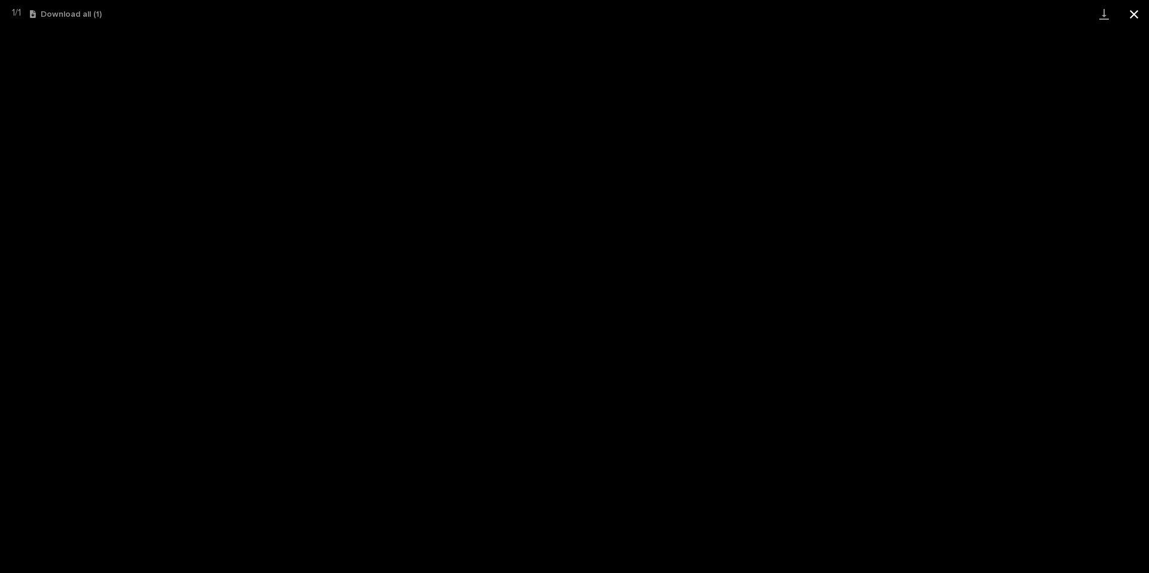
click at [1134, 20] on button "Close gallery" at bounding box center [1134, 14] width 30 height 28
